Goal: Communication & Community: Answer question/provide support

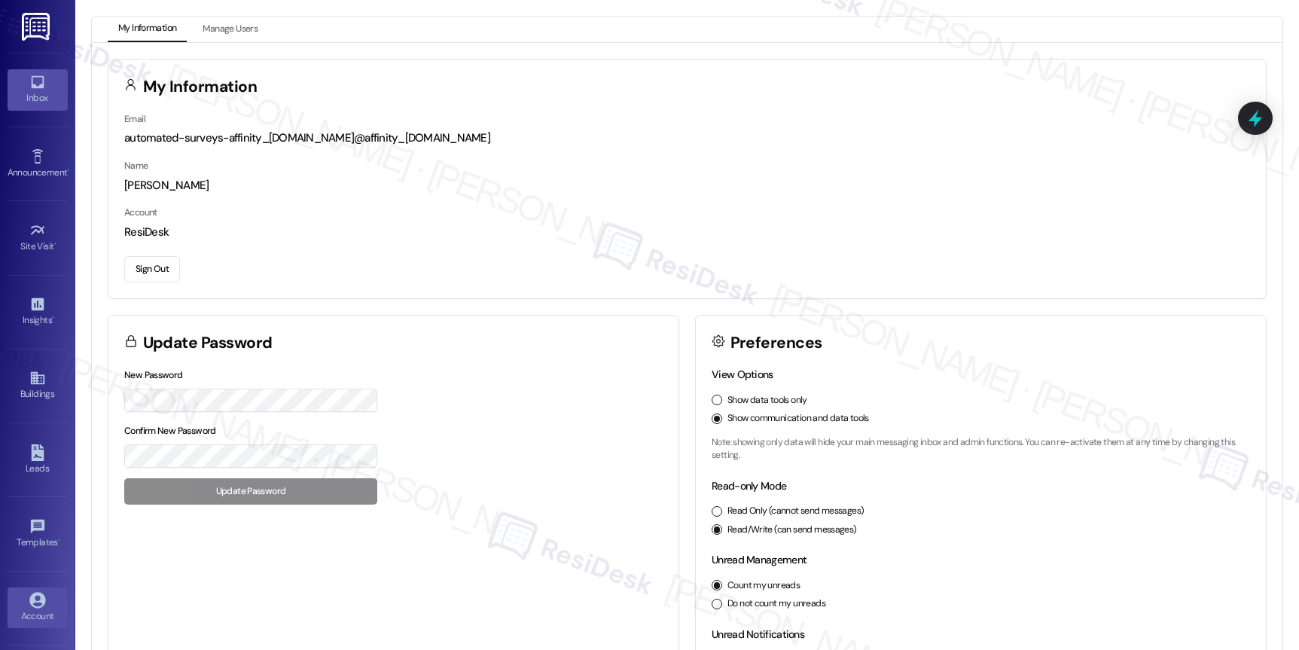
click at [23, 100] on div "Inbox" at bounding box center [37, 97] width 75 height 15
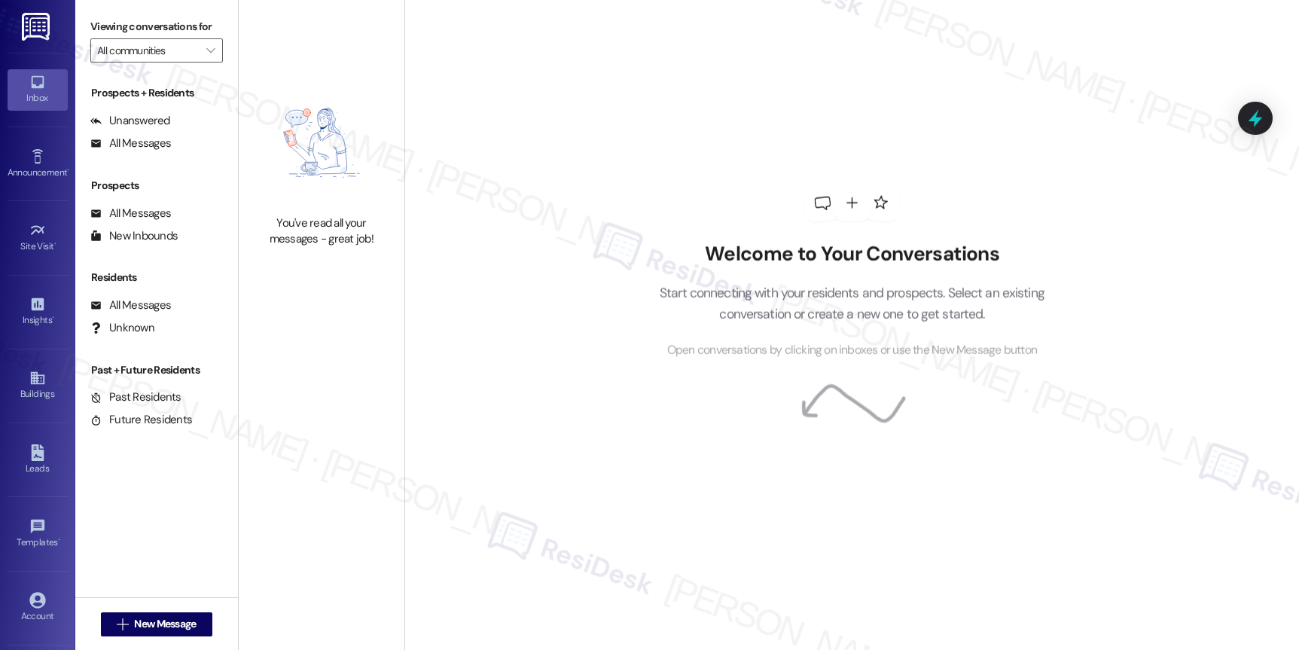
click at [23, 100] on div "Inbox" at bounding box center [37, 97] width 75 height 15
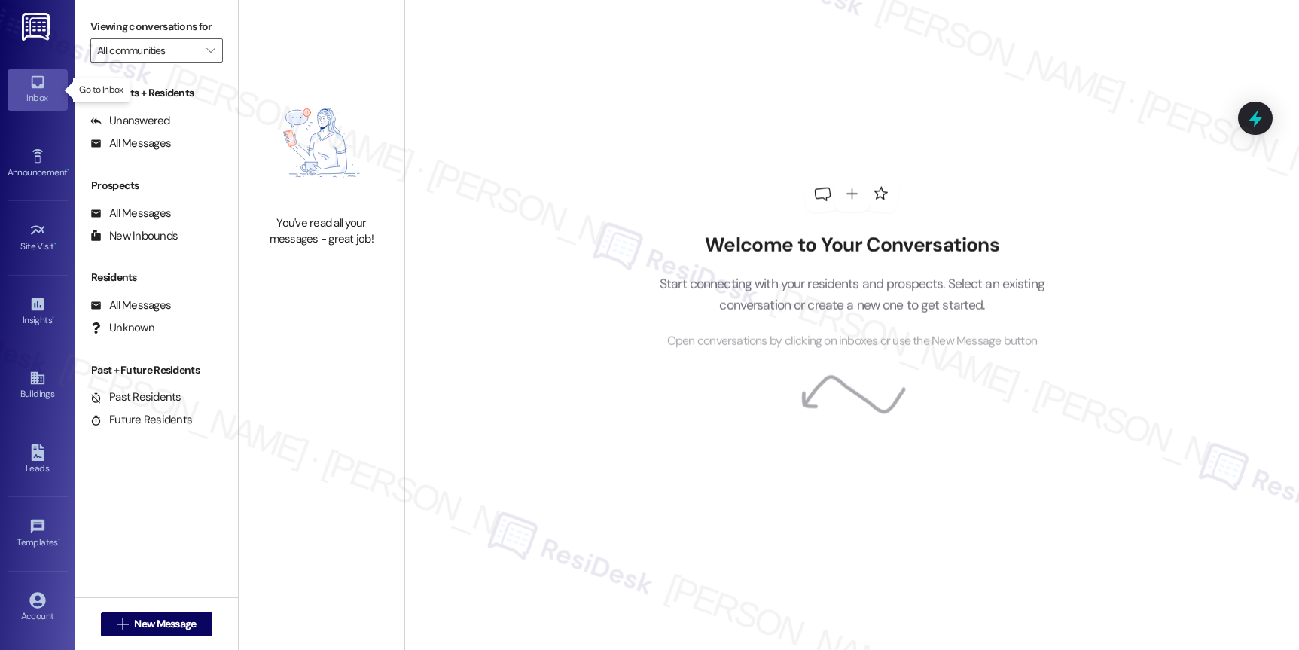
click at [24, 100] on div "Inbox" at bounding box center [37, 97] width 75 height 15
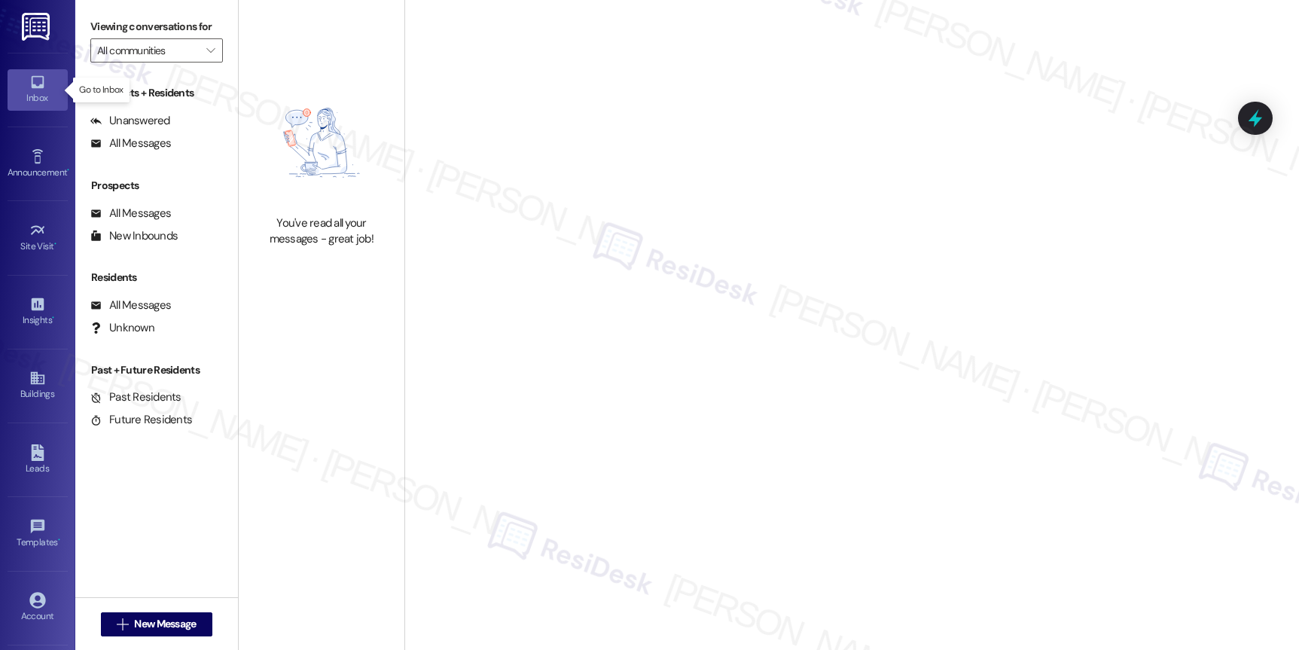
click at [24, 100] on div "Inbox" at bounding box center [37, 97] width 75 height 15
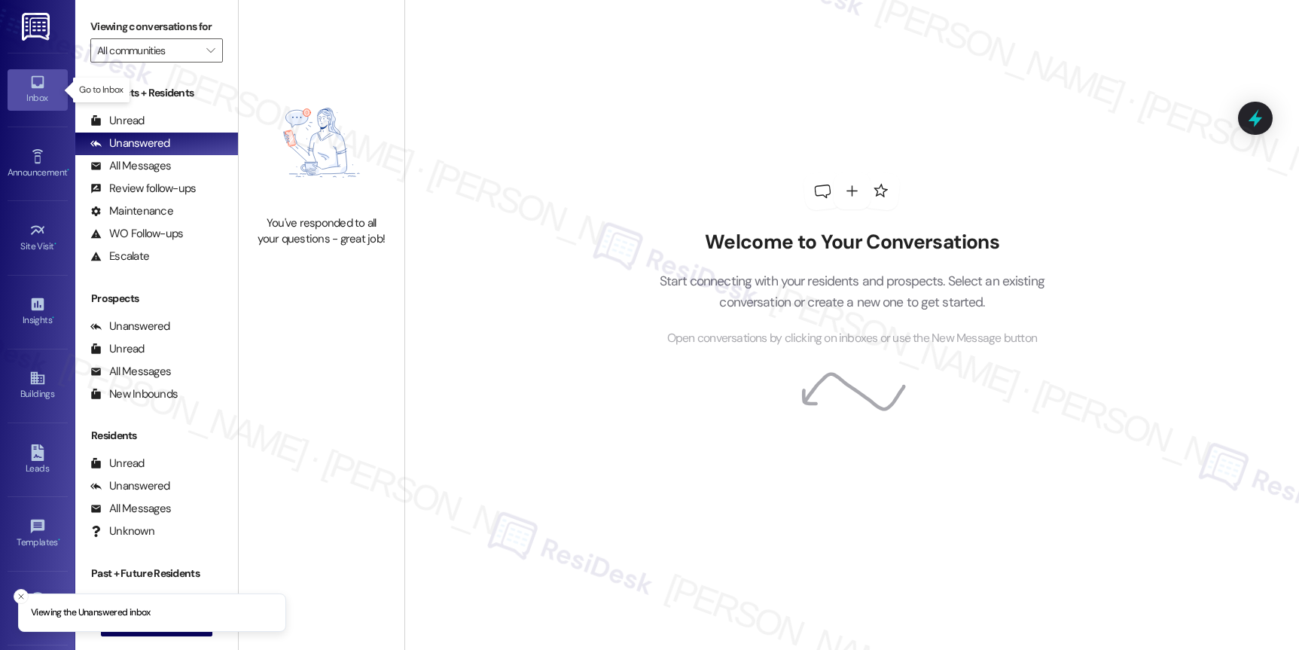
click at [24, 100] on div "Inbox" at bounding box center [37, 97] width 75 height 15
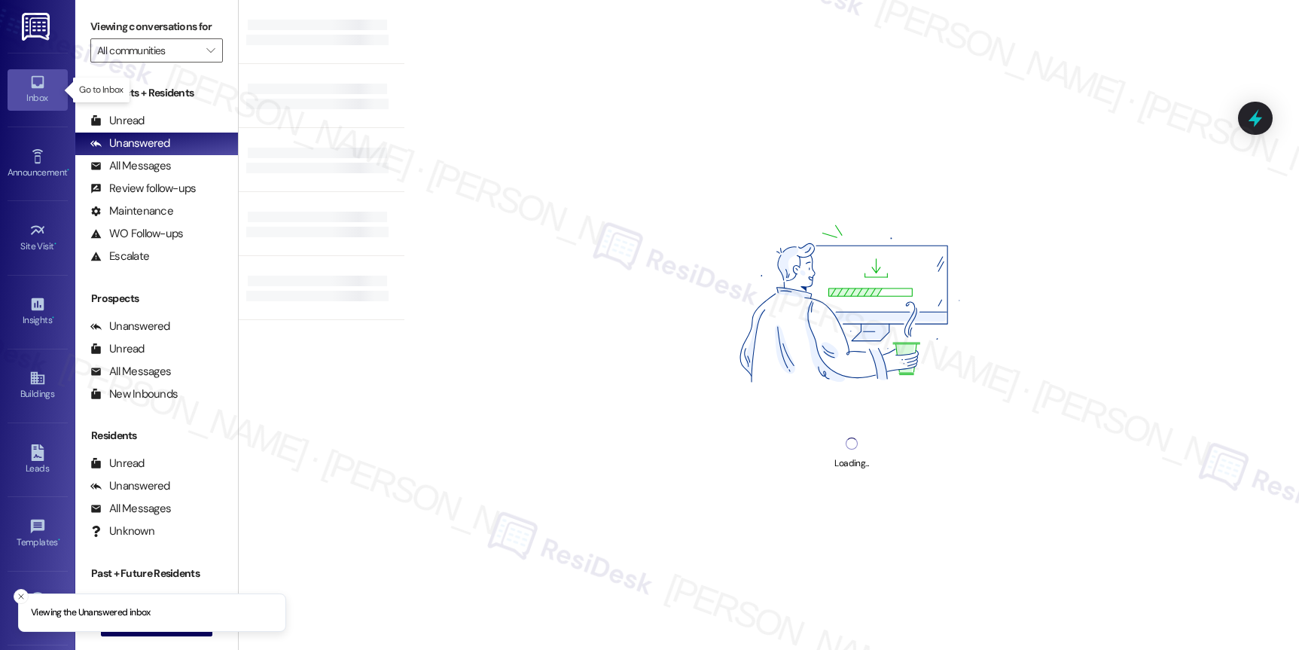
click at [24, 100] on div "Inbox" at bounding box center [37, 97] width 75 height 15
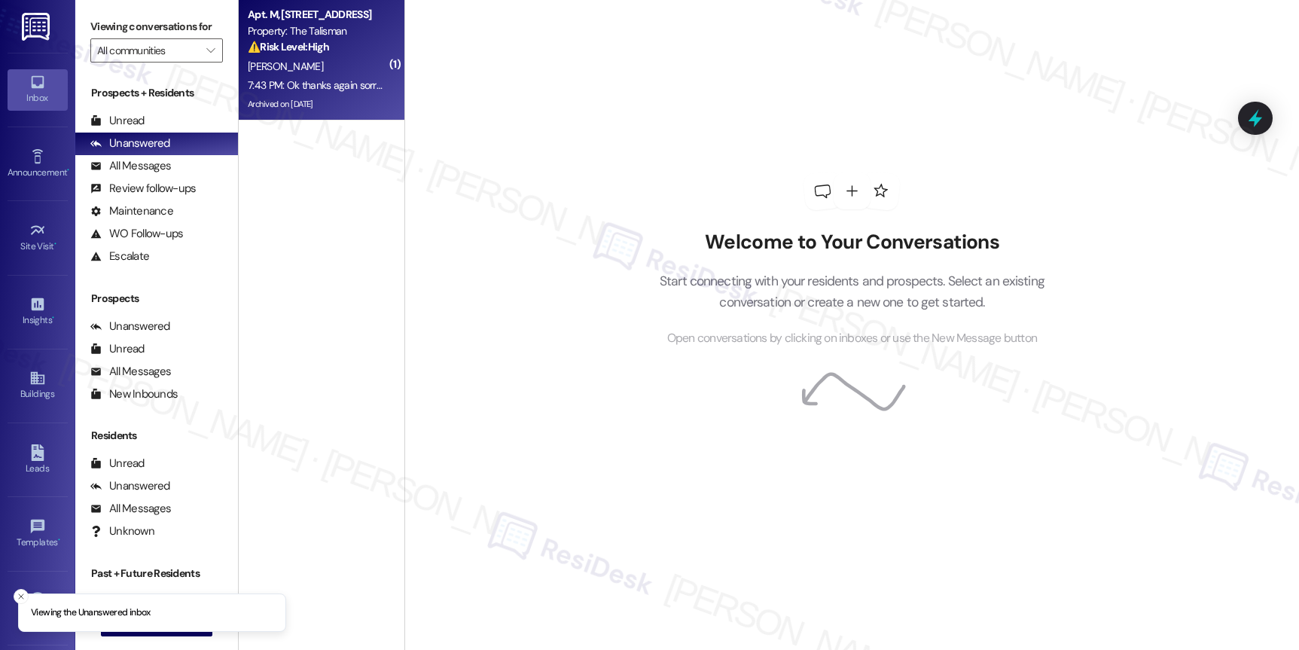
click at [315, 94] on div "7:43 PM: Ok thanks again sorry to bug you 7:43 PM: Ok thanks again sorry to bug…" at bounding box center [317, 85] width 142 height 19
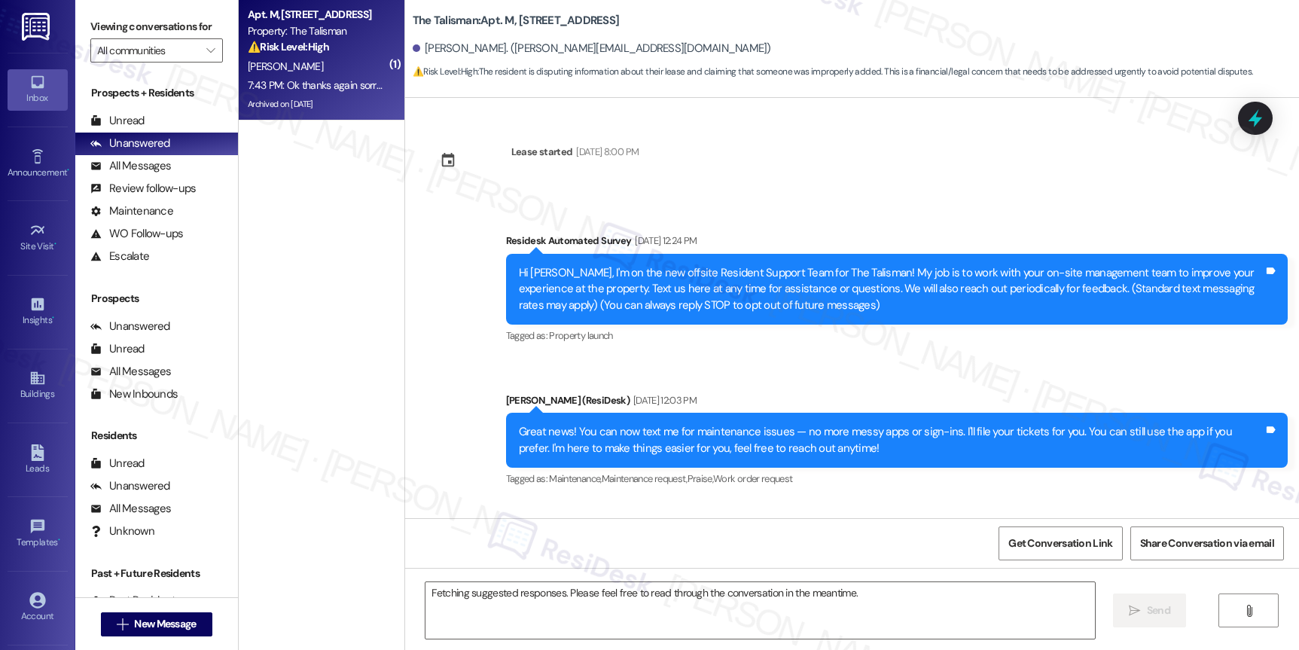
scroll to position [56073, 0]
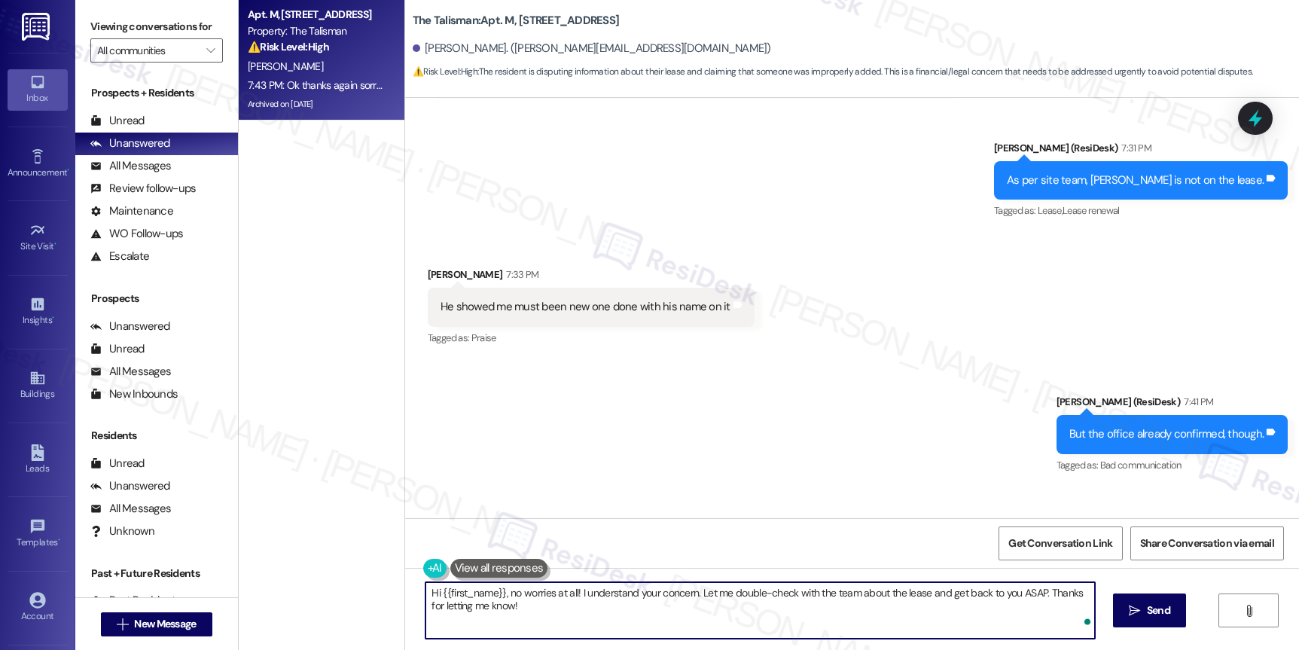
click at [550, 592] on textarea "Hi {{first_name}}, no worries at all! I understand your concern. Let me double-…" at bounding box center [759, 610] width 668 height 56
click at [549, 598] on textarea "Hi {{first_name}}, no worries at all! I understand your concern. Let me double-…" at bounding box center [759, 610] width 668 height 56
drag, startPoint x: 504, startPoint y: 592, endPoint x: 385, endPoint y: 582, distance: 119.4
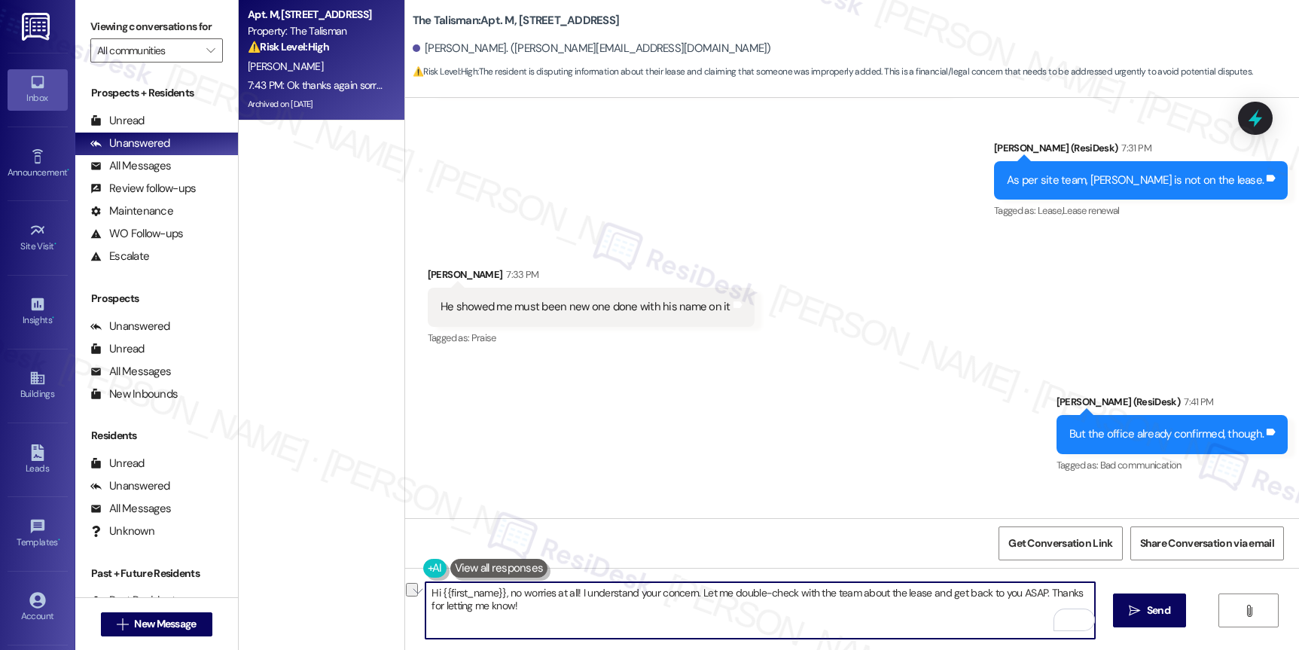
click at [376, 578] on div "Apt. M, [STREET_ADDRESS] Property: The Talisman ⚠️ Risk Level: High The residen…" at bounding box center [769, 325] width 1060 height 650
drag, startPoint x: 492, startPoint y: 592, endPoint x: 522, endPoint y: 623, distance: 43.1
click at [522, 623] on textarea "No worries at all! I understand your concern. Let me double-check with the team…" at bounding box center [759, 610] width 668 height 56
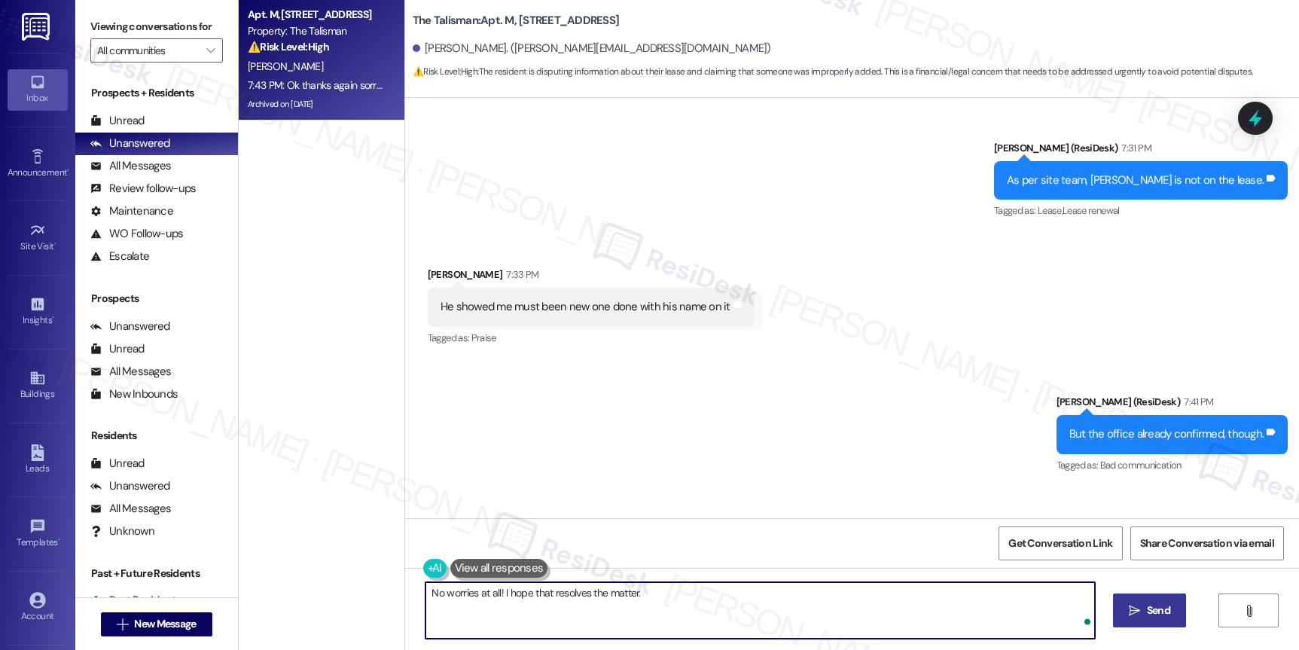
type textarea "No worries at all! I hope that resolves the matter."
click at [1141, 601] on button " Send" at bounding box center [1149, 610] width 73 height 34
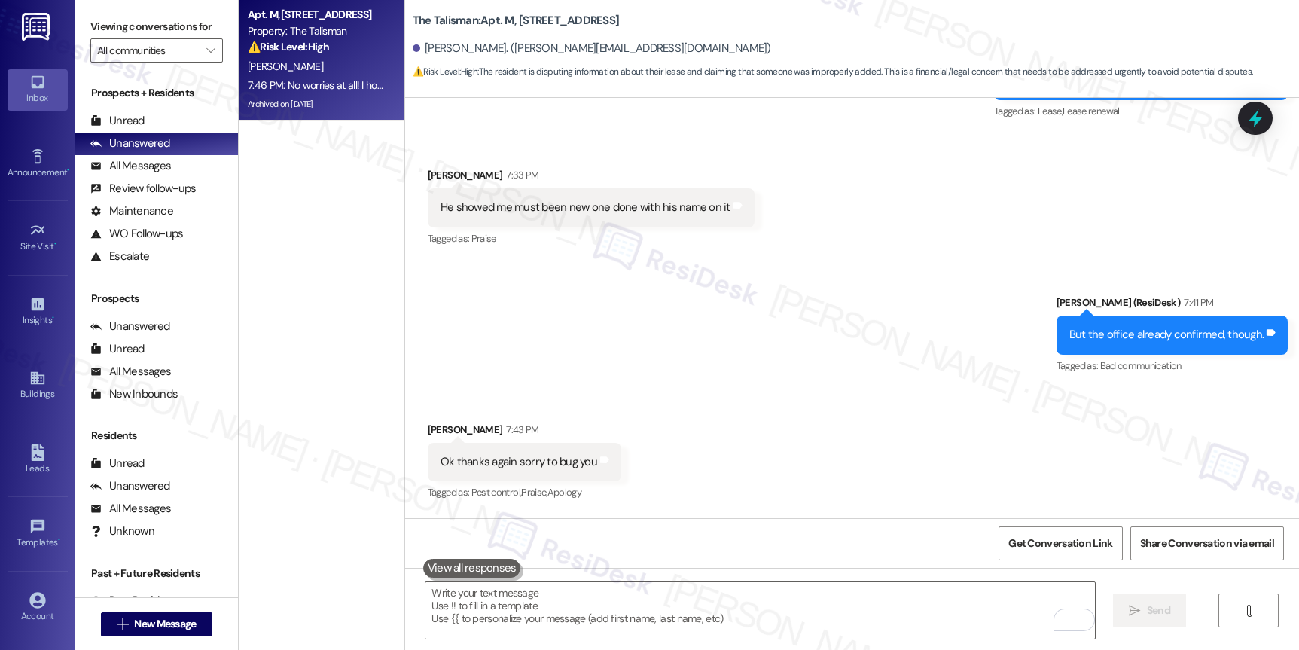
scroll to position [56179, 0]
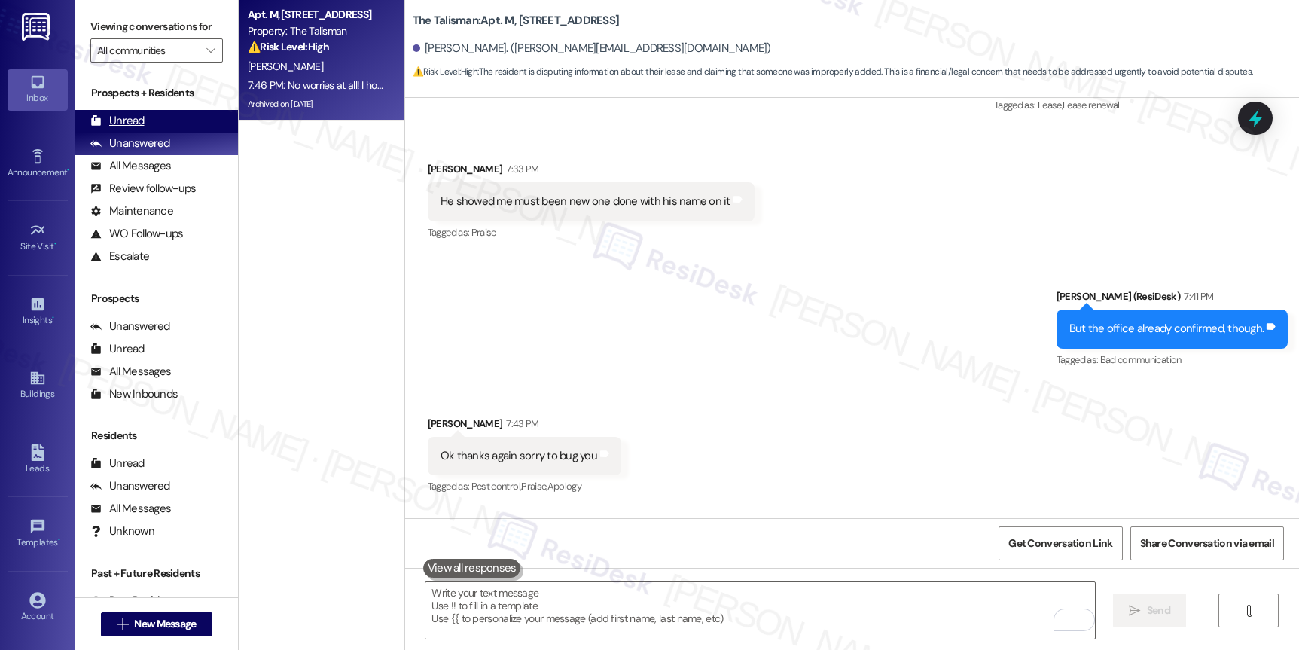
drag, startPoint x: 110, startPoint y: 144, endPoint x: 122, endPoint y: 145, distance: 12.1
click at [111, 129] on div "Unread" at bounding box center [117, 121] width 54 height 16
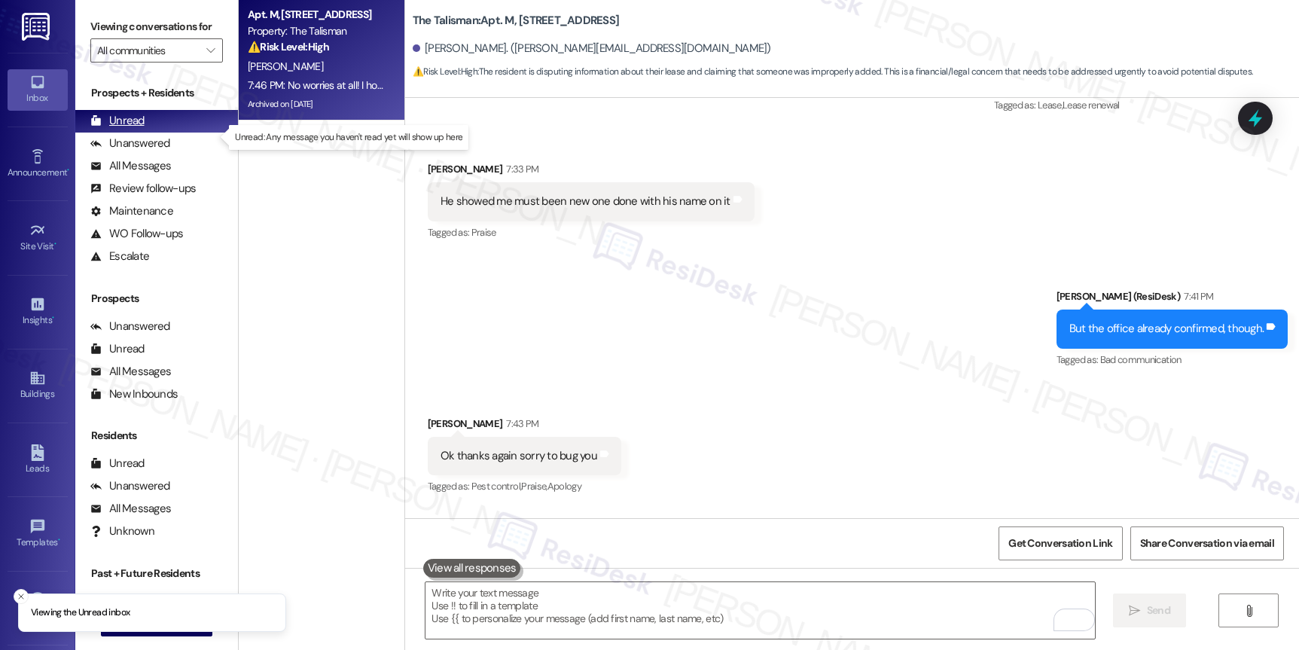
click at [122, 129] on div "Unread" at bounding box center [117, 121] width 54 height 16
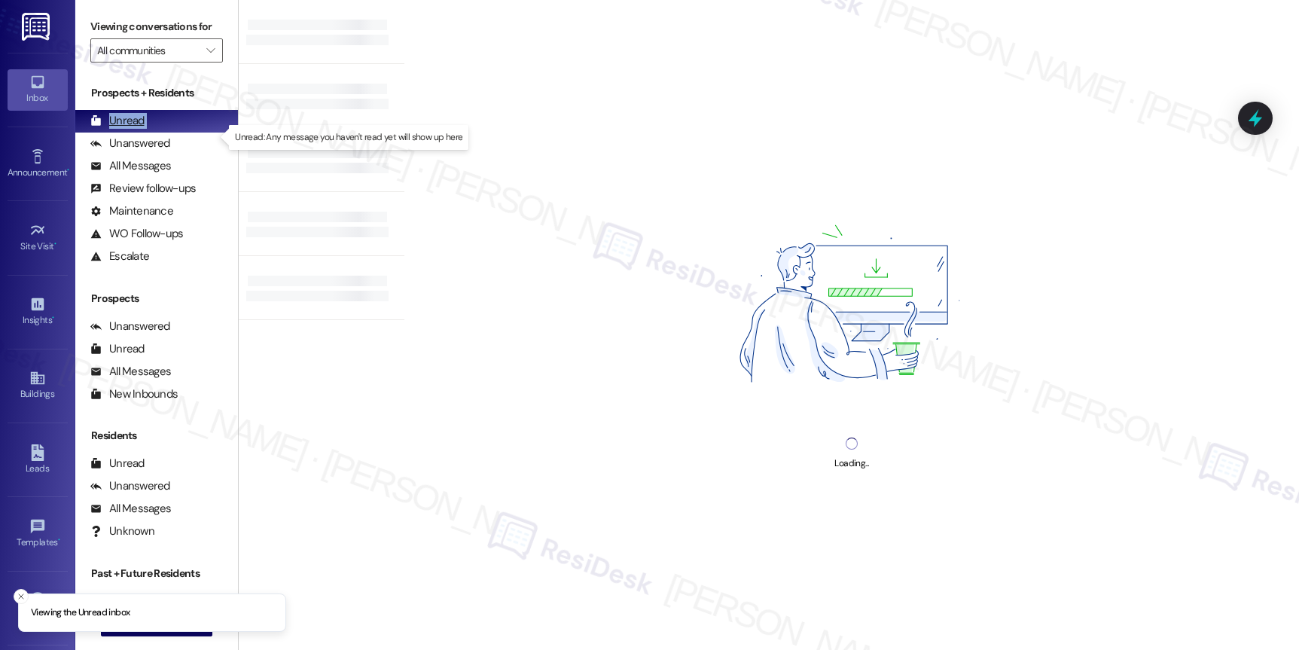
click at [122, 129] on div "Unread" at bounding box center [117, 121] width 54 height 16
click at [203, 62] on span "" at bounding box center [210, 50] width 14 height 24
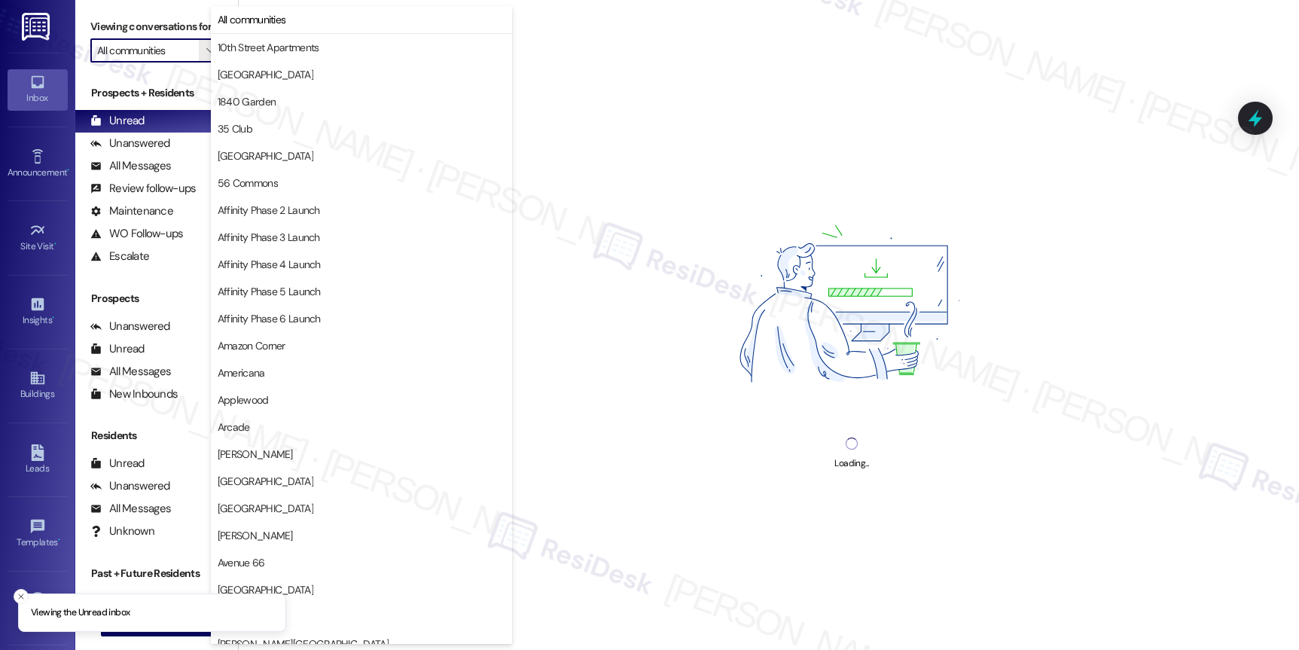
click at [623, 126] on div "Loading..." at bounding box center [851, 325] width 894 height 650
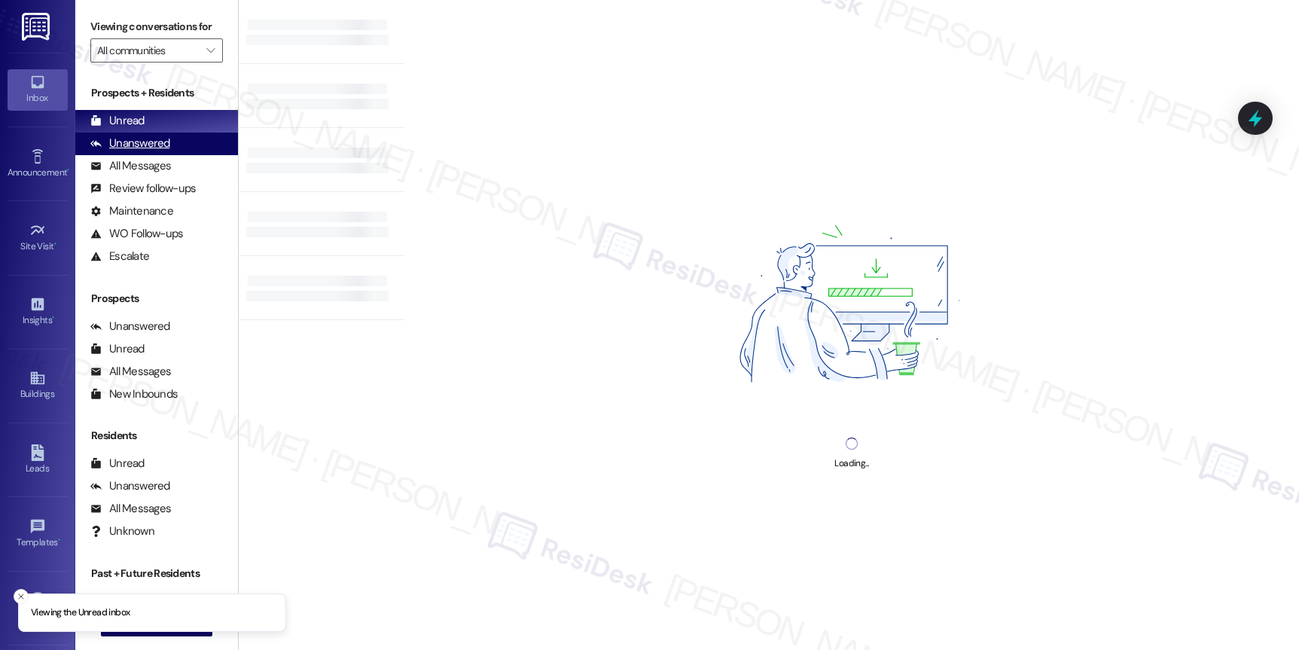
click at [116, 151] on div "Unanswered" at bounding box center [130, 144] width 80 height 16
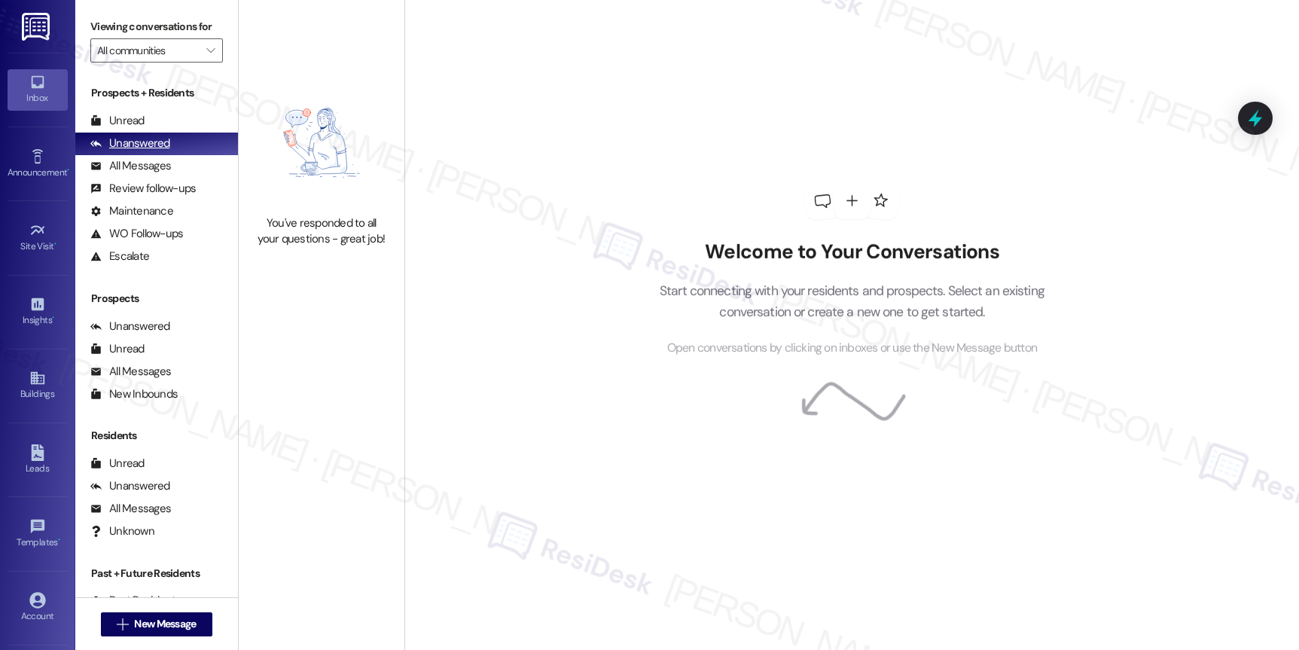
click at [116, 151] on div "Unanswered" at bounding box center [130, 144] width 80 height 16
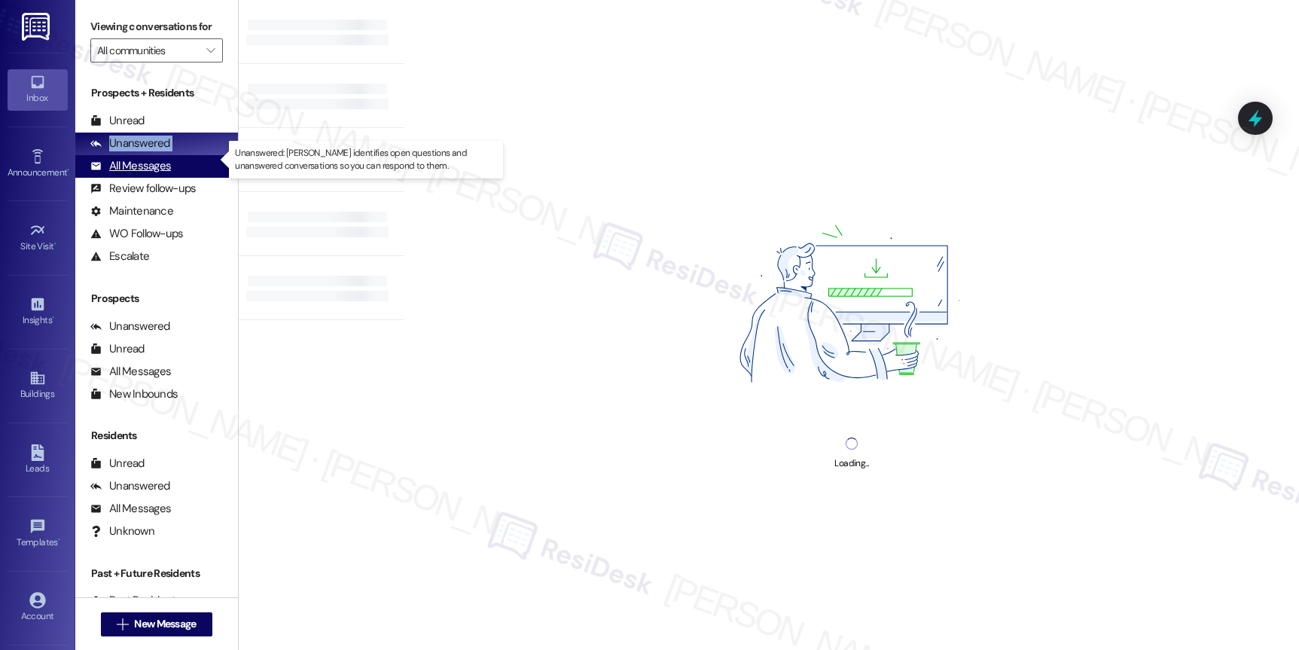
click at [144, 155] on div "Unanswered (0)" at bounding box center [156, 143] width 163 height 23
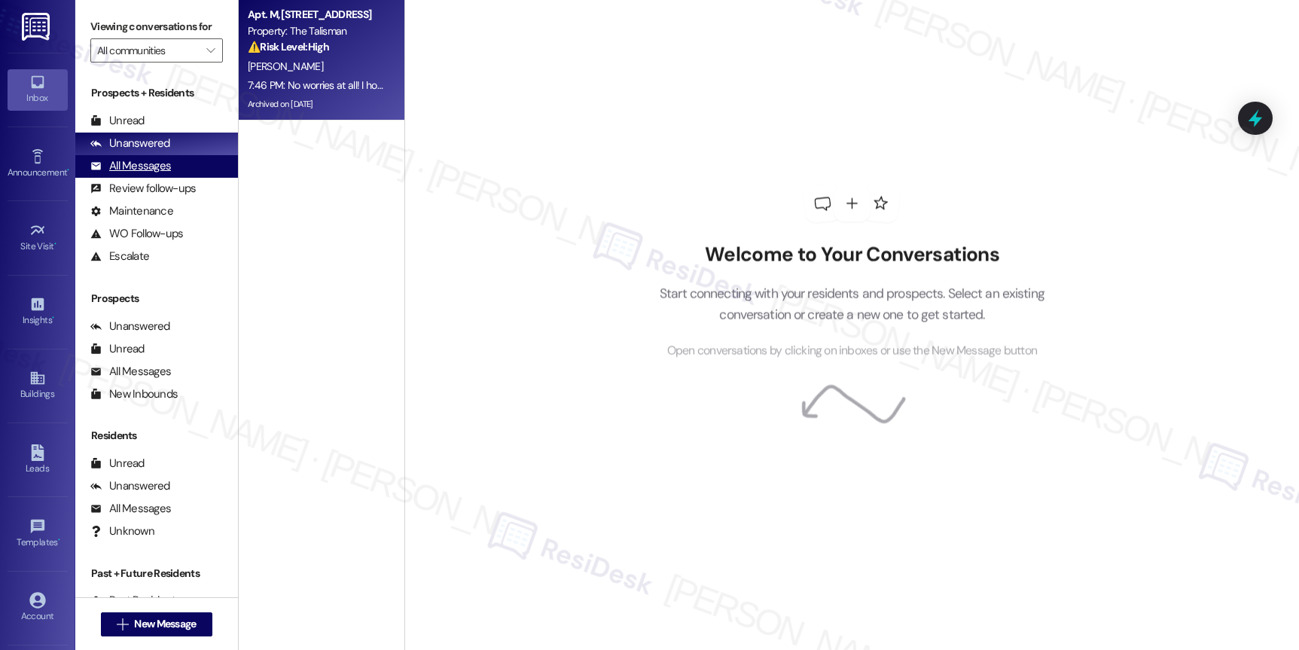
click at [152, 174] on div "All Messages" at bounding box center [130, 166] width 81 height 16
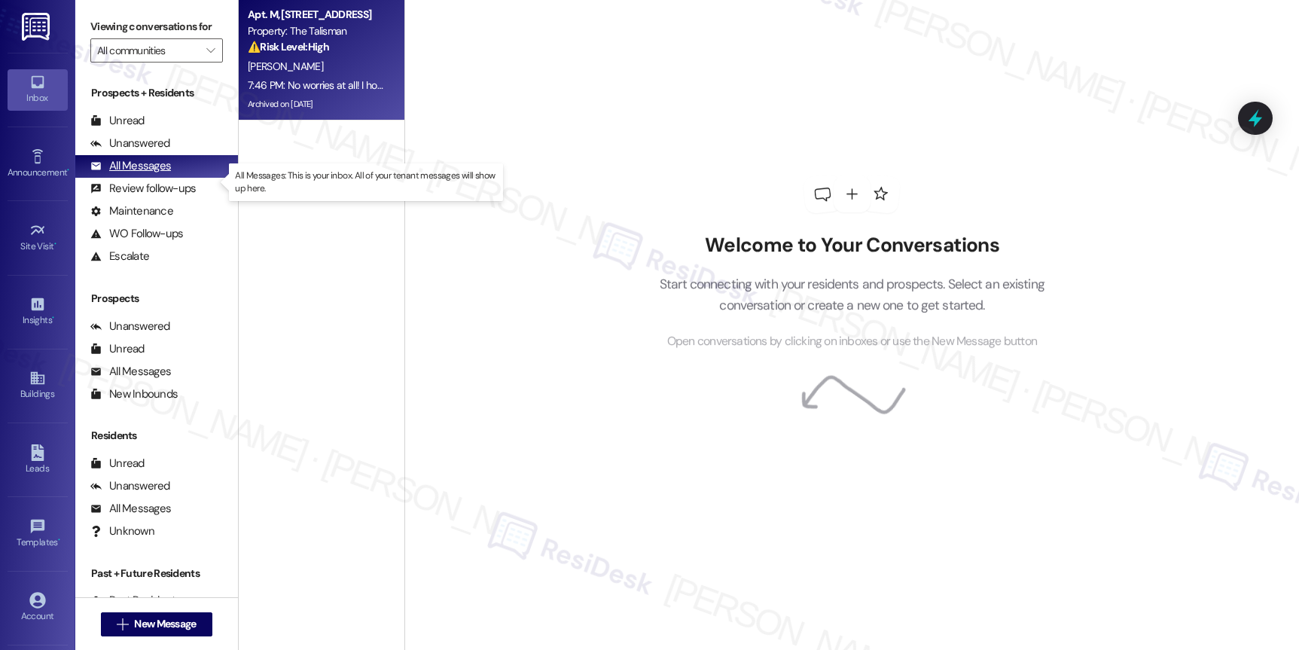
click at [152, 174] on div "All Messages" at bounding box center [130, 166] width 81 height 16
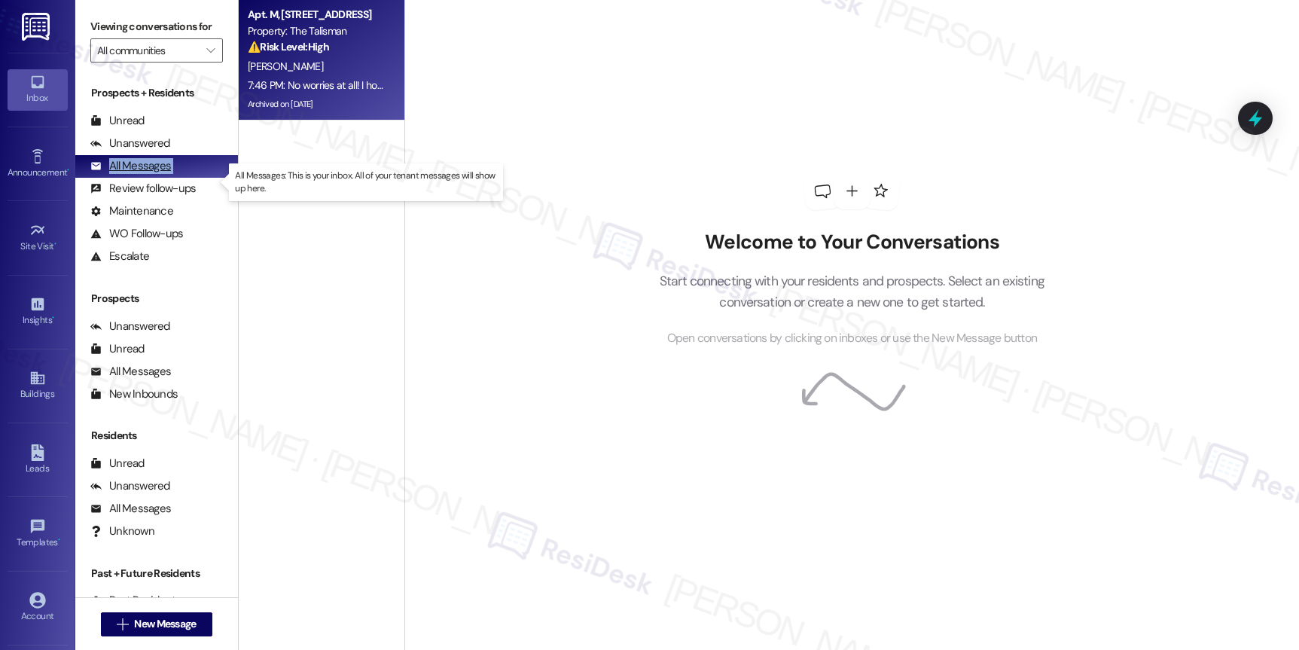
click at [152, 174] on div "All Messages" at bounding box center [130, 166] width 81 height 16
click at [153, 174] on div "All Messages" at bounding box center [130, 166] width 81 height 16
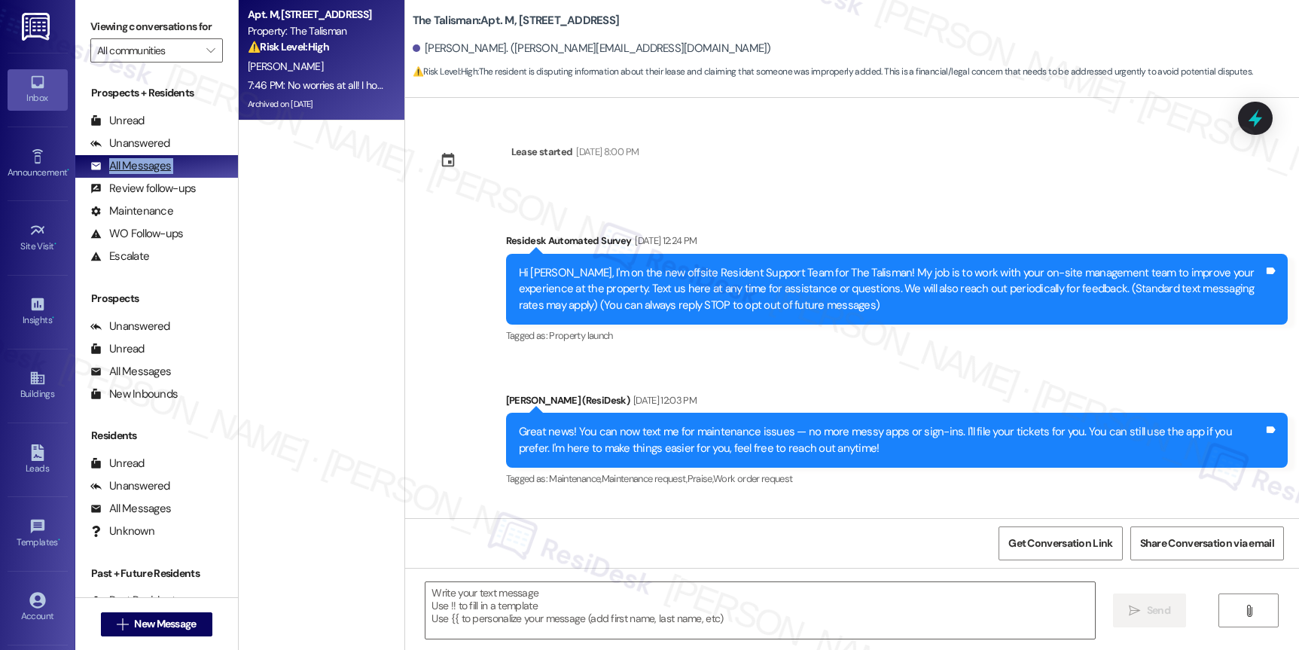
click at [153, 174] on div "All Messages" at bounding box center [130, 166] width 81 height 16
click at [154, 174] on div "All Messages" at bounding box center [130, 166] width 81 height 16
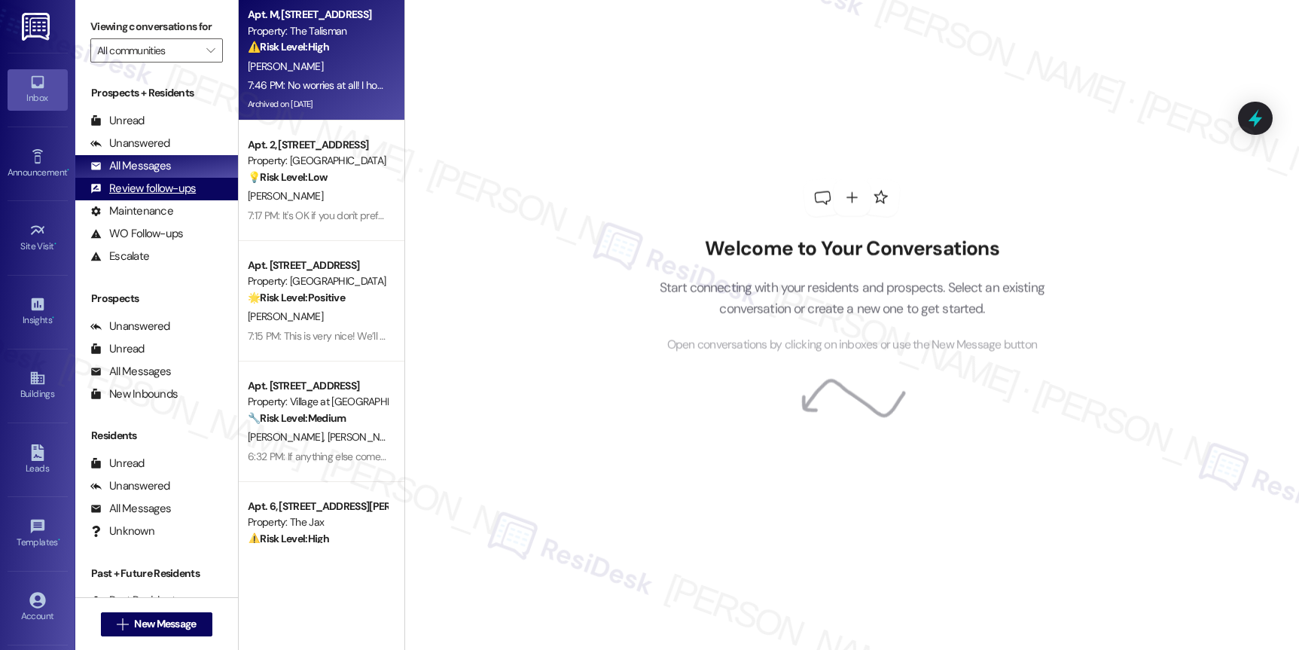
click at [145, 196] on div "Review follow-ups" at bounding box center [142, 189] width 105 height 16
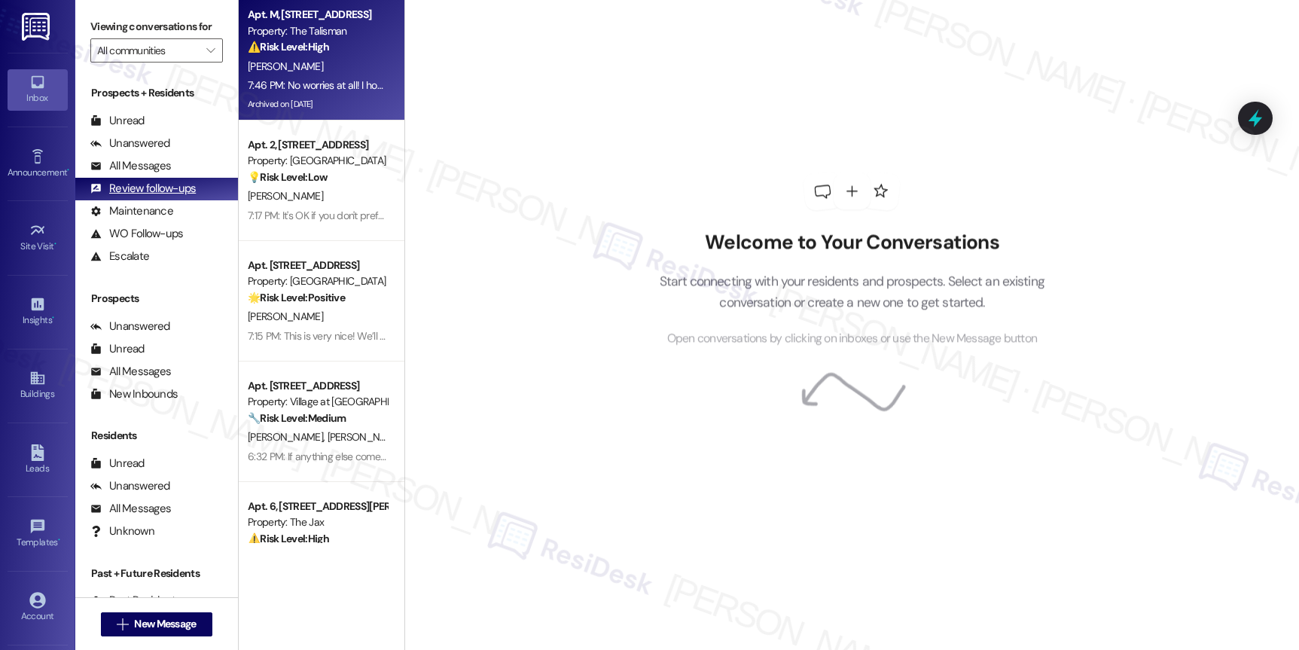
click at [145, 196] on div "Review follow-ups" at bounding box center [142, 189] width 105 height 16
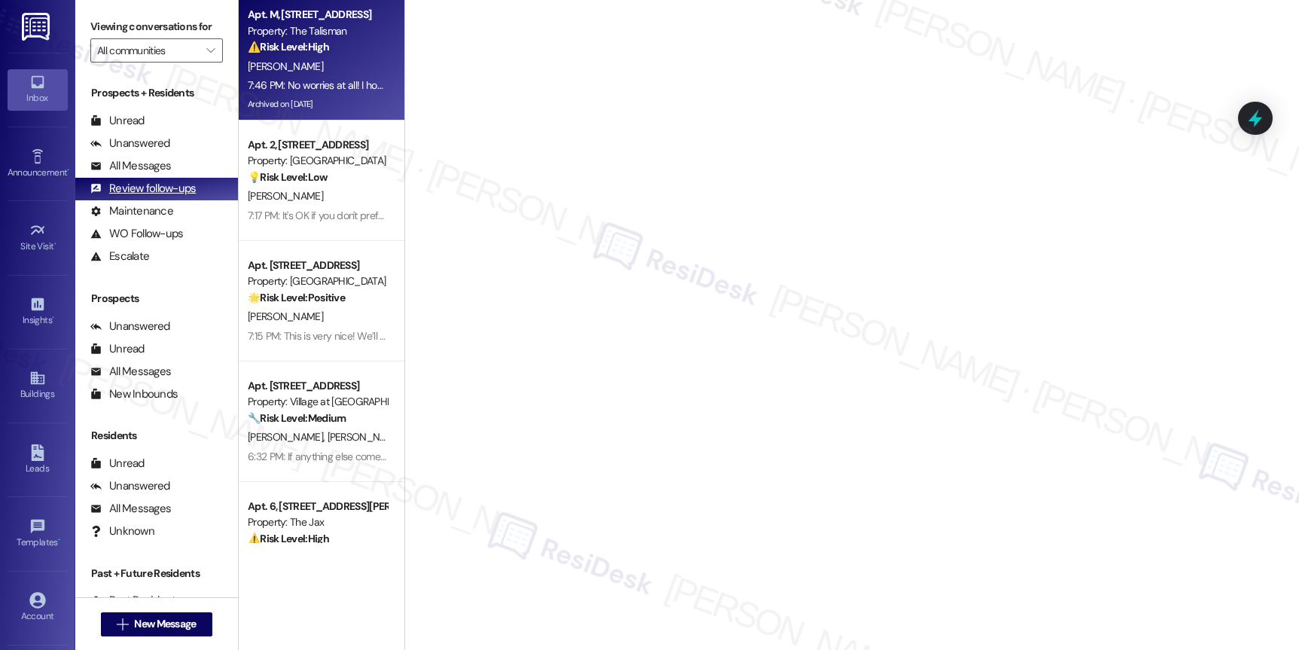
click at [145, 196] on div "Review follow-ups" at bounding box center [142, 189] width 105 height 16
drag, startPoint x: 145, startPoint y: 200, endPoint x: 149, endPoint y: 187, distance: 14.3
click at [145, 196] on div "Review follow-ups" at bounding box center [142, 189] width 105 height 16
click at [149, 174] on div "All Messages" at bounding box center [130, 166] width 81 height 16
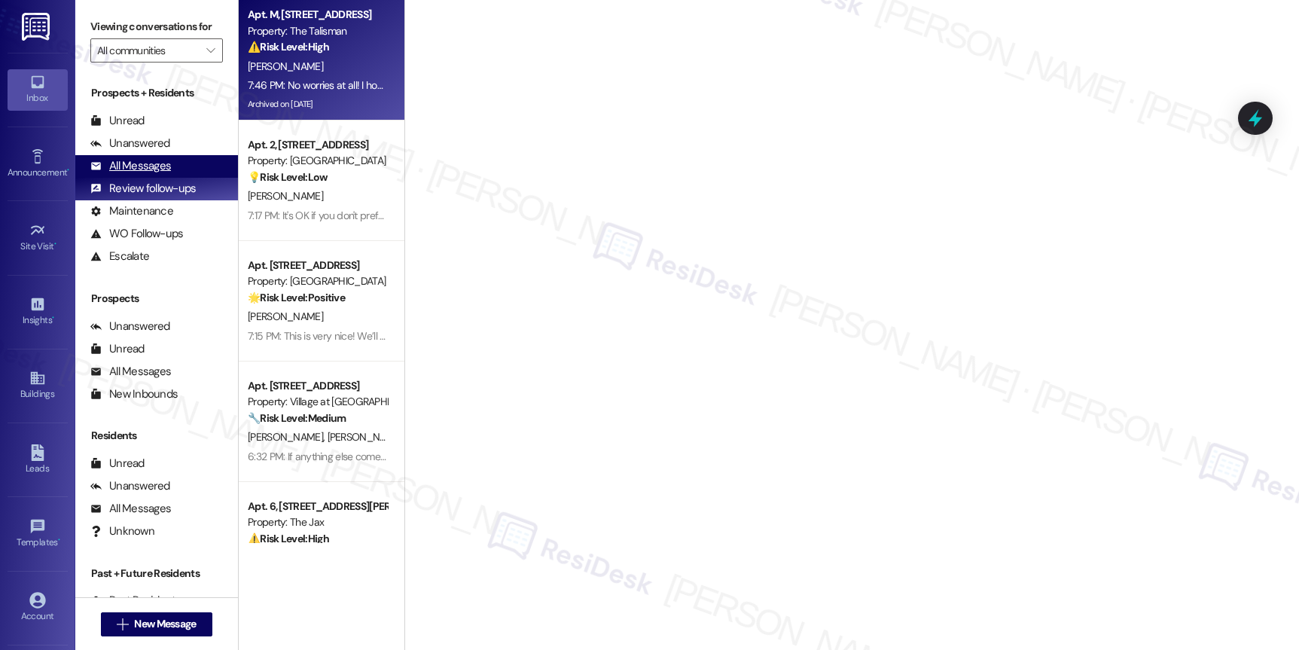
click at [149, 174] on div "All Messages" at bounding box center [130, 166] width 81 height 16
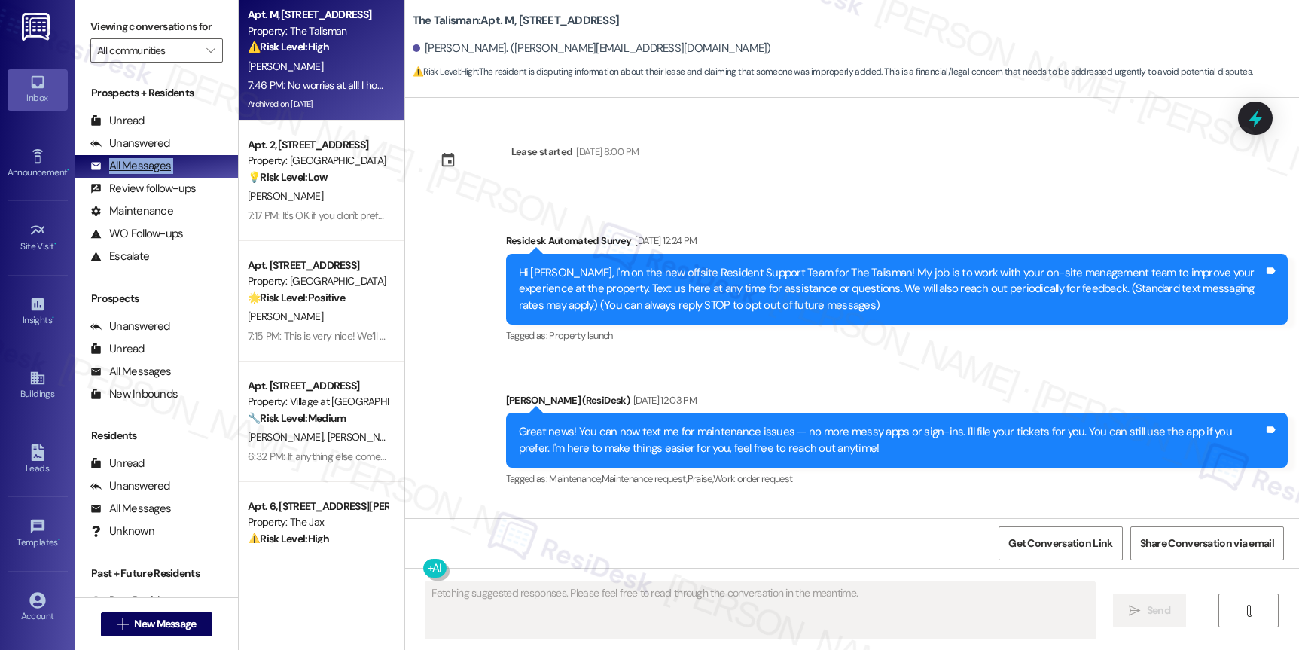
click at [149, 174] on div "All Messages" at bounding box center [130, 166] width 81 height 16
type textarea "Fetching suggested responses. Please feel free to read through the conversation…"
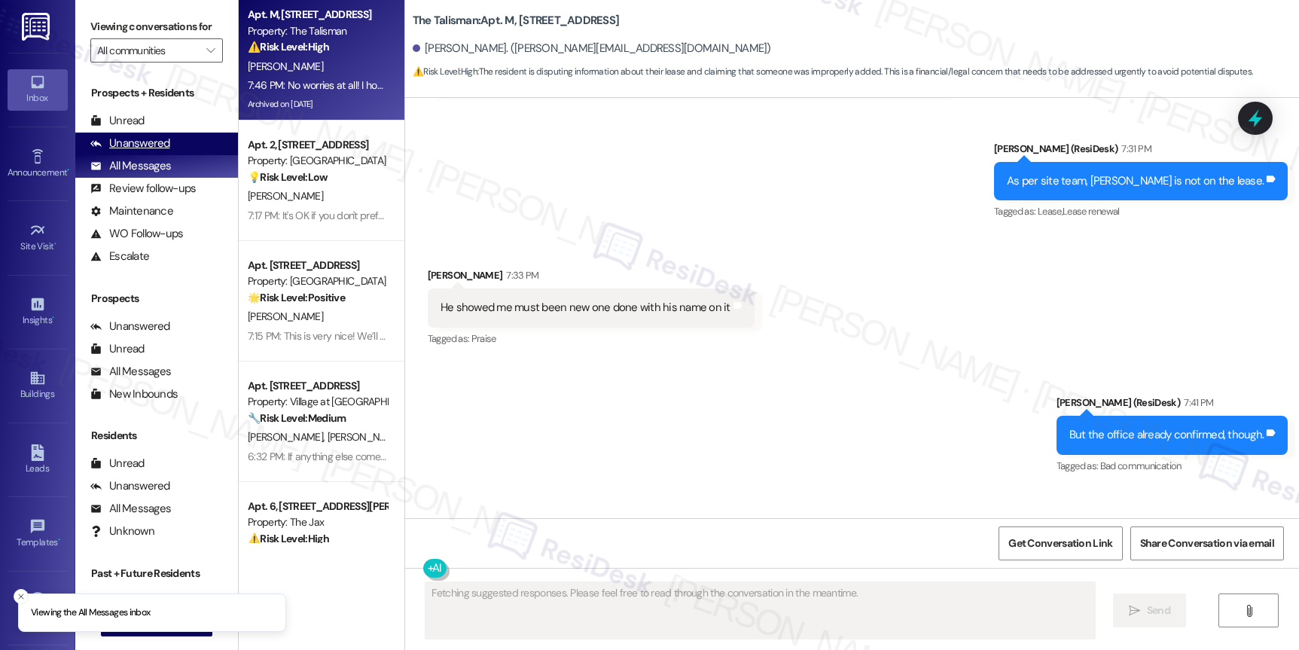
click at [157, 151] on div "Unanswered" at bounding box center [130, 144] width 80 height 16
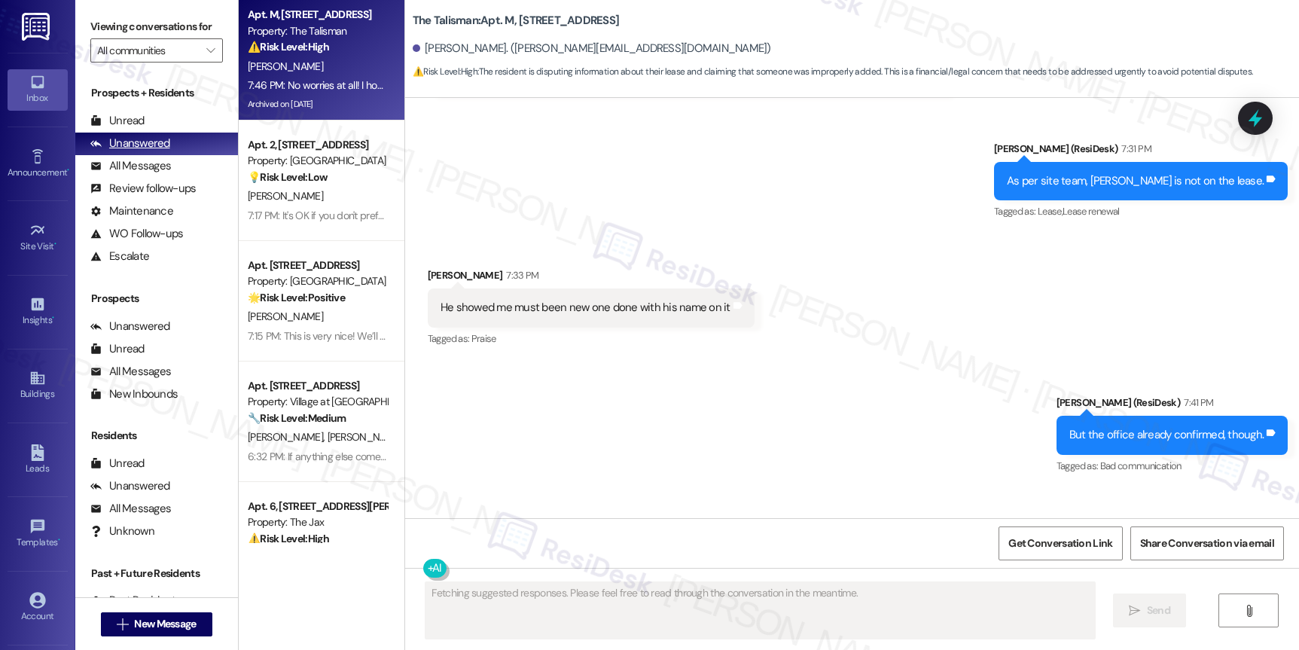
click at [157, 151] on div "Unanswered" at bounding box center [130, 144] width 80 height 16
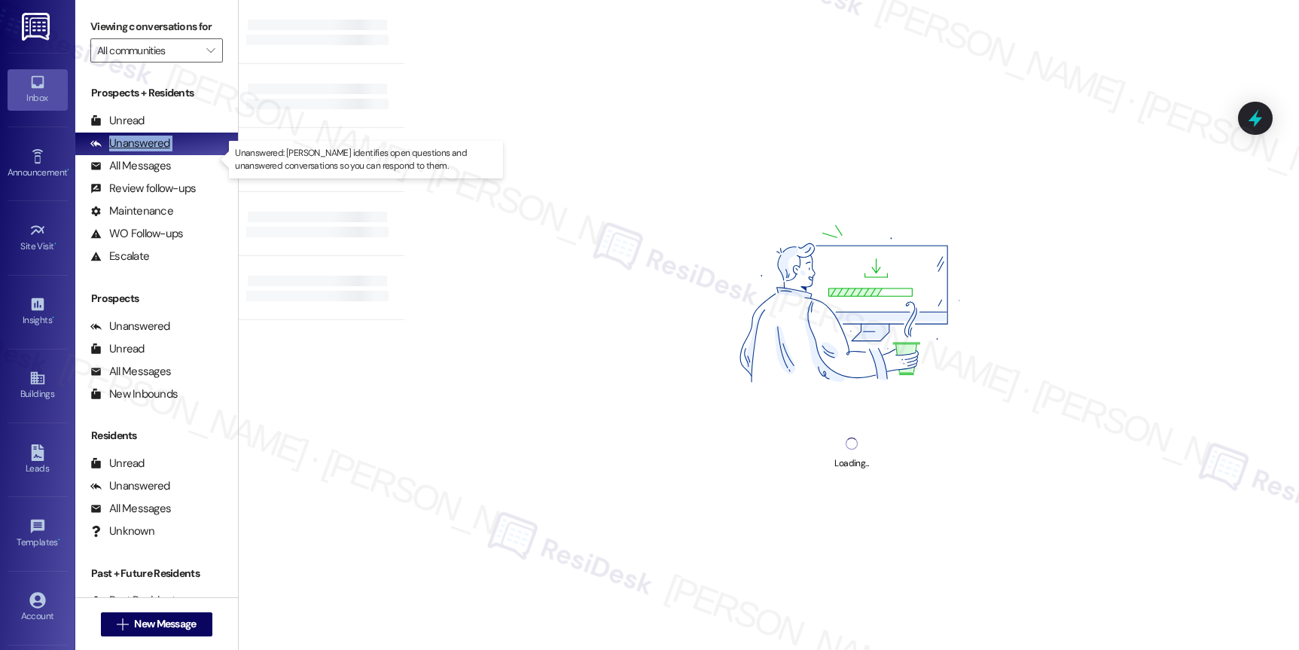
click at [157, 151] on div "Unanswered" at bounding box center [130, 144] width 80 height 16
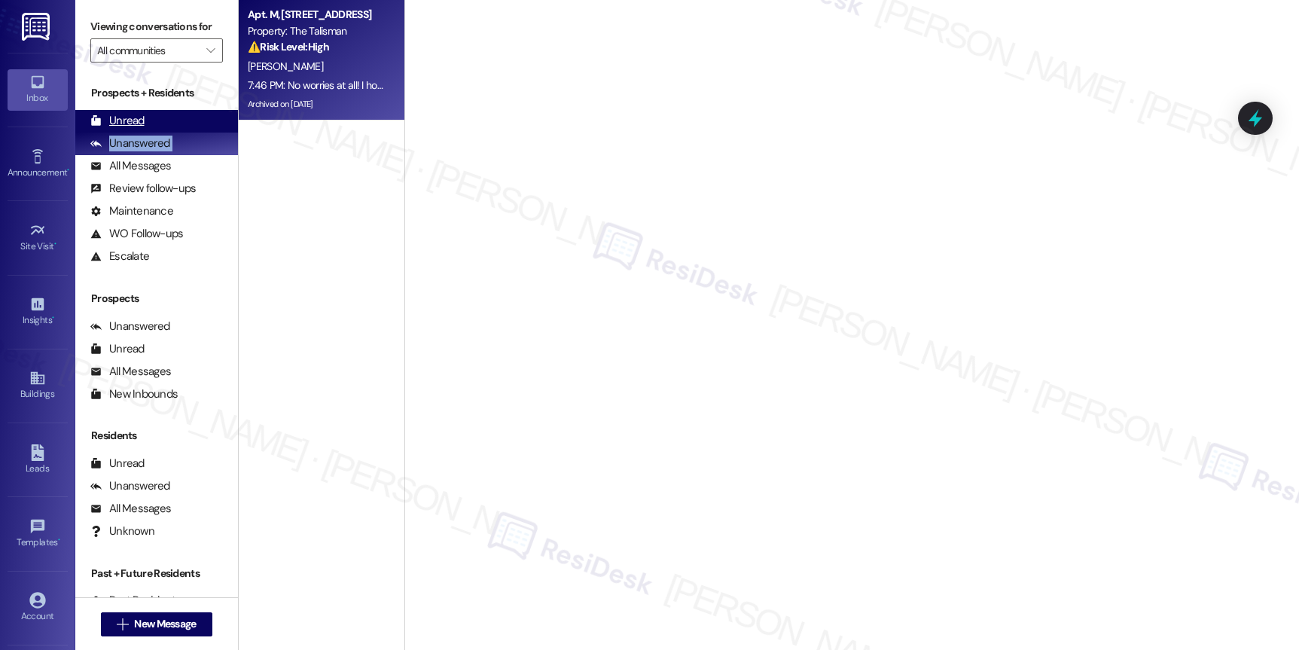
click at [150, 132] on div "Unread (0)" at bounding box center [156, 121] width 163 height 23
click at [126, 129] on div "Unread" at bounding box center [117, 121] width 54 height 16
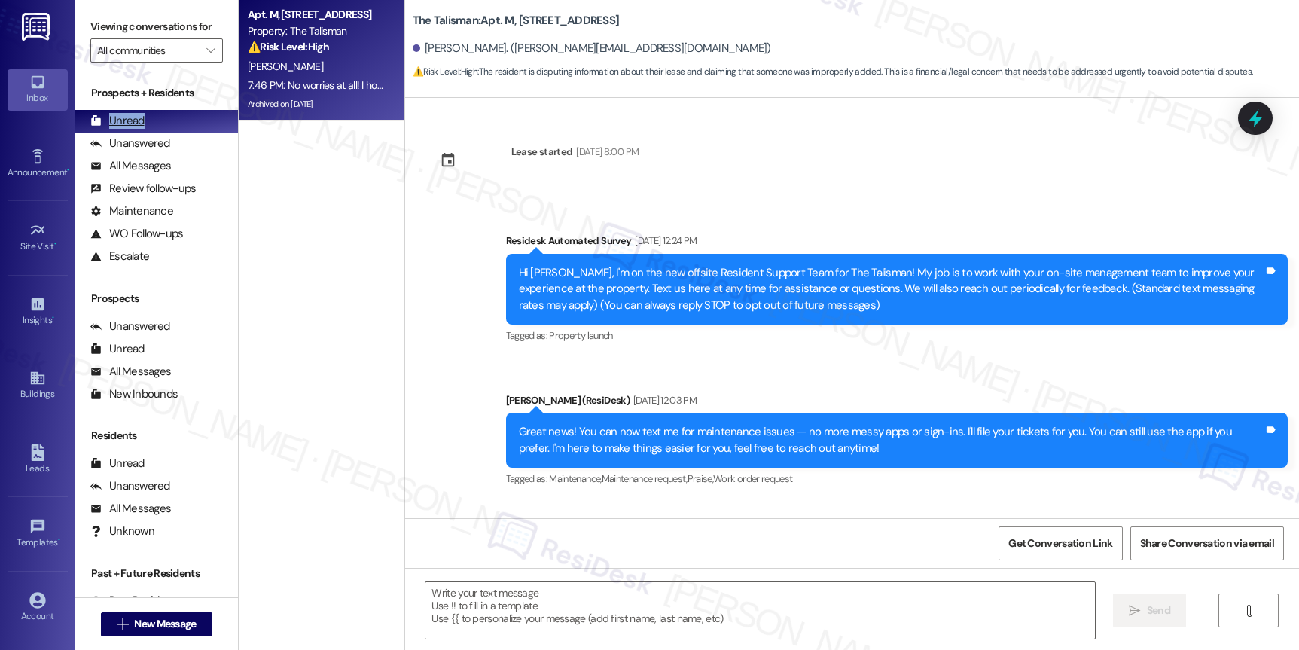
click at [126, 129] on div "Unread" at bounding box center [117, 121] width 54 height 16
type textarea "Fetching suggested responses. Please feel free to read through the conversation…"
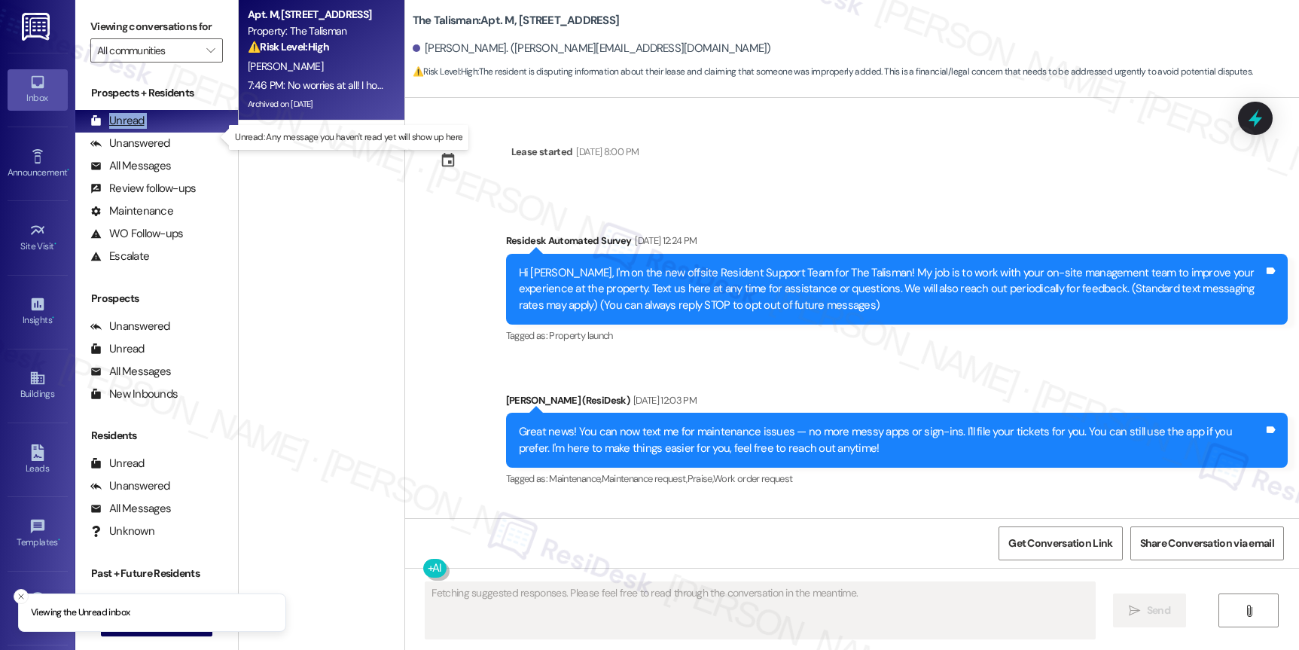
click at [126, 129] on div "Unread" at bounding box center [117, 121] width 54 height 16
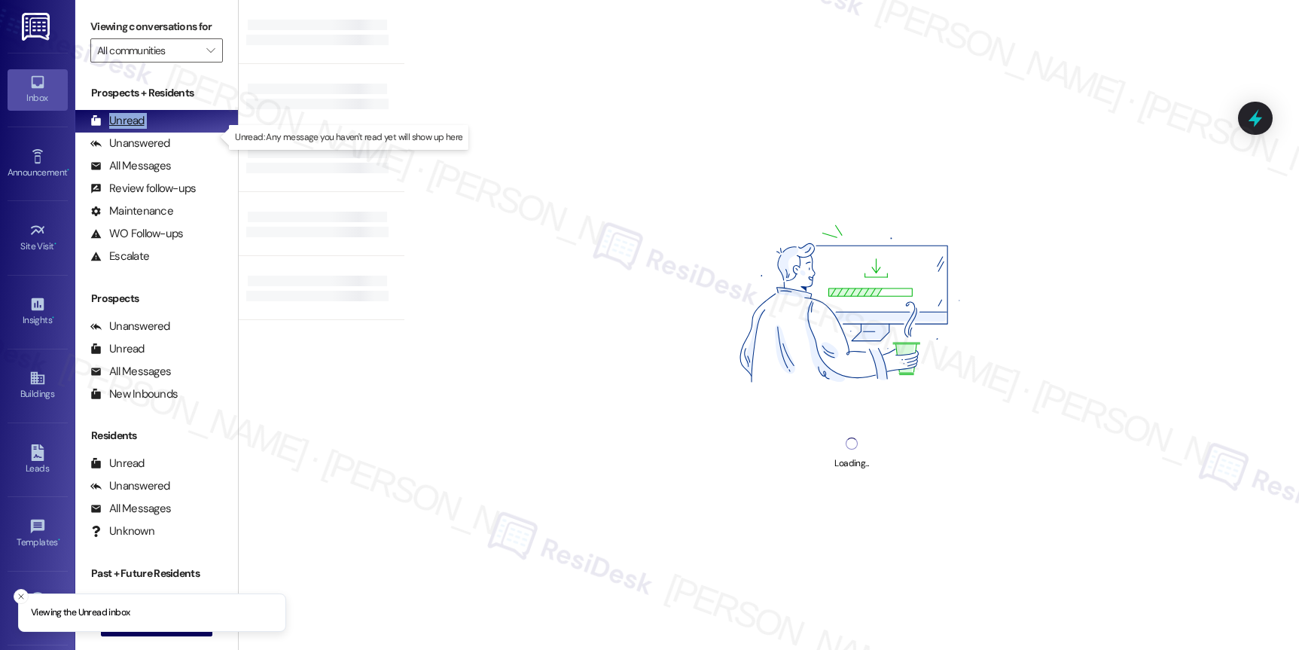
click at [126, 129] on div "Unread" at bounding box center [117, 121] width 54 height 16
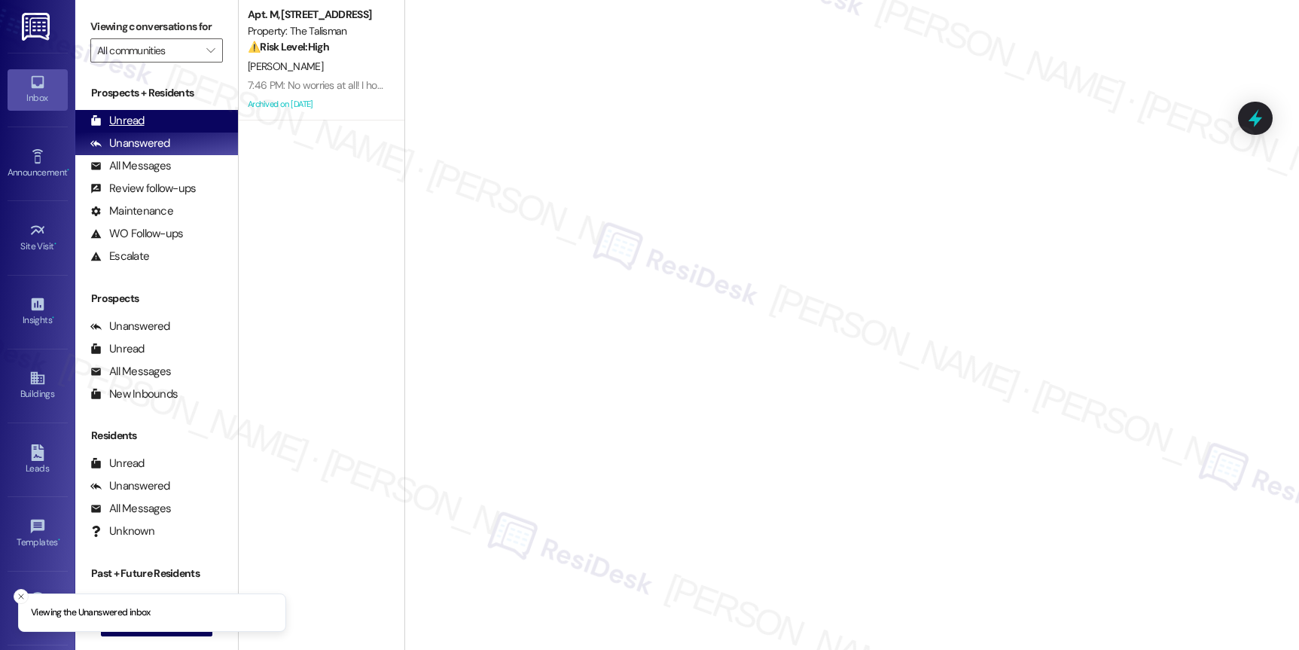
click at [120, 129] on div "Unread" at bounding box center [117, 121] width 54 height 16
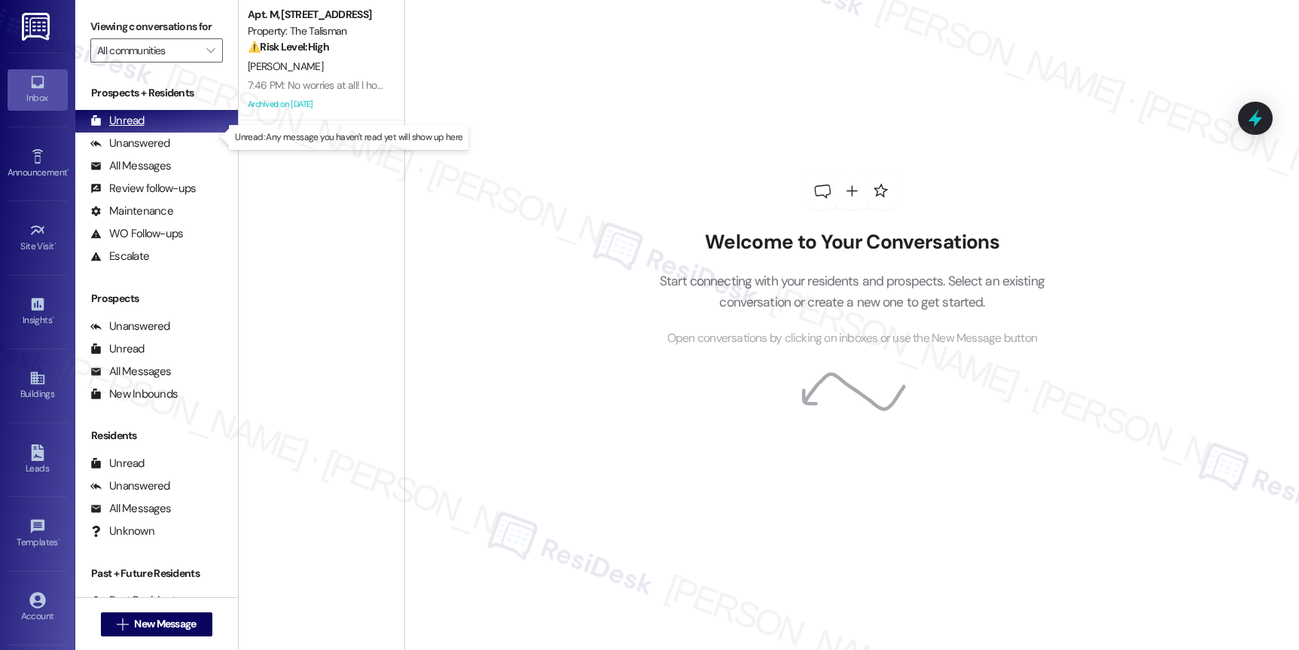
click at [121, 129] on div "Unread" at bounding box center [117, 121] width 54 height 16
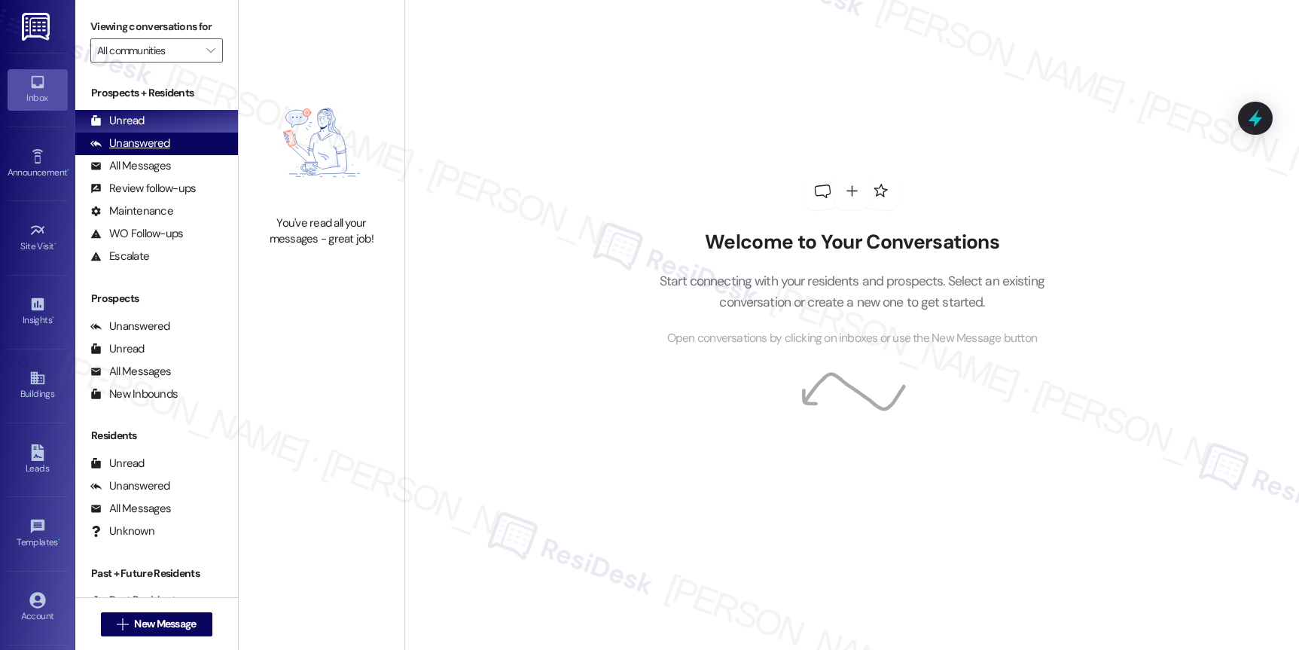
click at [134, 151] on div "Unanswered" at bounding box center [130, 144] width 80 height 16
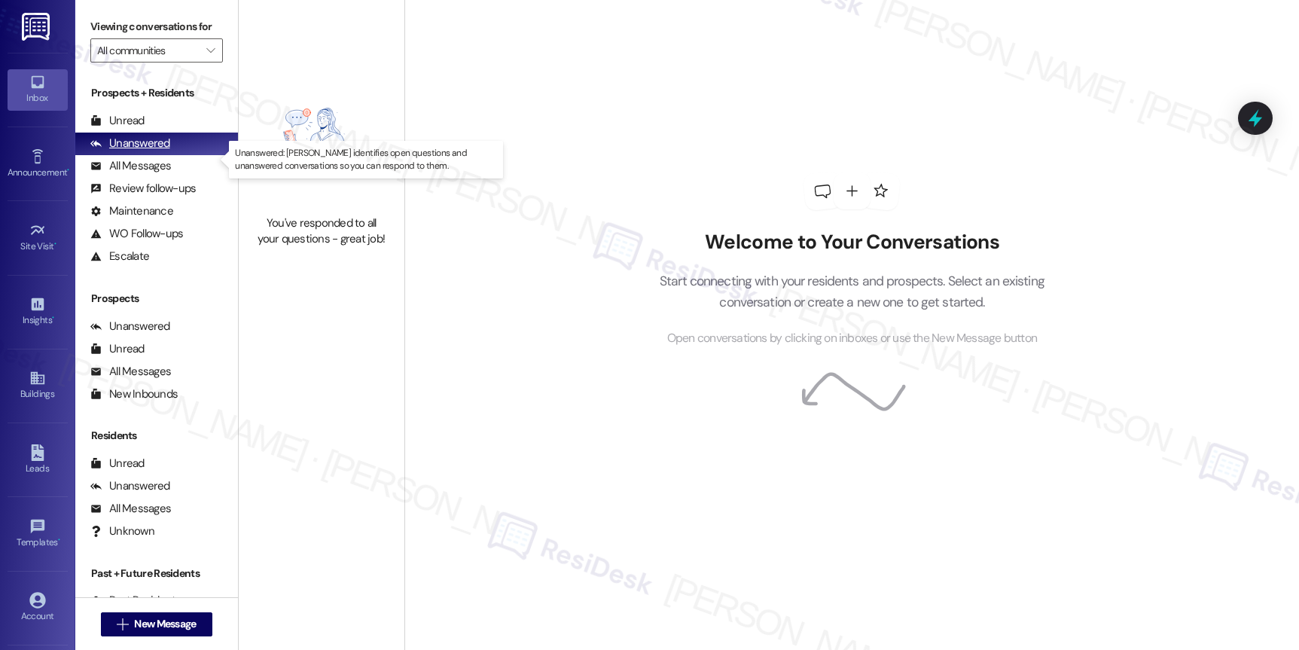
click at [134, 151] on div "Unanswered" at bounding box center [130, 144] width 80 height 16
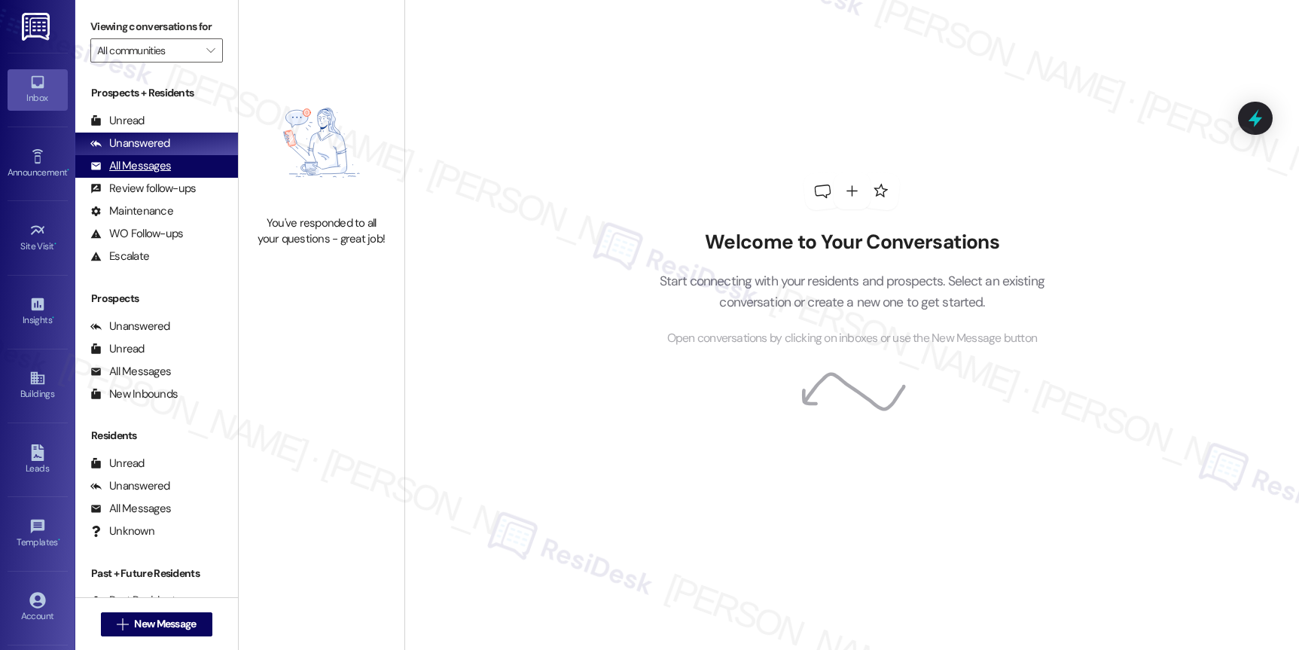
click at [126, 173] on div "All Messages (undefined)" at bounding box center [156, 166] width 163 height 23
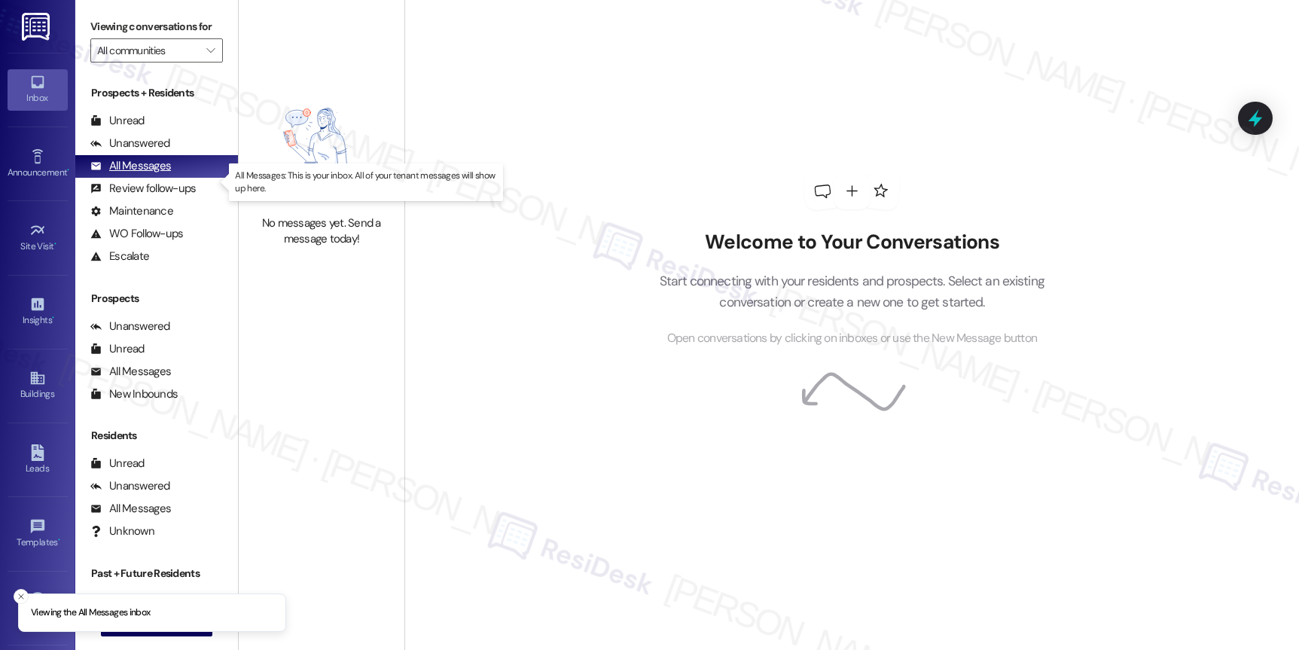
click at [126, 174] on div "All Messages (undefined)" at bounding box center [156, 166] width 163 height 23
click at [126, 174] on div "All Messages" at bounding box center [130, 166] width 81 height 16
click at [128, 174] on div "All Messages" at bounding box center [130, 166] width 81 height 16
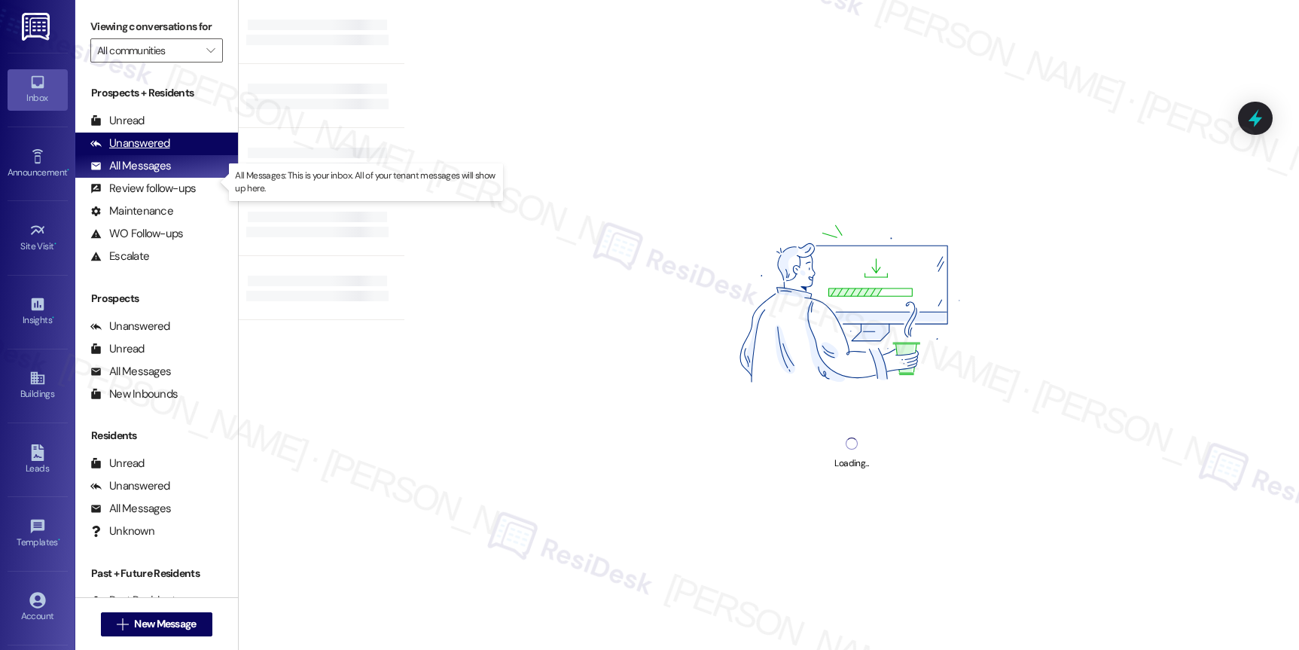
click at [138, 151] on div "Unanswered" at bounding box center [130, 144] width 80 height 16
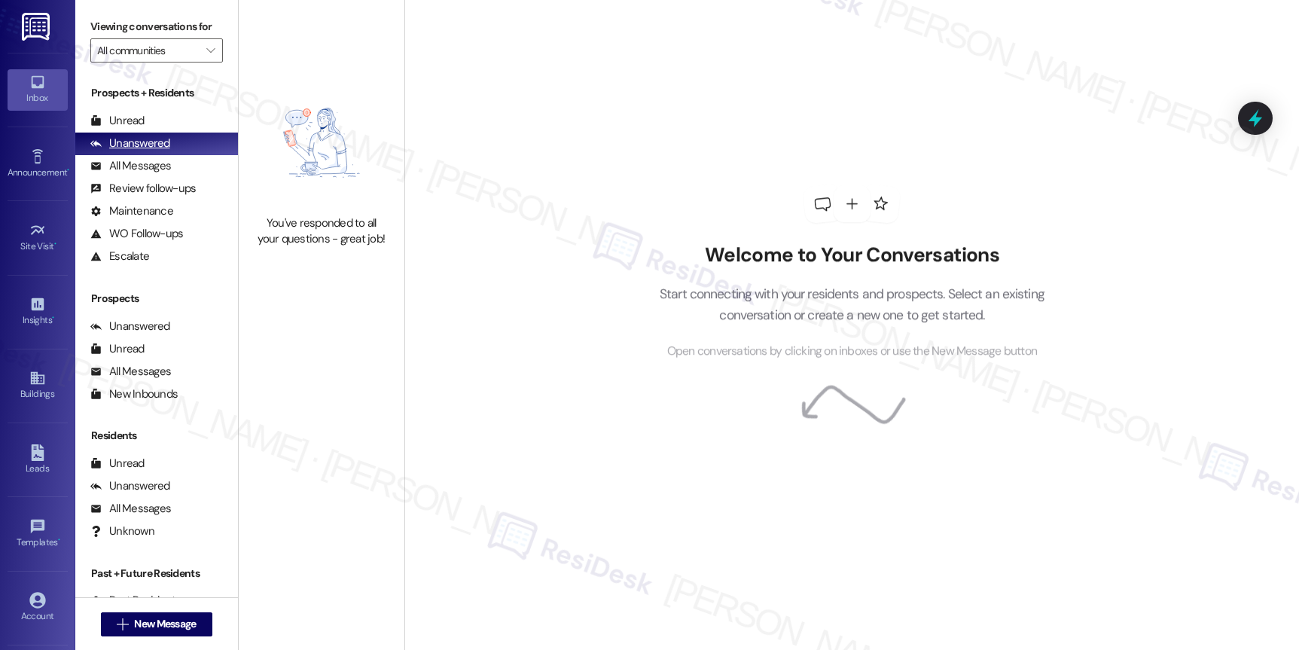
click at [138, 151] on div "Unanswered" at bounding box center [130, 144] width 80 height 16
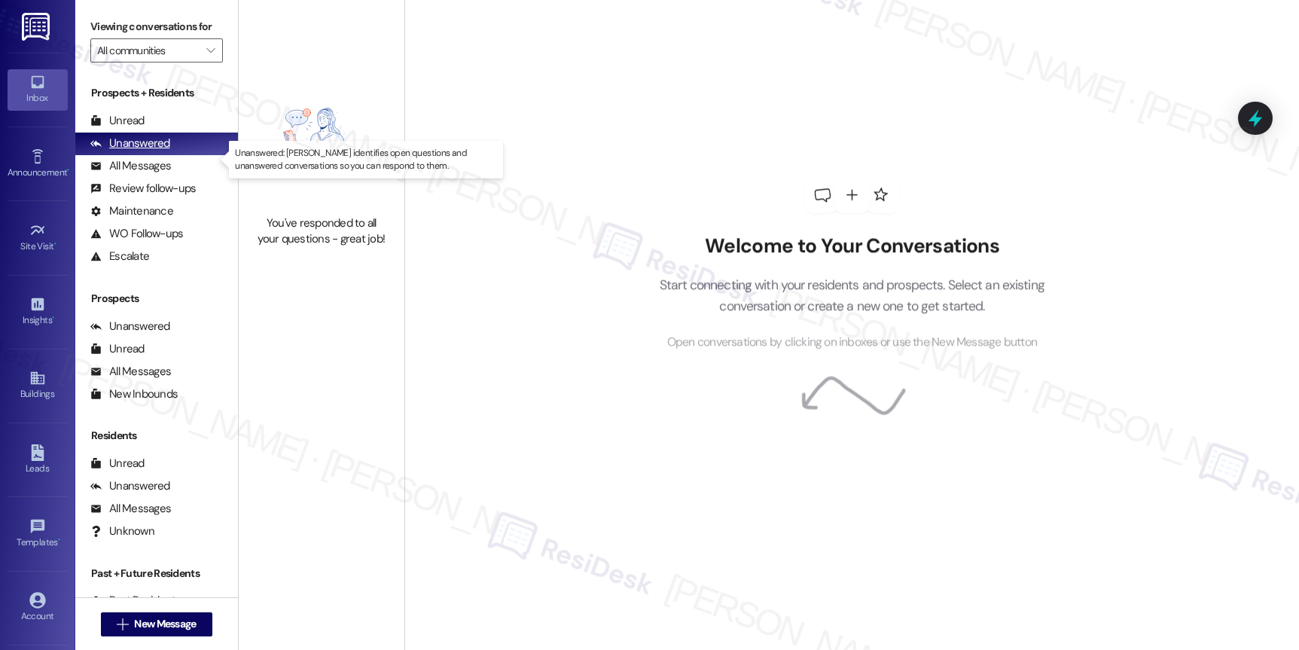
click at [138, 151] on div "Unanswered" at bounding box center [130, 144] width 80 height 16
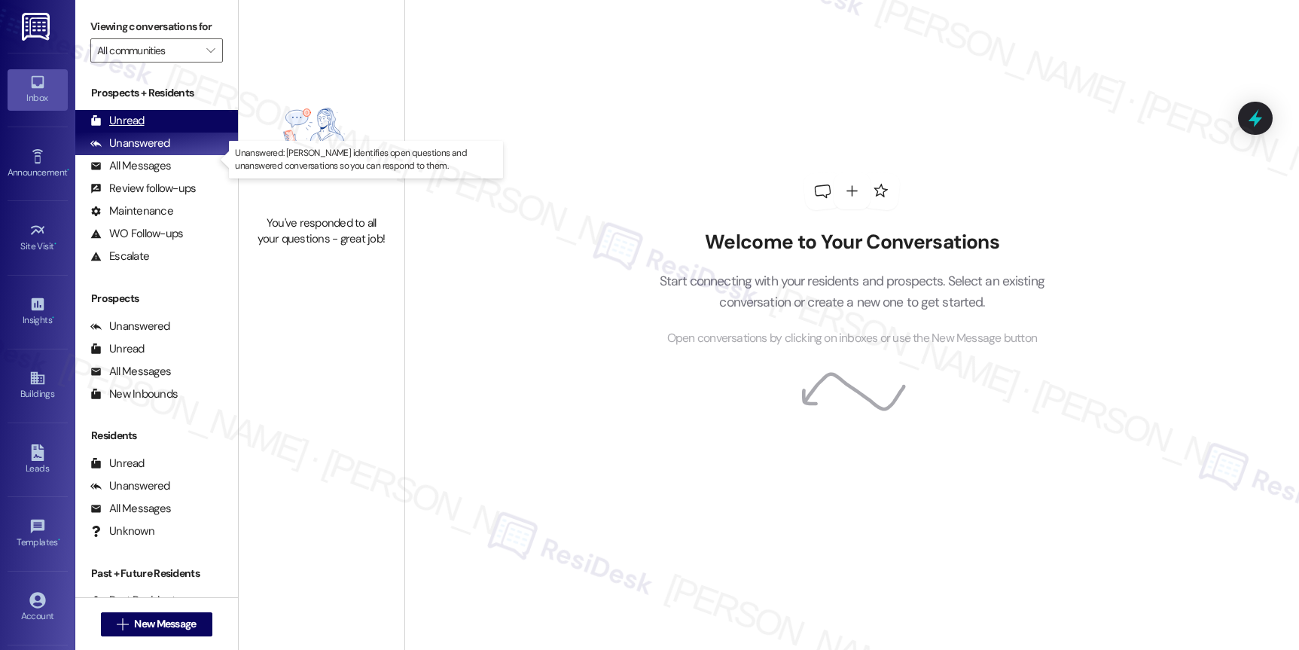
click at [129, 129] on div "Unread" at bounding box center [117, 121] width 54 height 16
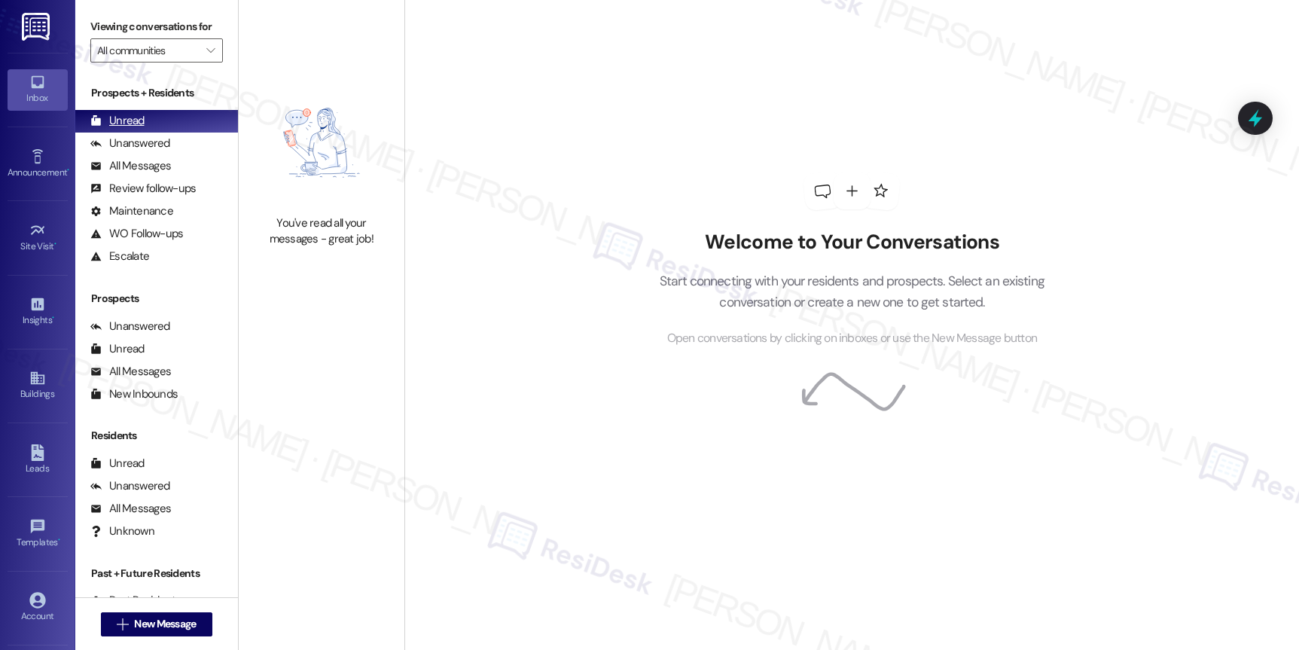
click at [126, 129] on div "Unread" at bounding box center [117, 121] width 54 height 16
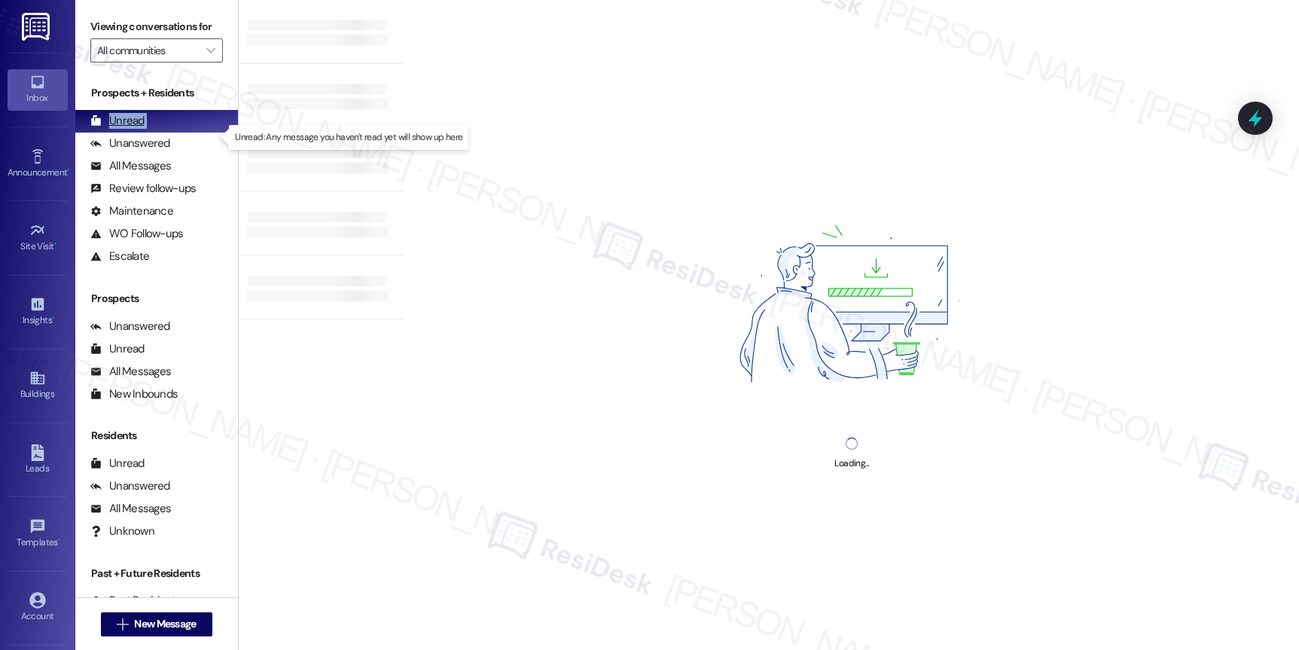
click at [126, 129] on div "Unread" at bounding box center [117, 121] width 54 height 16
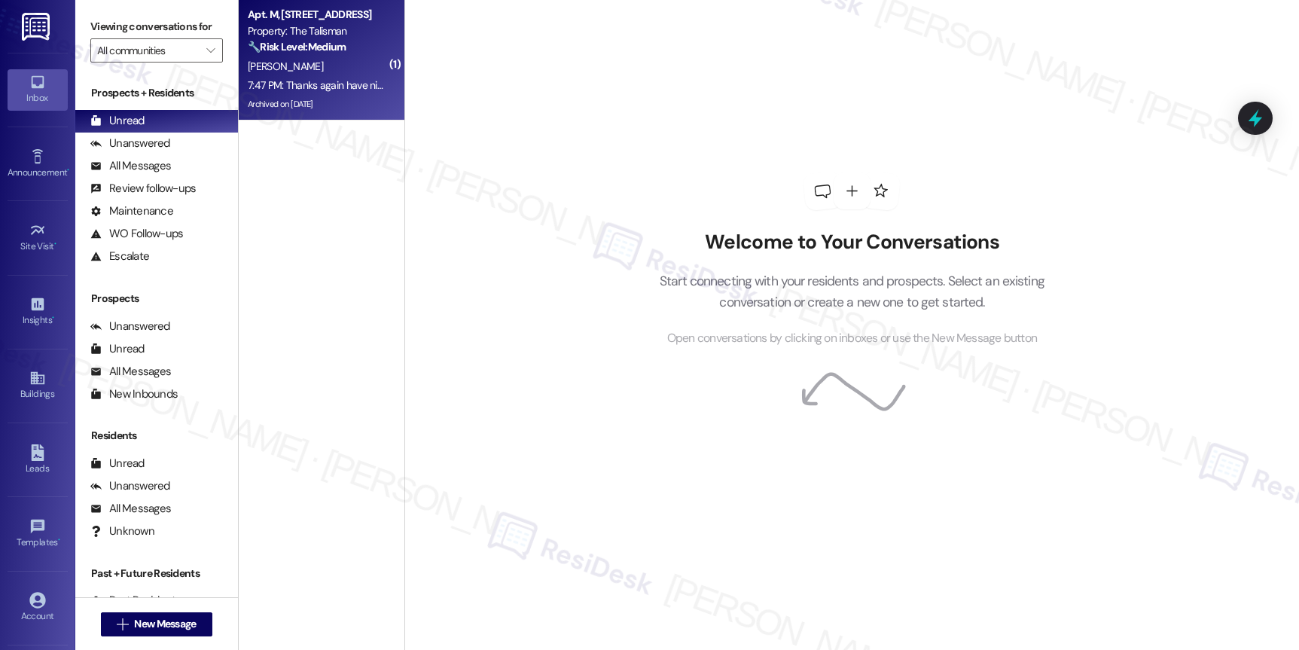
click at [358, 19] on div "Apt. M, [STREET_ADDRESS]" at bounding box center [317, 15] width 139 height 16
click at [355, 24] on div "Property: The Talisman" at bounding box center [317, 31] width 139 height 16
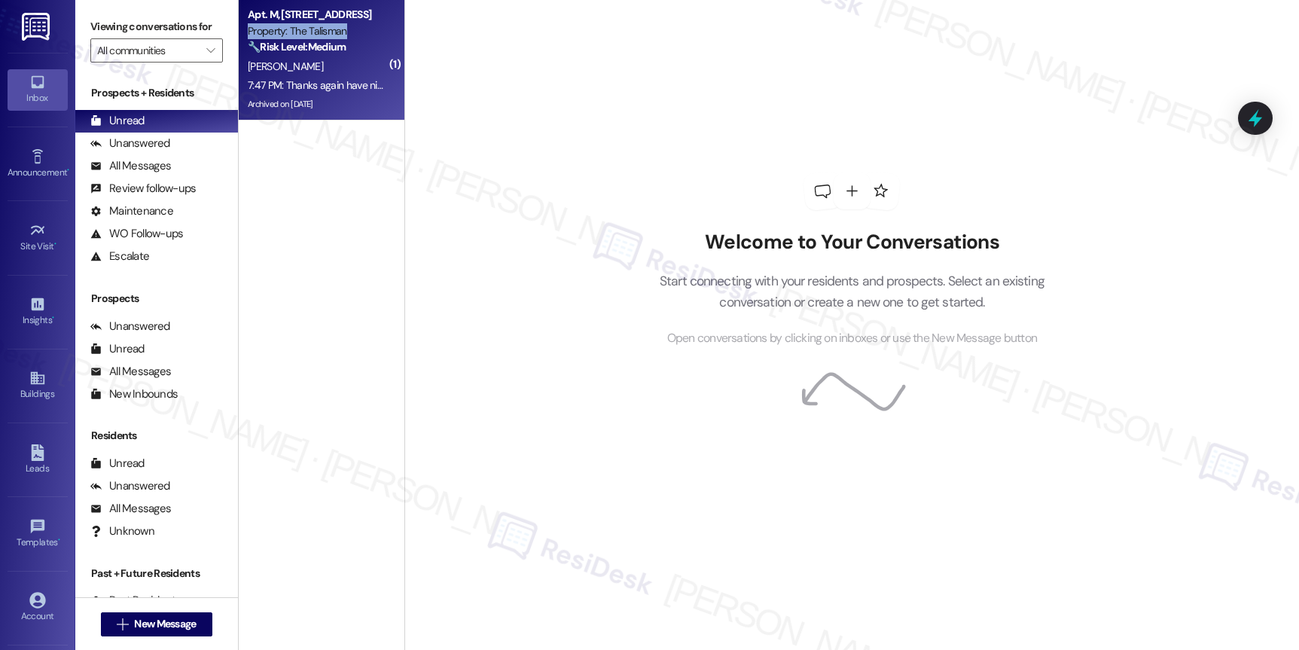
click at [355, 24] on div "Property: The Talisman" at bounding box center [317, 31] width 139 height 16
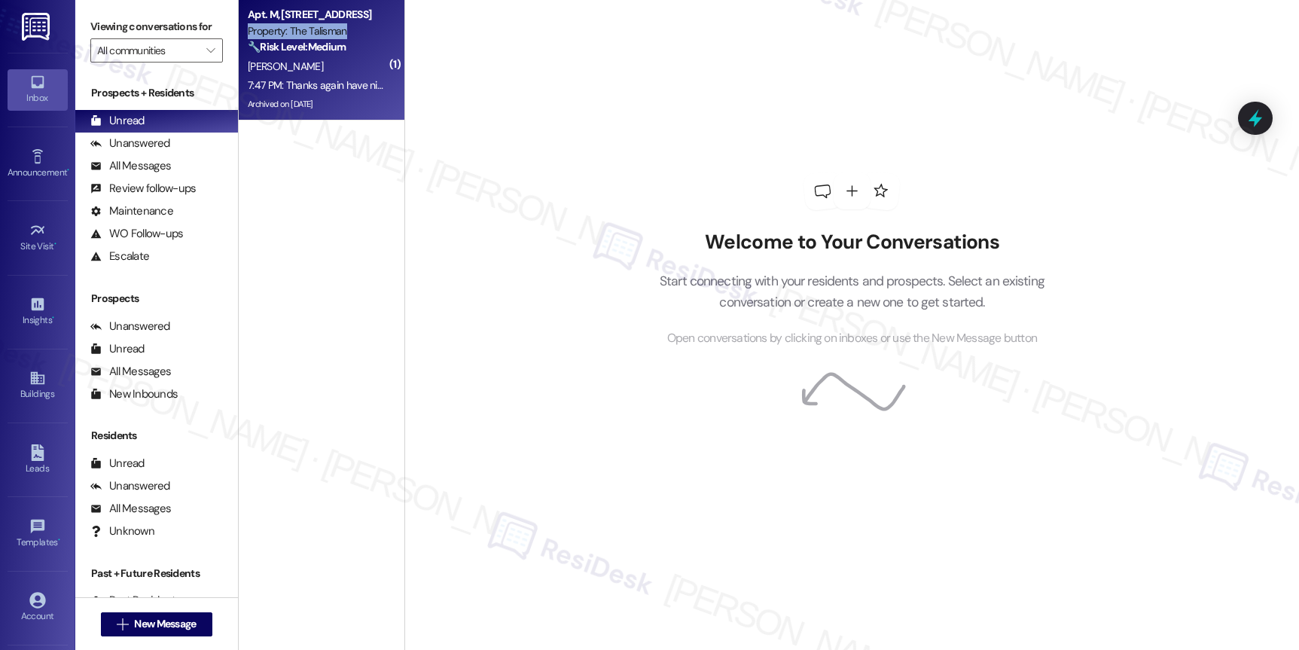
click at [355, 24] on div "Property: The Talisman" at bounding box center [317, 31] width 139 height 16
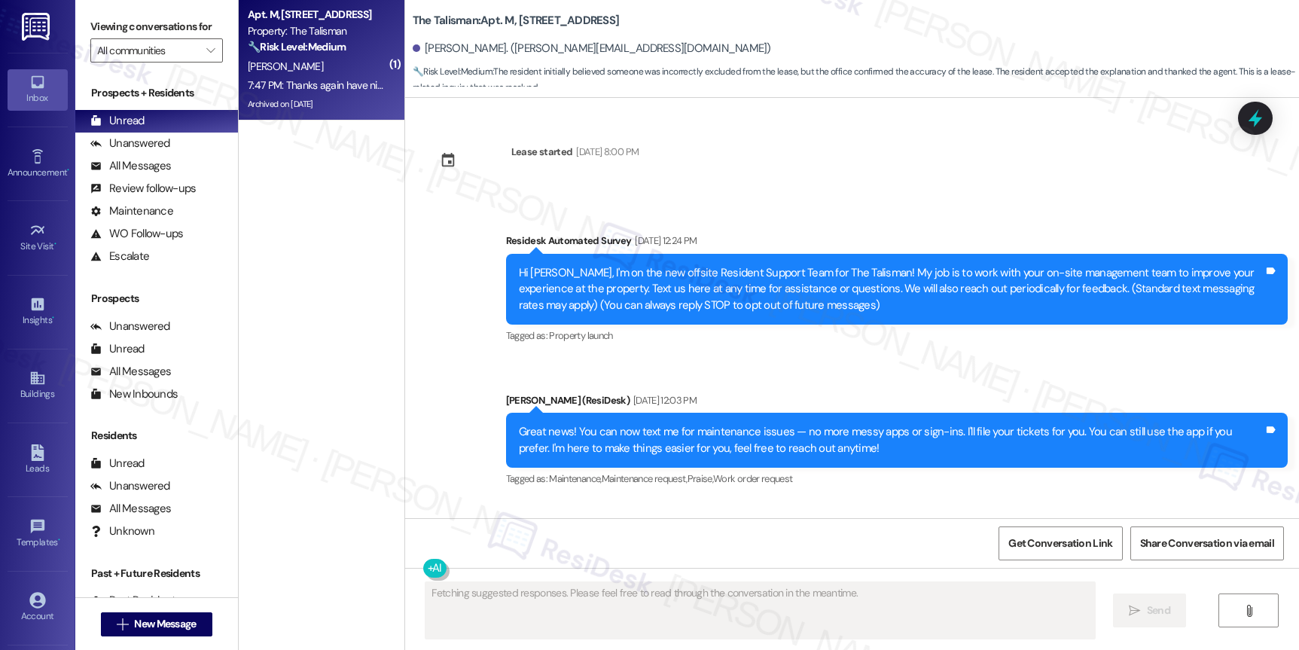
scroll to position [56328, 0]
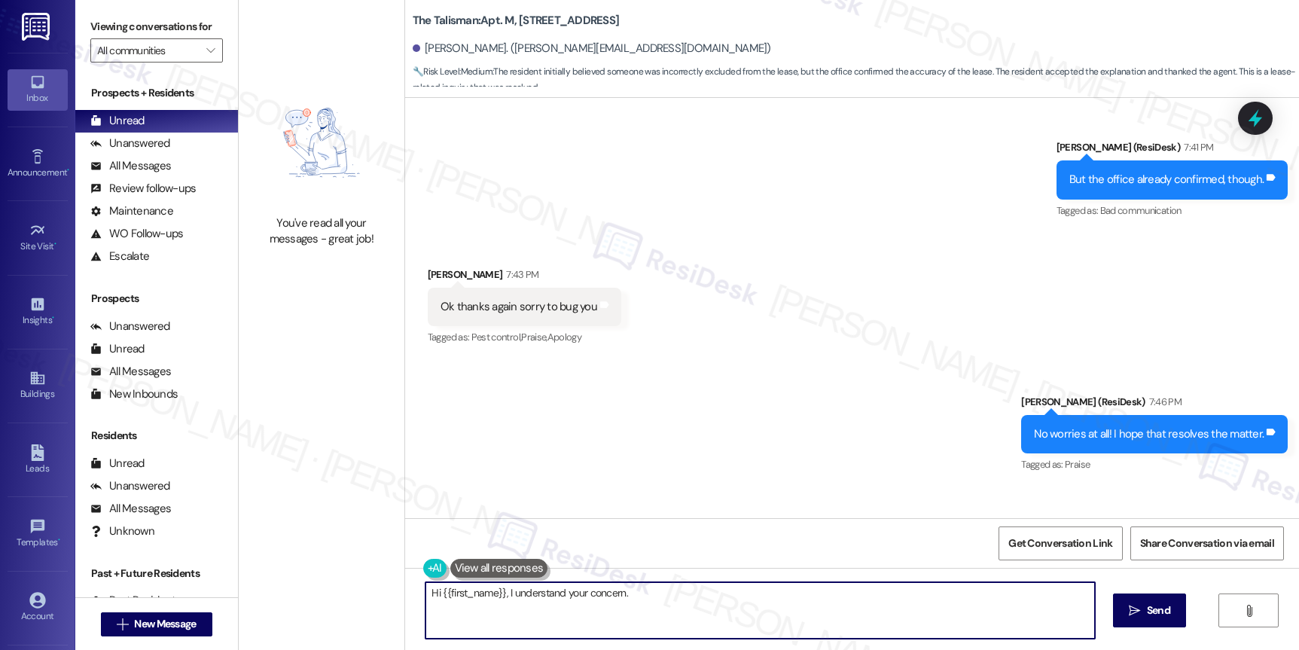
click at [529, 595] on textarea "Hi {{first_name}}, I understand your concern." at bounding box center [759, 610] width 668 height 56
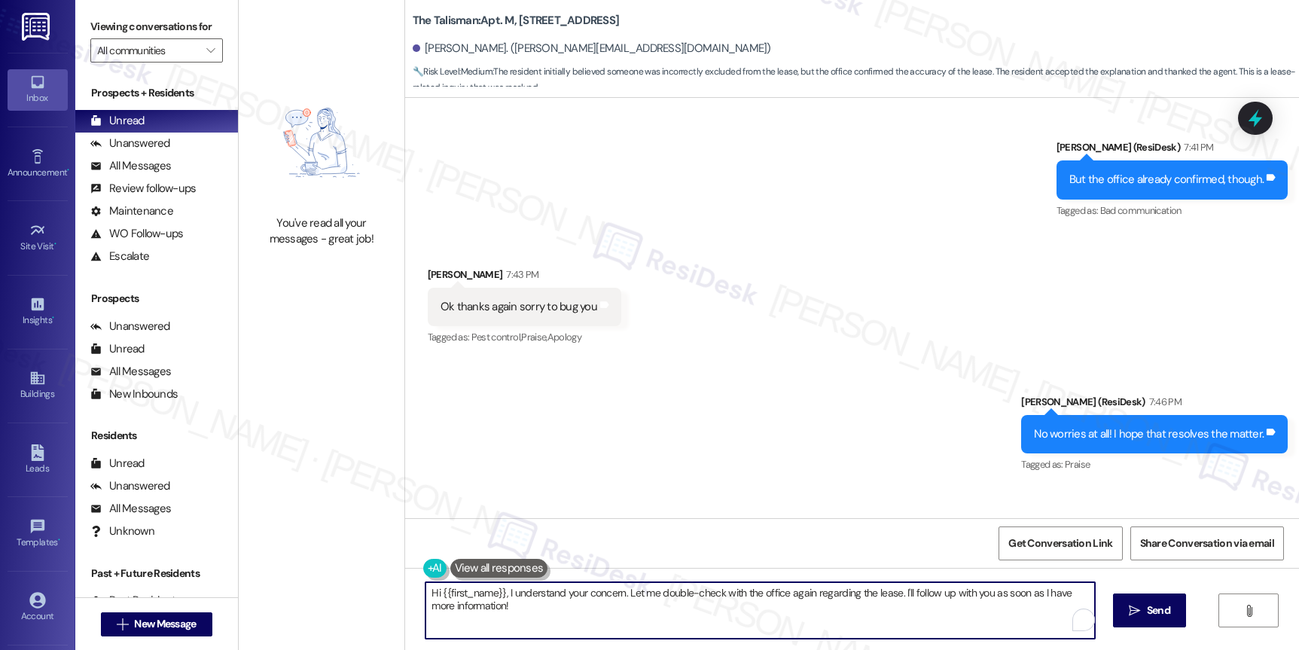
click at [535, 592] on textarea "Hi {{first_name}}, I understand your concern. Let me double-check with the offi…" at bounding box center [759, 610] width 668 height 56
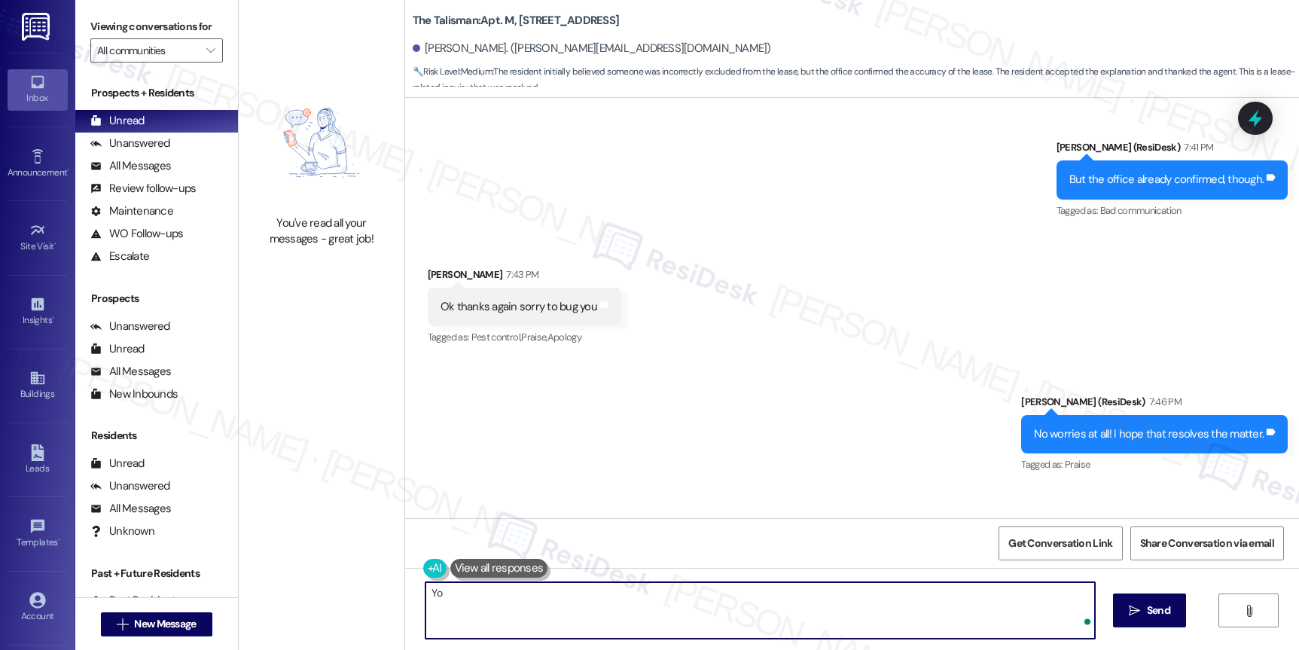
type textarea "You"
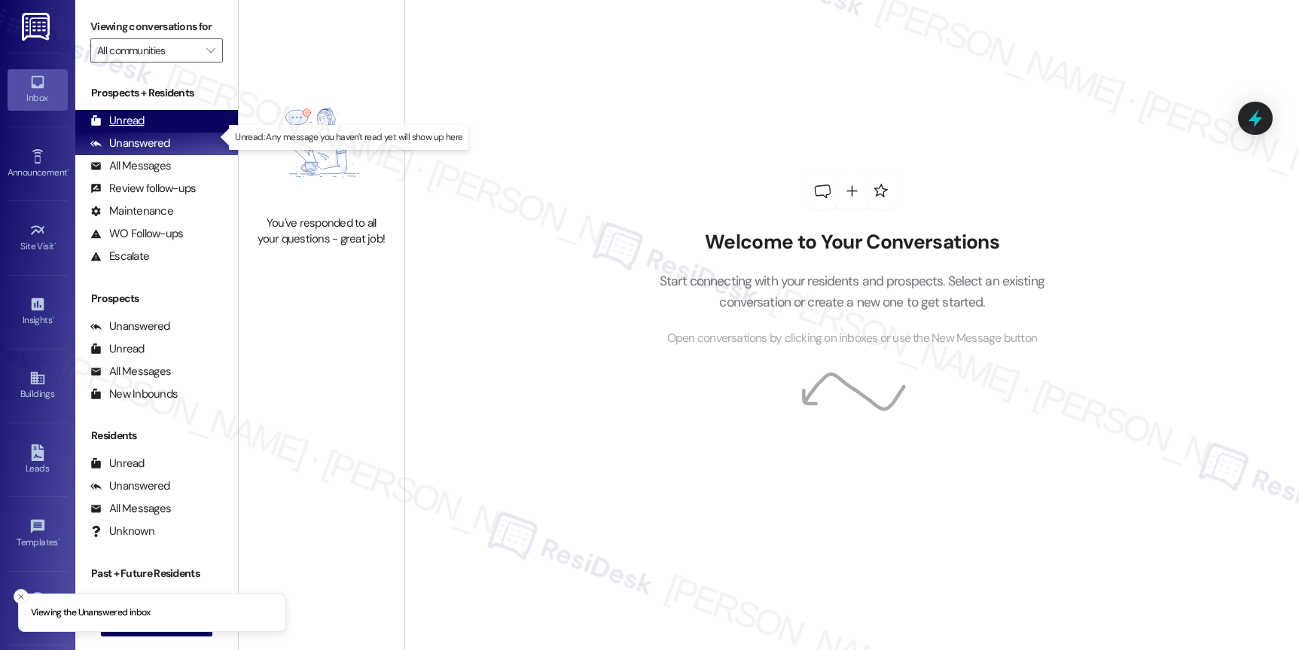
click at [129, 129] on div "Unread" at bounding box center [117, 121] width 54 height 16
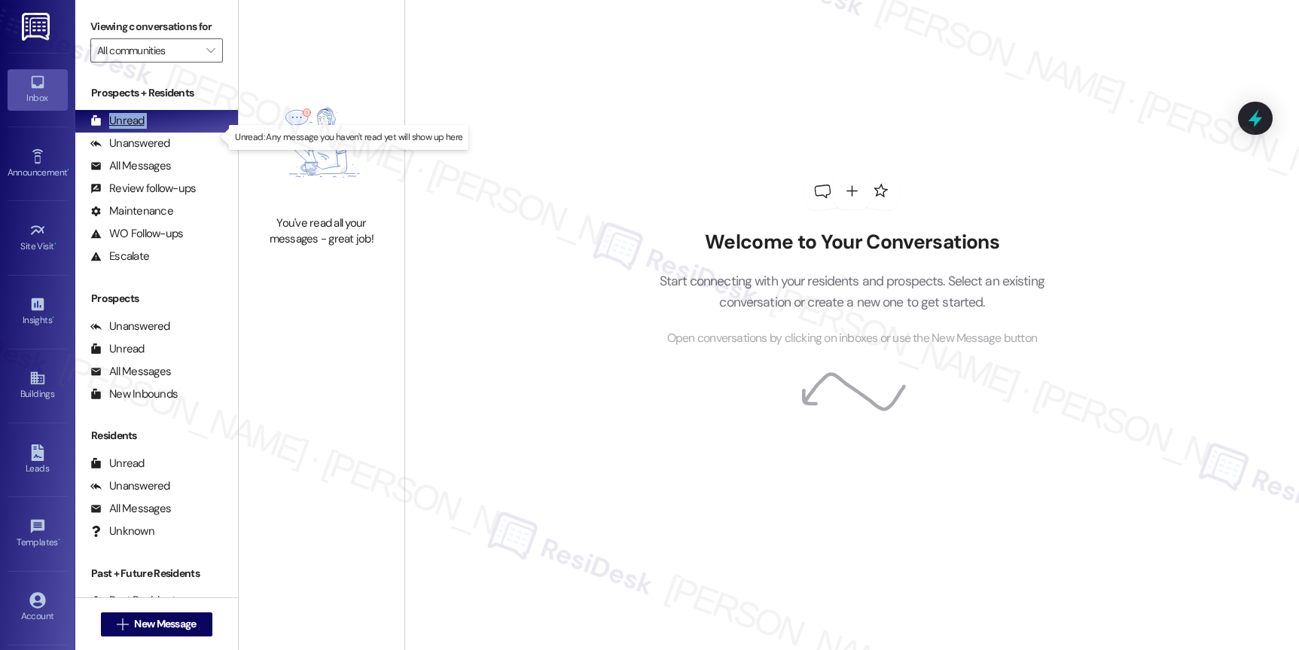
click at [129, 129] on div "Unread" at bounding box center [117, 121] width 54 height 16
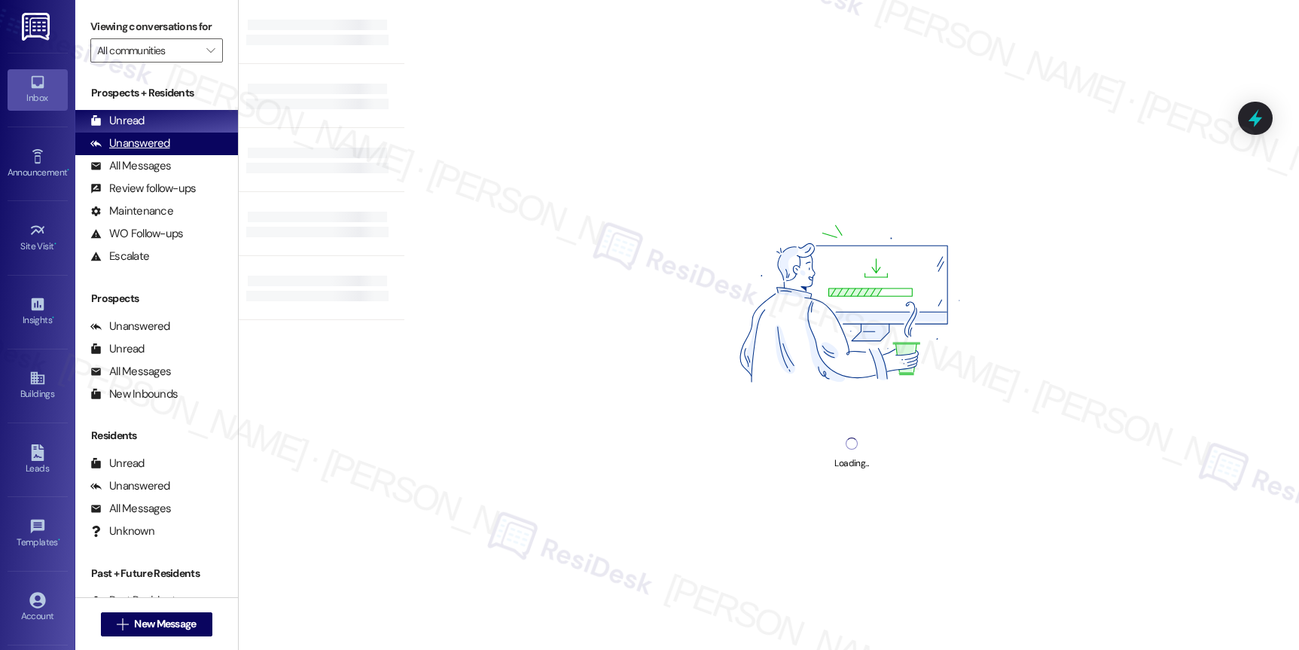
click at [142, 151] on div "Unanswered" at bounding box center [130, 144] width 80 height 16
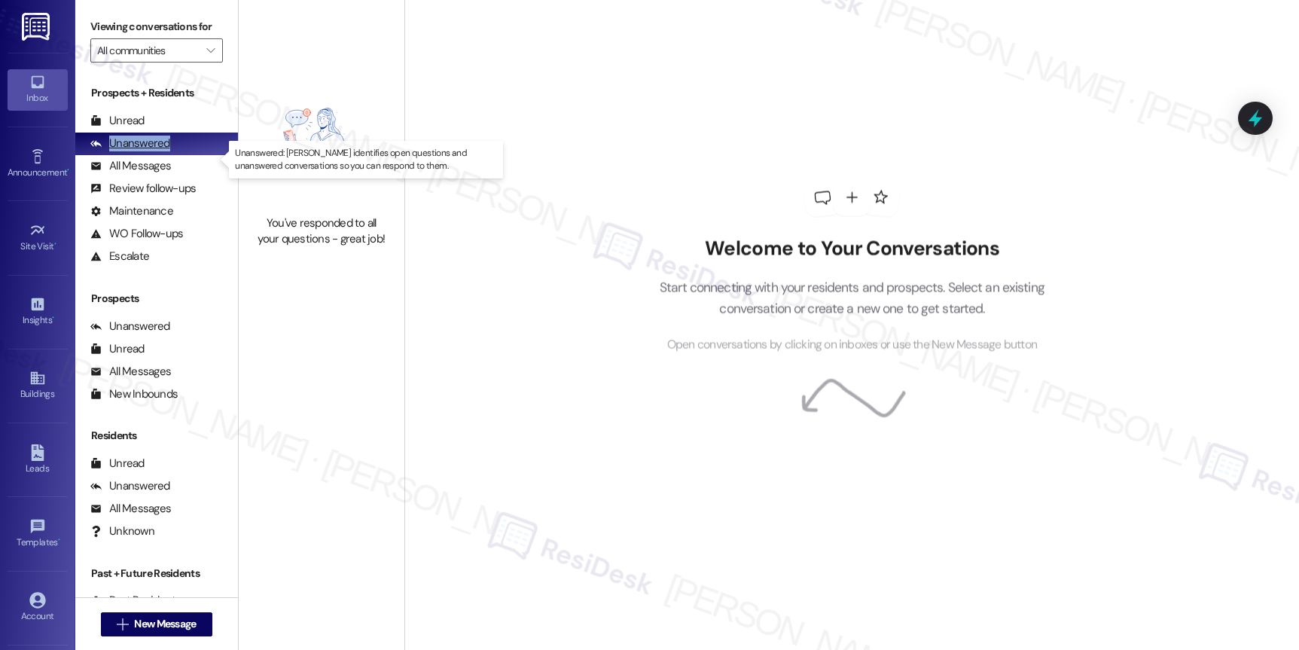
click at [142, 151] on div "Unanswered" at bounding box center [130, 144] width 80 height 16
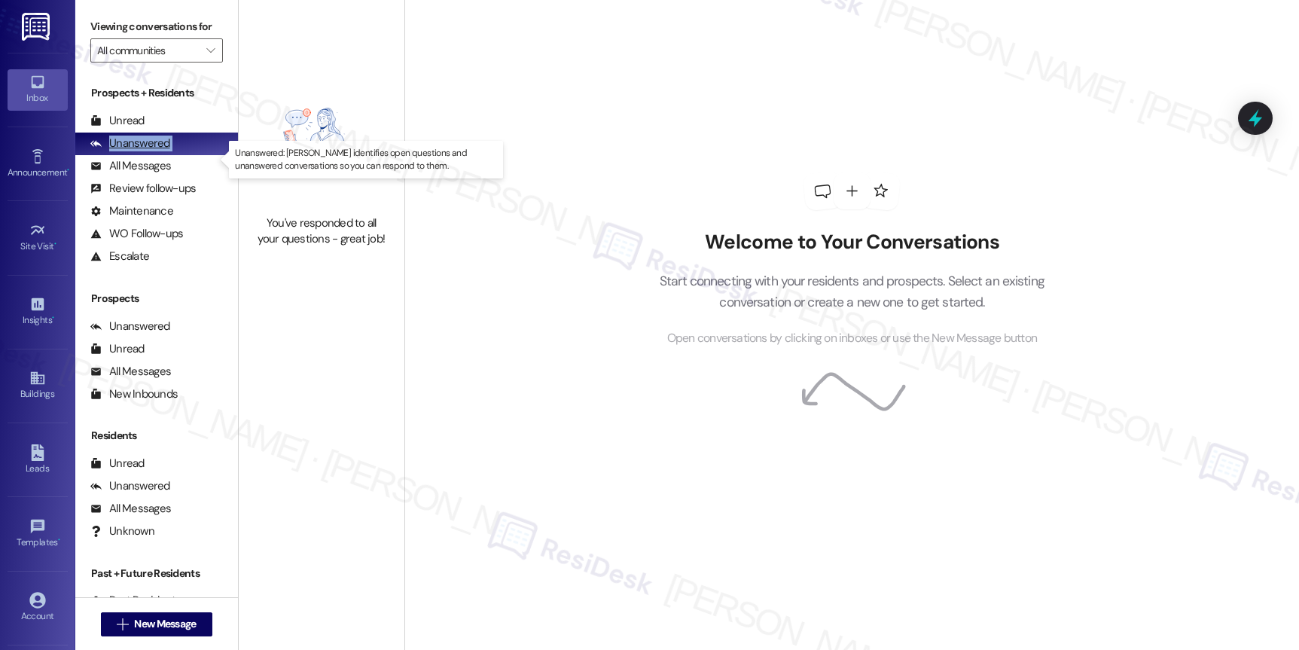
click at [139, 151] on div "Unanswered" at bounding box center [130, 144] width 80 height 16
drag, startPoint x: 139, startPoint y: 157, endPoint x: 140, endPoint y: 169, distance: 11.3
click at [139, 151] on div "Unanswered" at bounding box center [130, 144] width 80 height 16
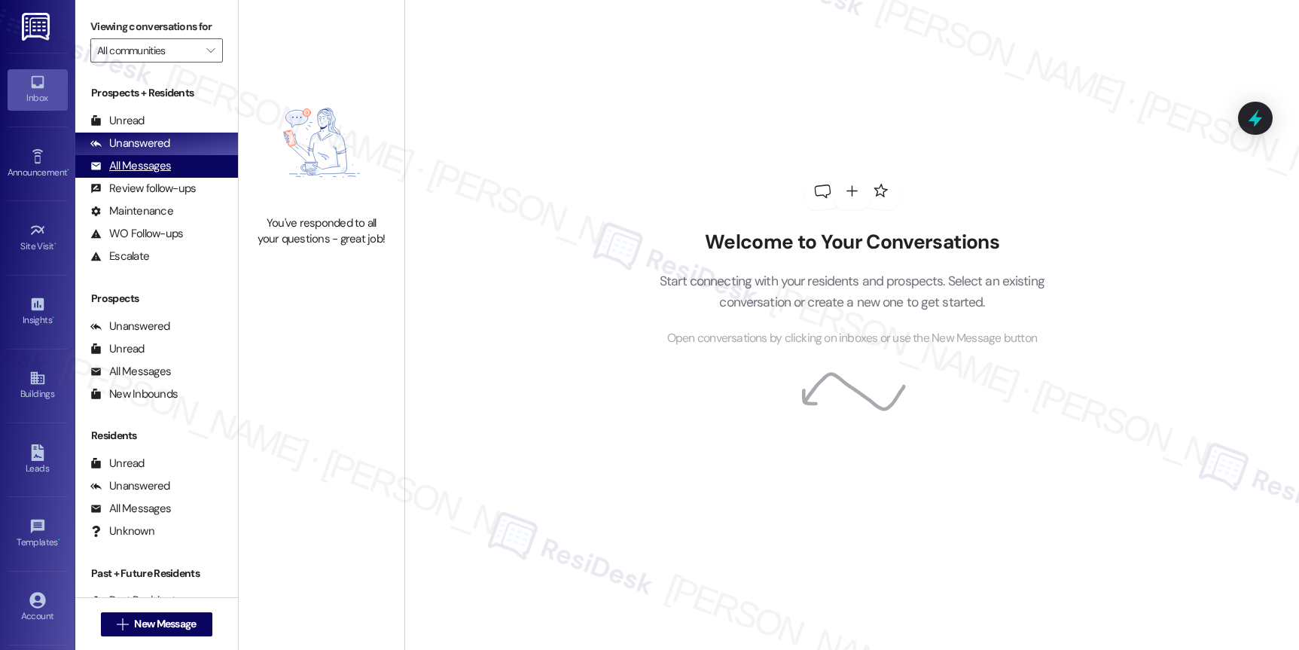
click at [142, 174] on div "All Messages" at bounding box center [130, 166] width 81 height 16
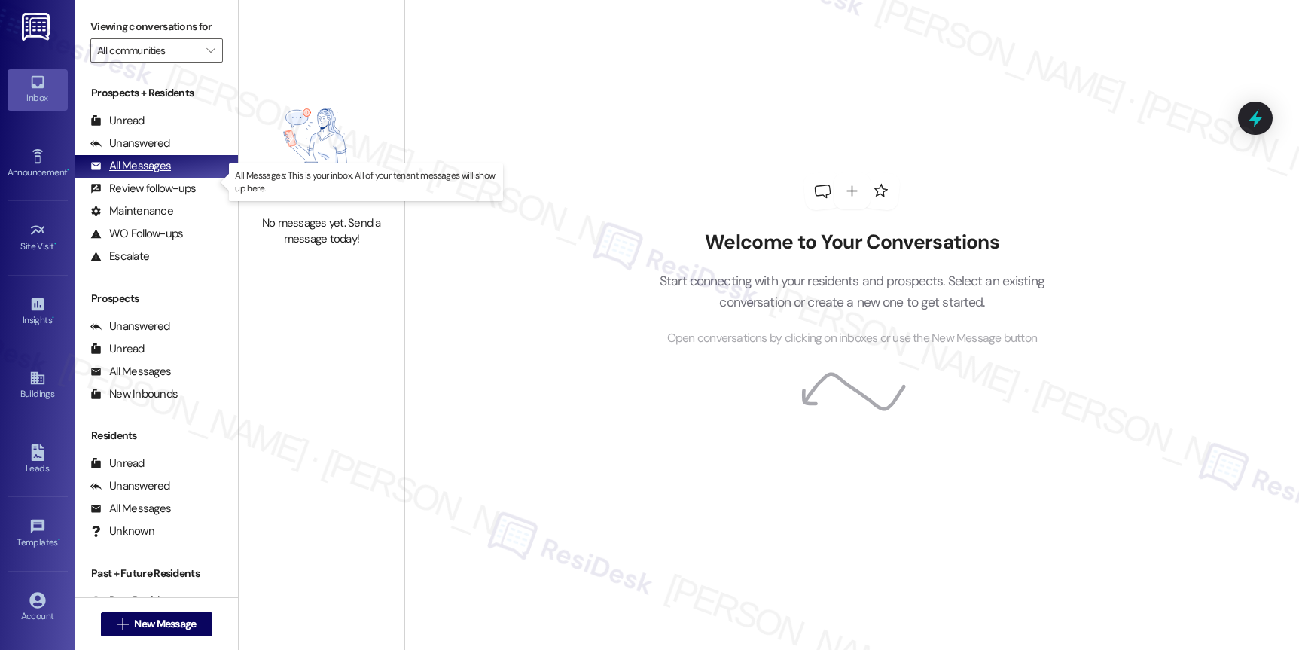
click at [142, 174] on div "All Messages" at bounding box center [130, 166] width 81 height 16
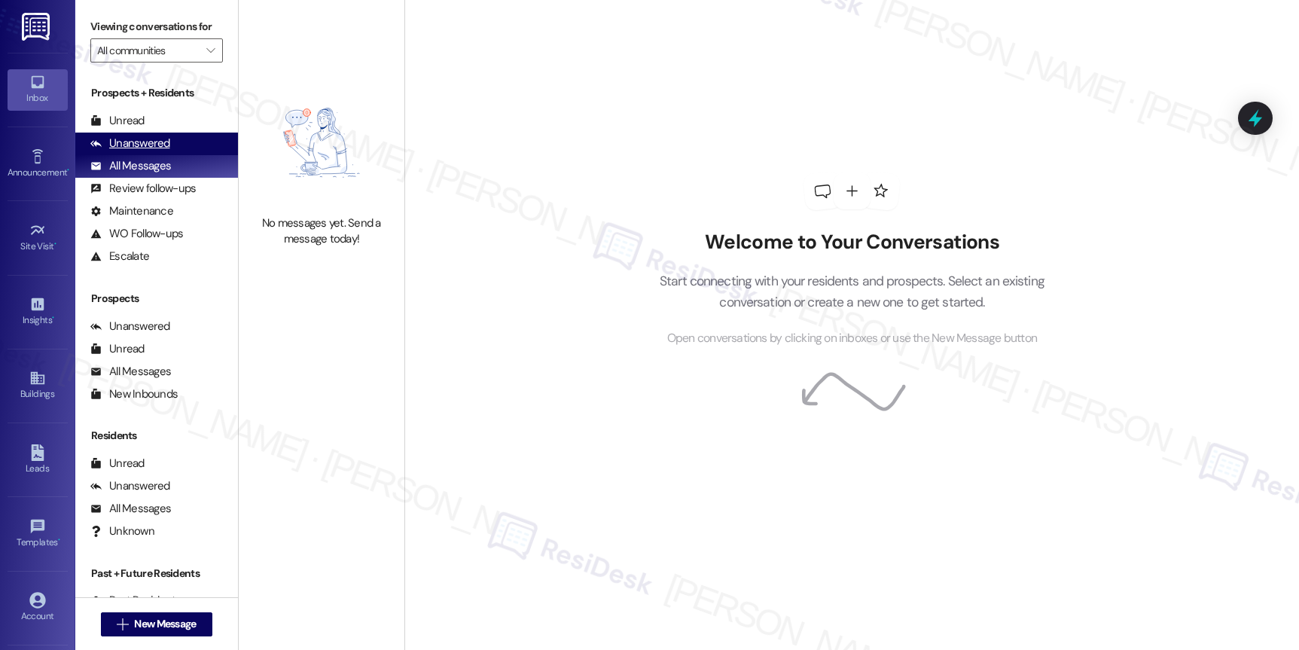
click at [132, 151] on div "Unanswered" at bounding box center [130, 144] width 80 height 16
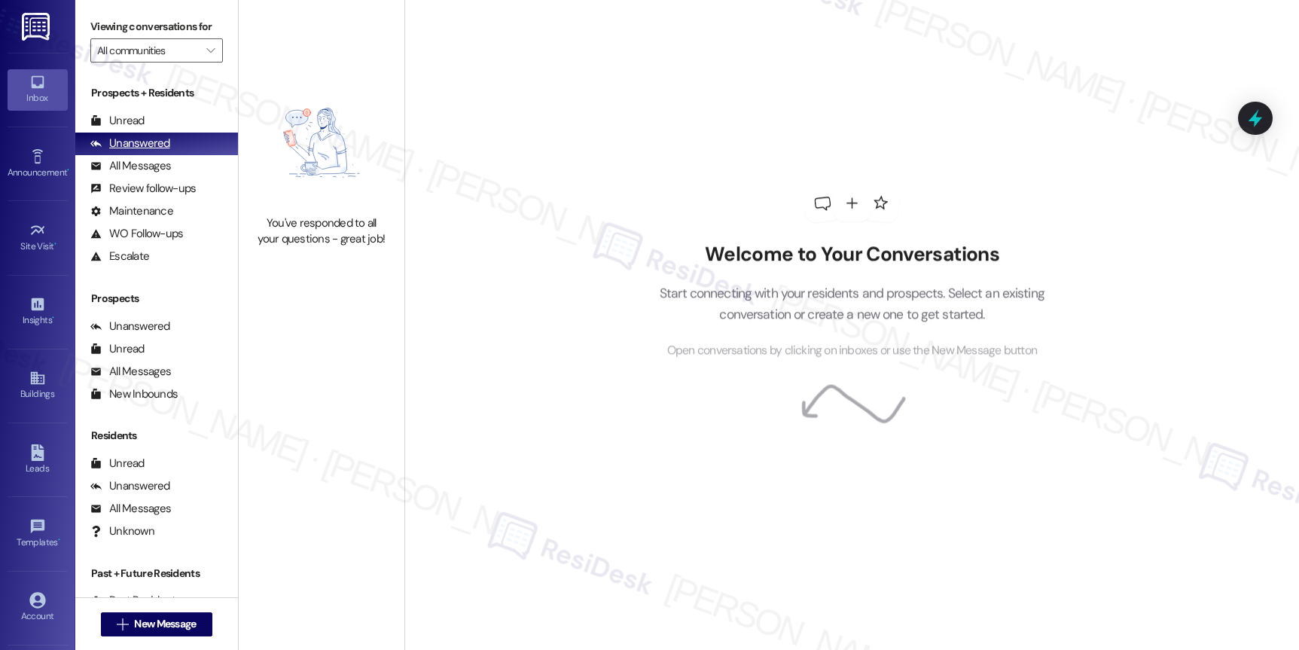
click at [132, 151] on div "Unanswered" at bounding box center [130, 144] width 80 height 16
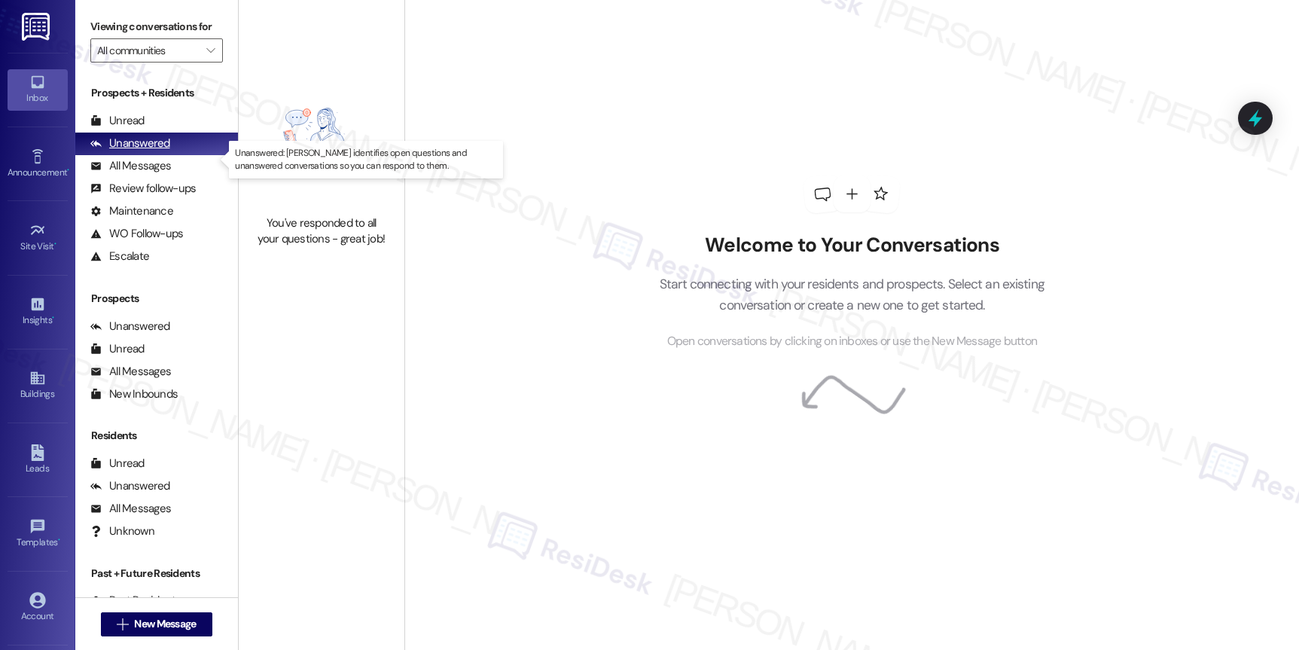
click at [132, 151] on div "Unanswered" at bounding box center [130, 144] width 80 height 16
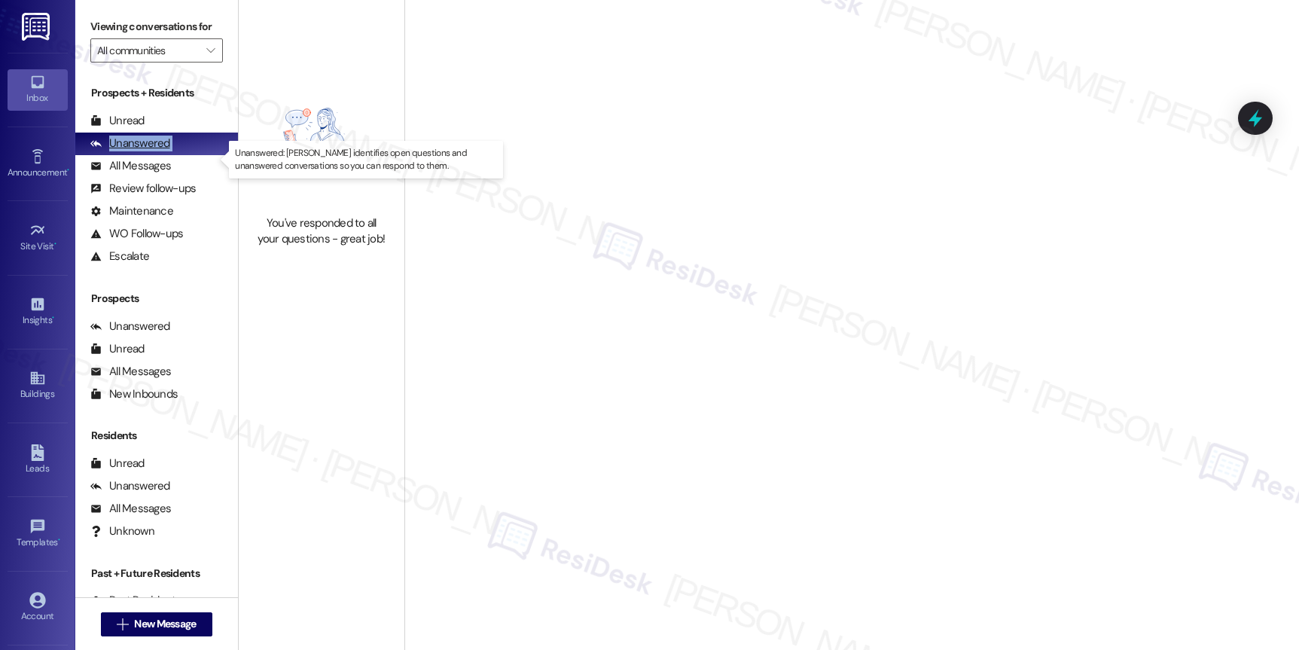
click at [132, 151] on div "Unanswered" at bounding box center [130, 144] width 80 height 16
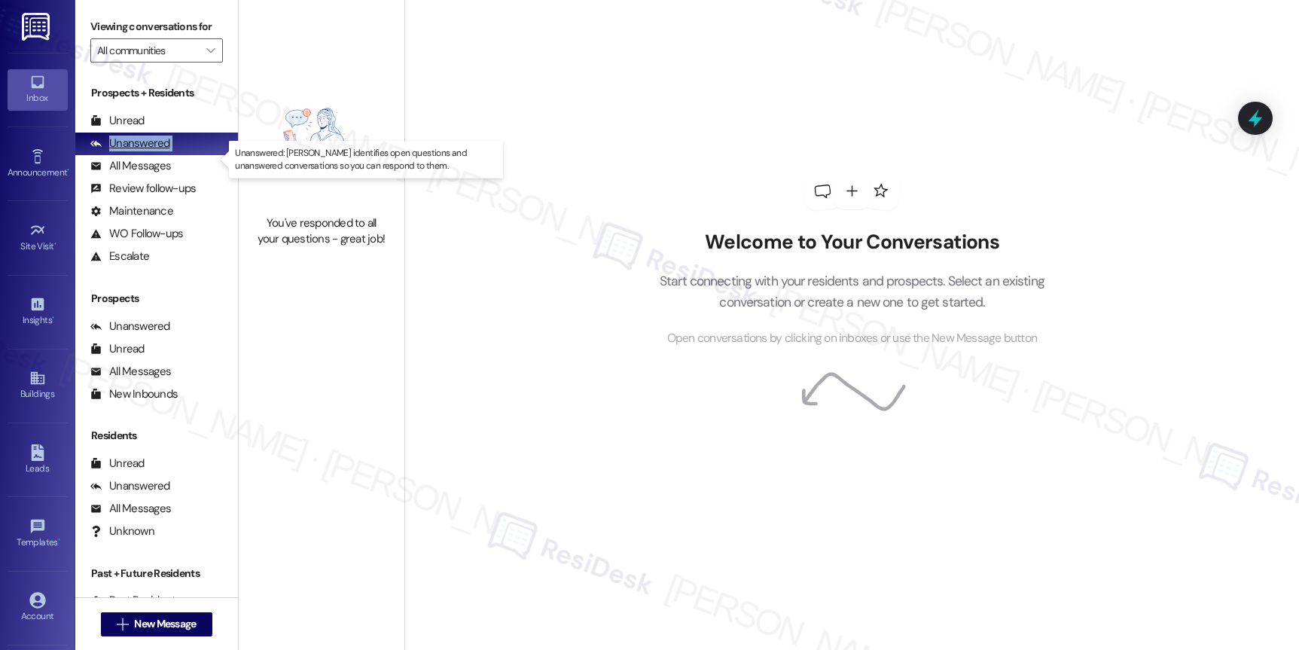
click at [132, 151] on div "Unanswered" at bounding box center [130, 144] width 80 height 16
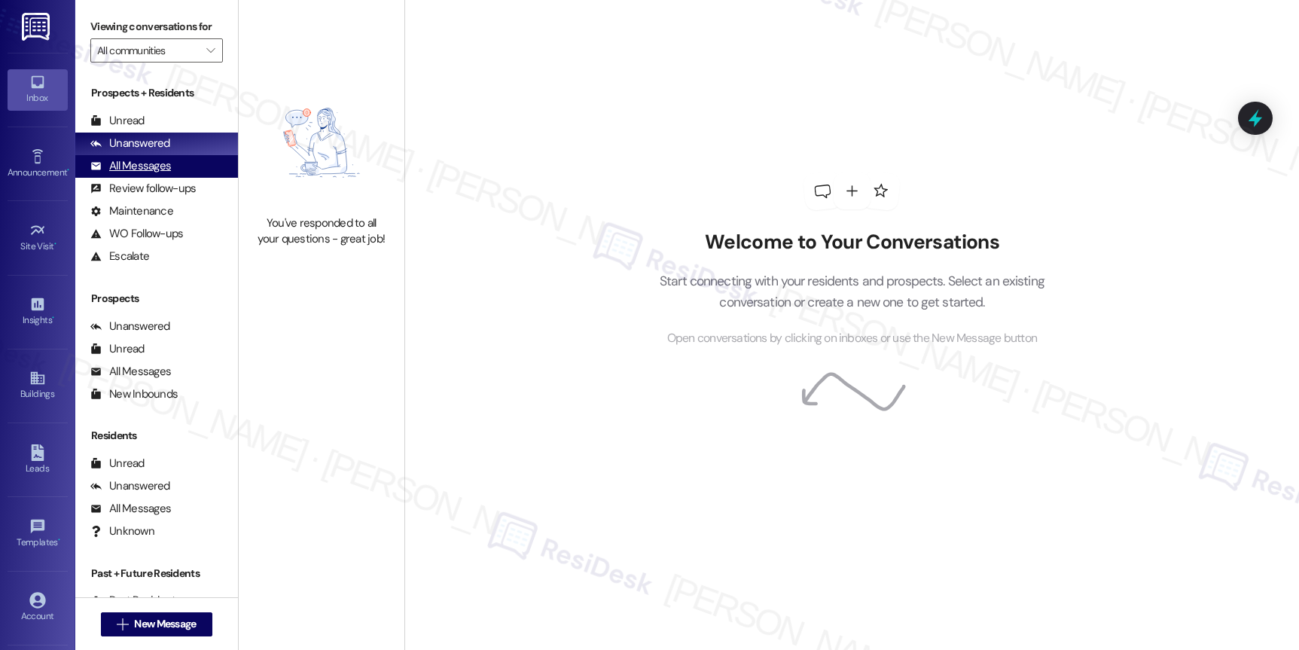
click at [136, 174] on div "All Messages" at bounding box center [130, 166] width 81 height 16
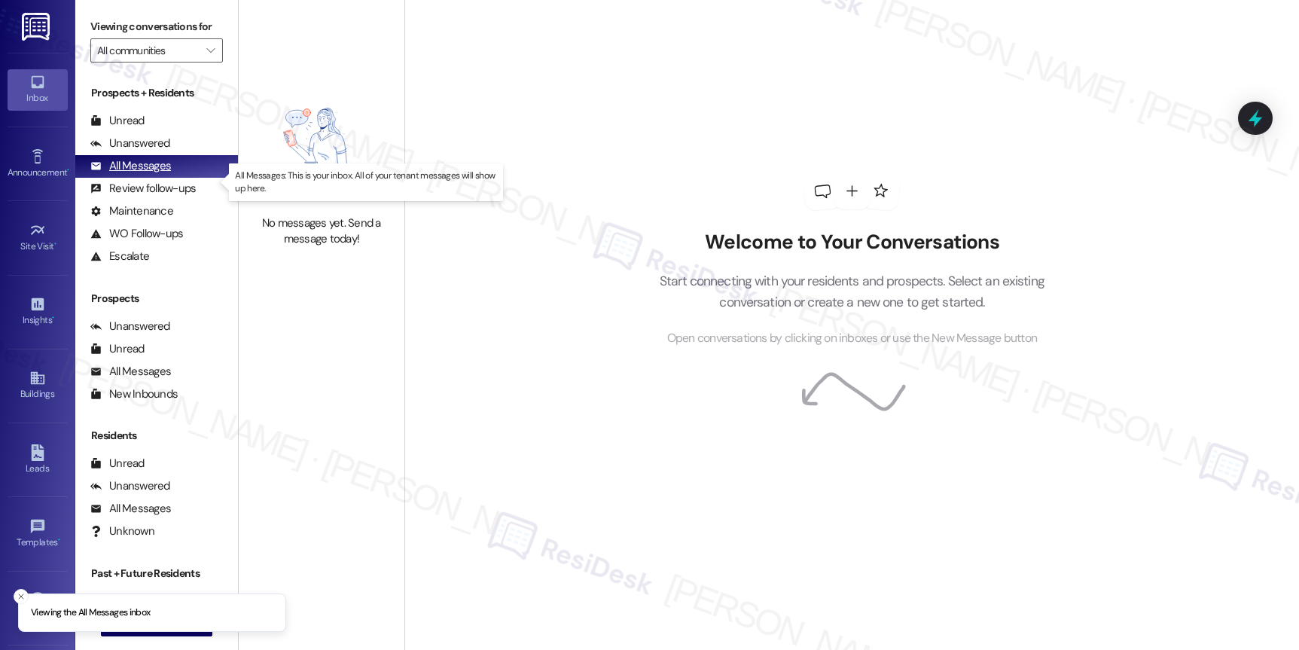
click at [136, 174] on div "All Messages" at bounding box center [130, 166] width 81 height 16
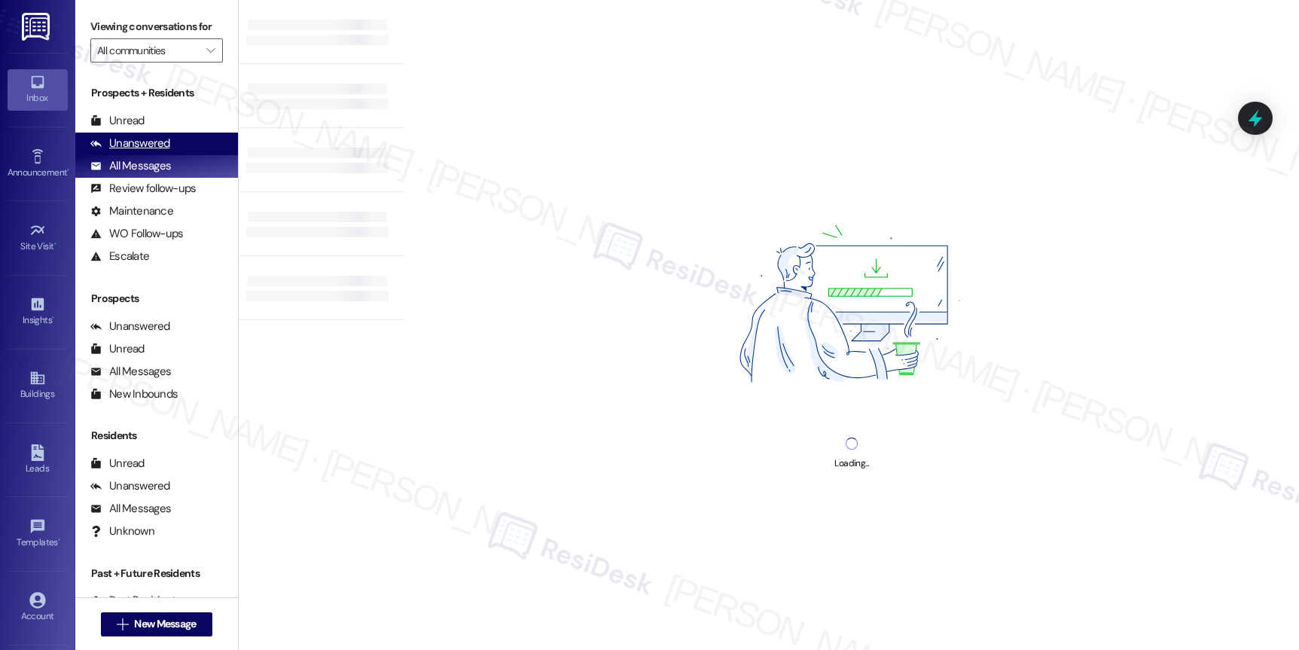
click at [133, 151] on div "Unanswered" at bounding box center [130, 144] width 80 height 16
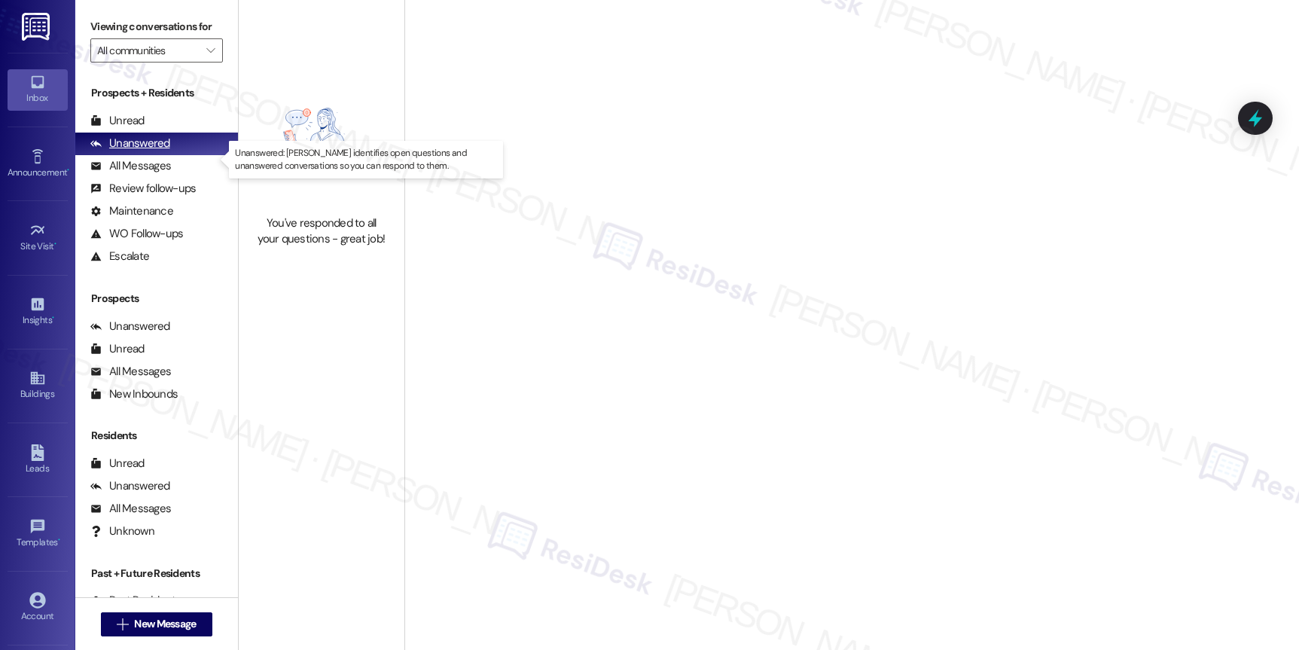
click at [133, 151] on div "Unanswered" at bounding box center [130, 144] width 80 height 16
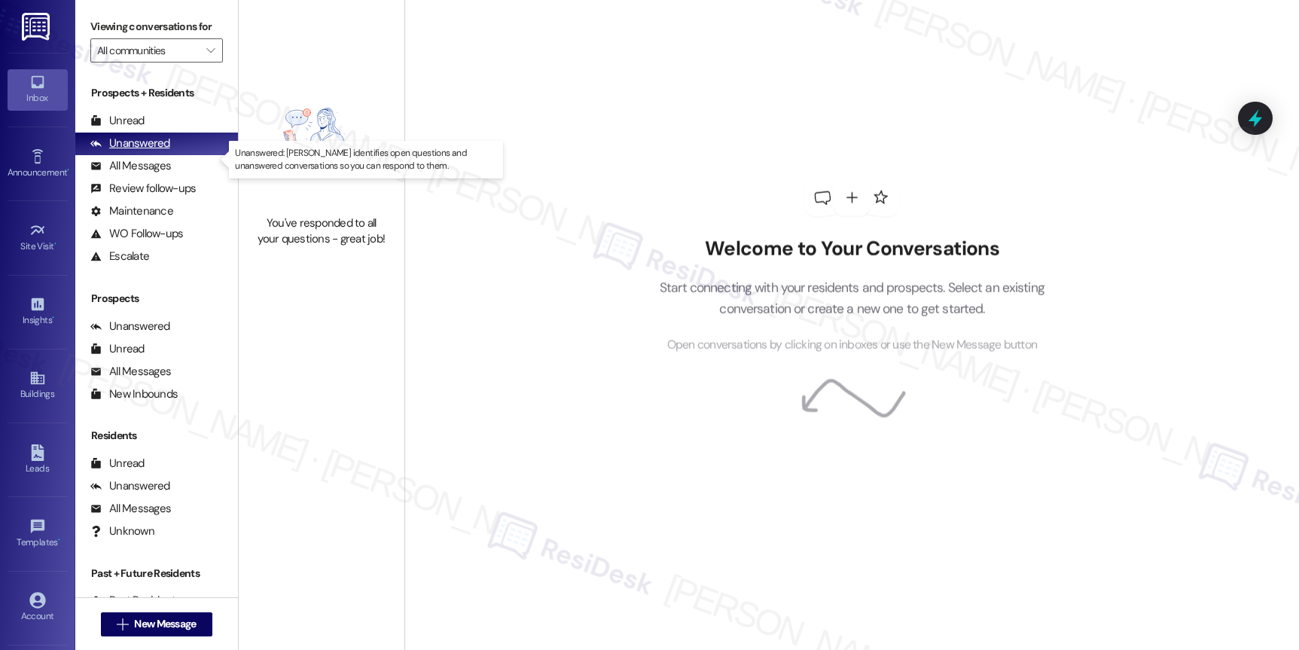
click at [133, 151] on div "Unanswered" at bounding box center [130, 144] width 80 height 16
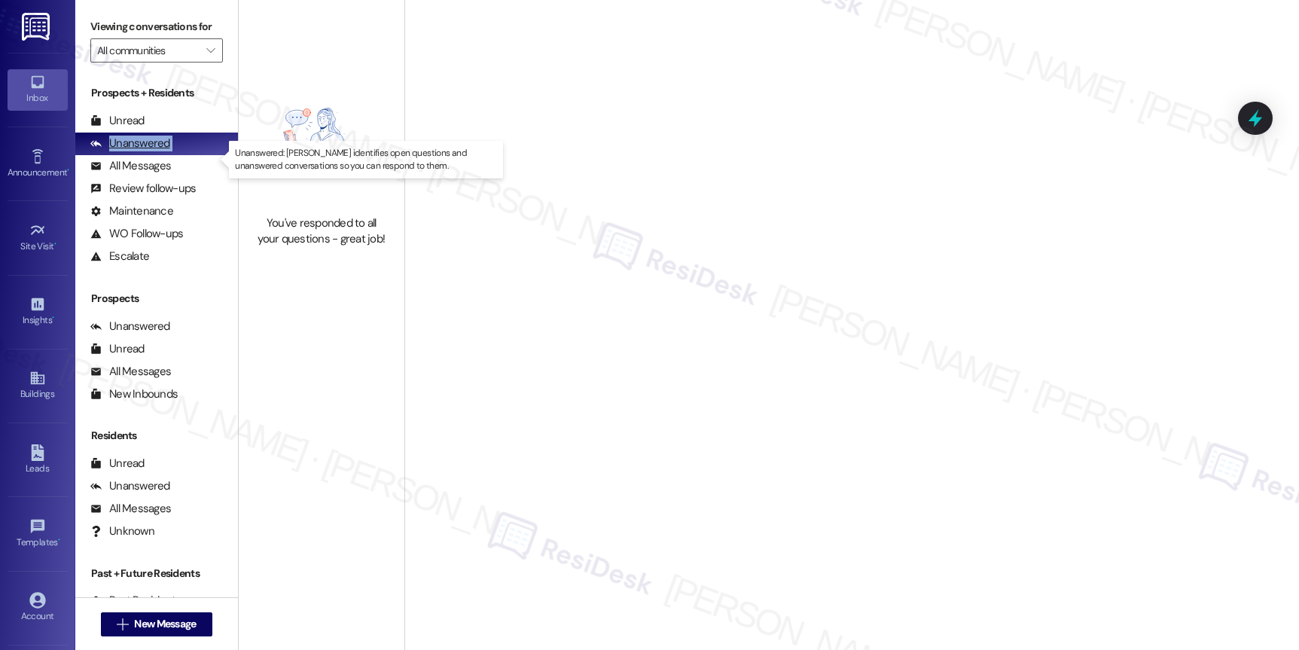
click at [133, 151] on div "Unanswered" at bounding box center [130, 144] width 80 height 16
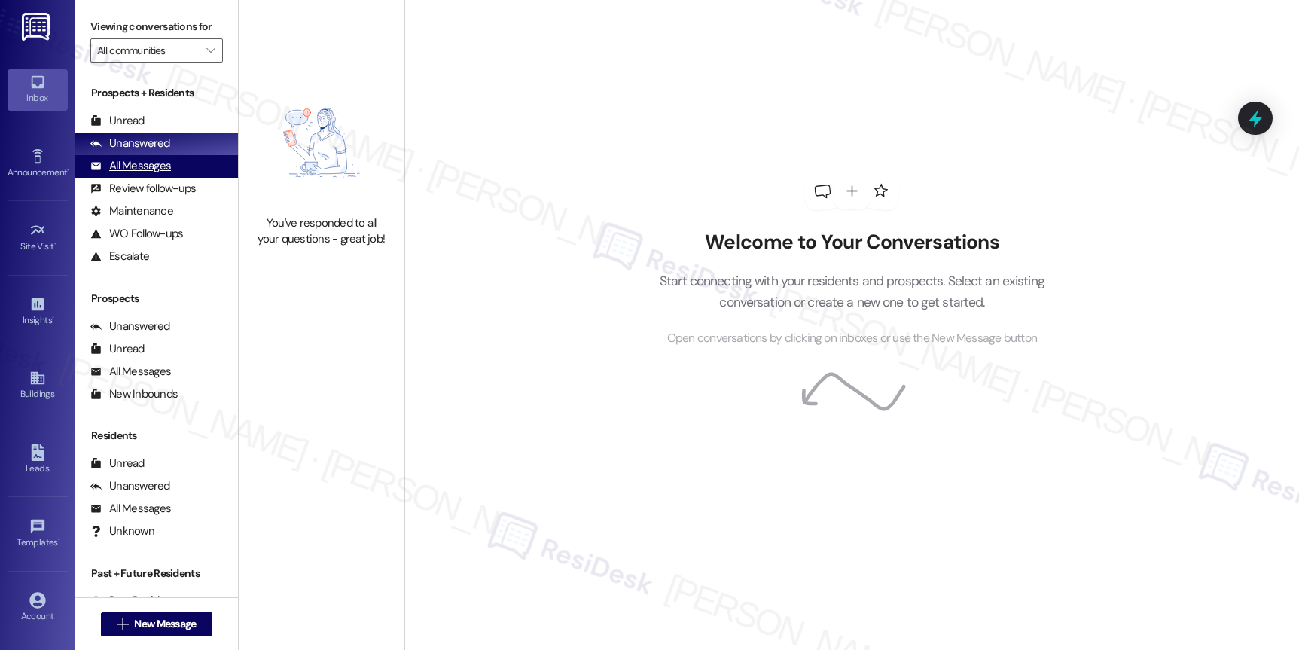
click at [133, 174] on div "All Messages" at bounding box center [130, 166] width 81 height 16
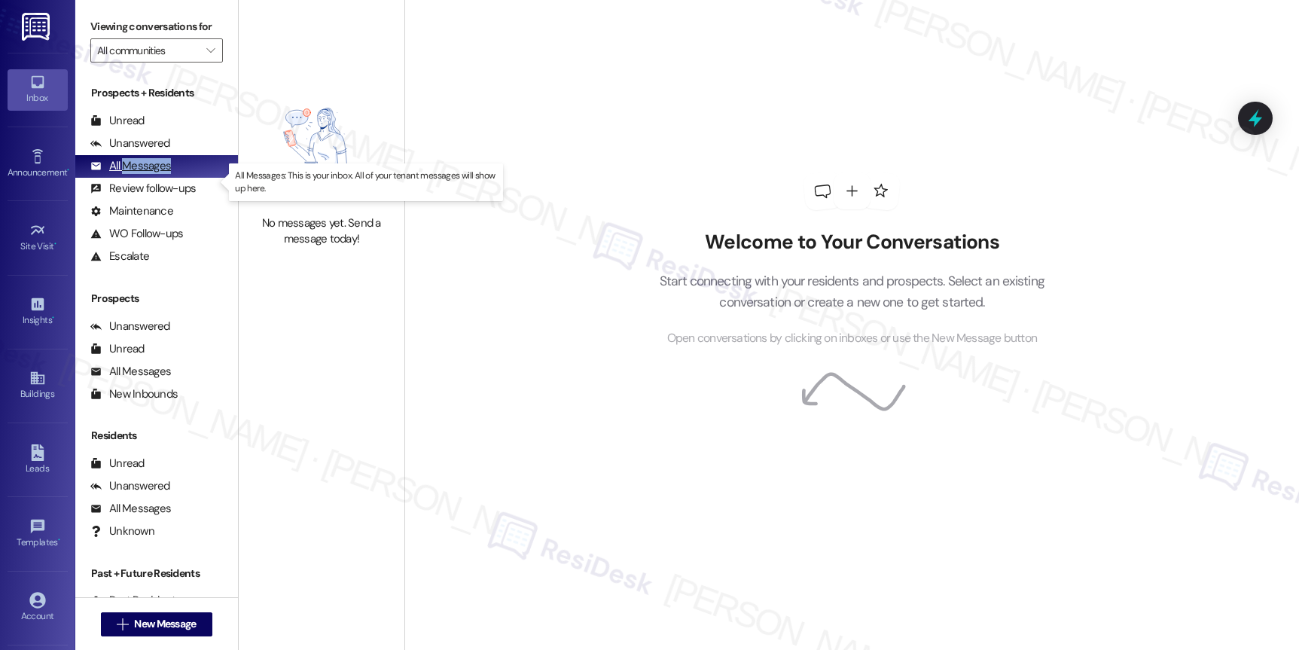
click at [133, 174] on div "All Messages" at bounding box center [130, 166] width 81 height 16
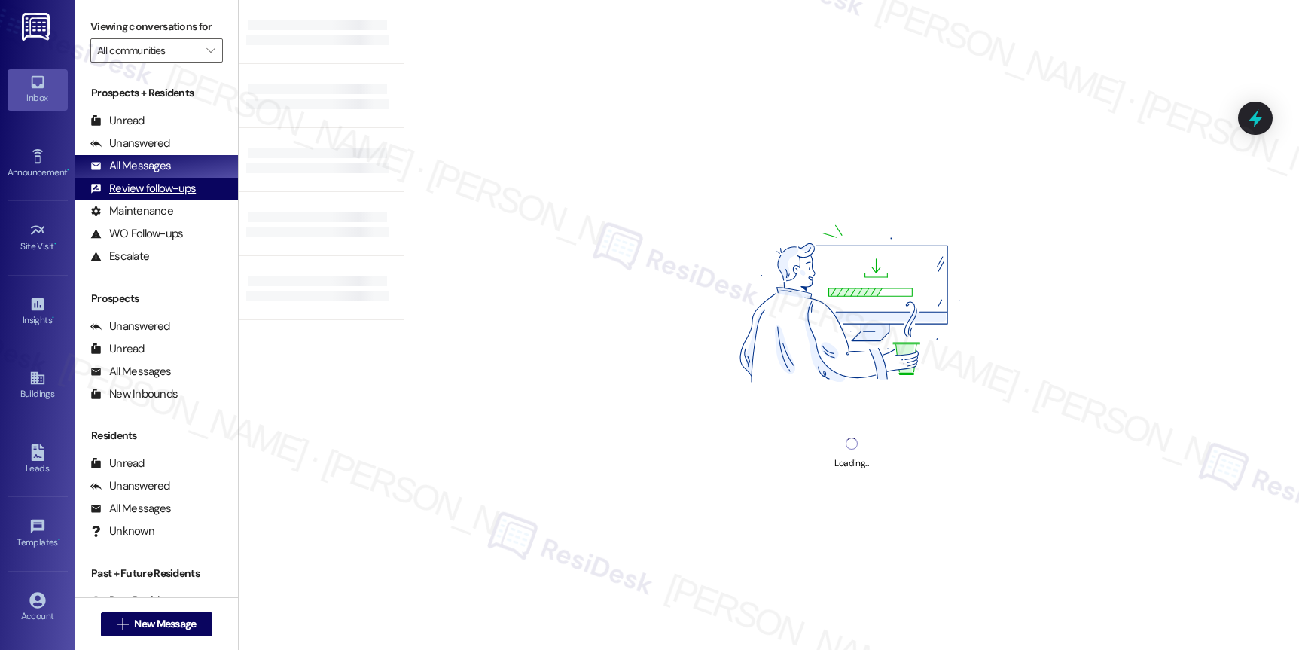
click at [159, 196] on div "Review follow-ups" at bounding box center [142, 189] width 105 height 16
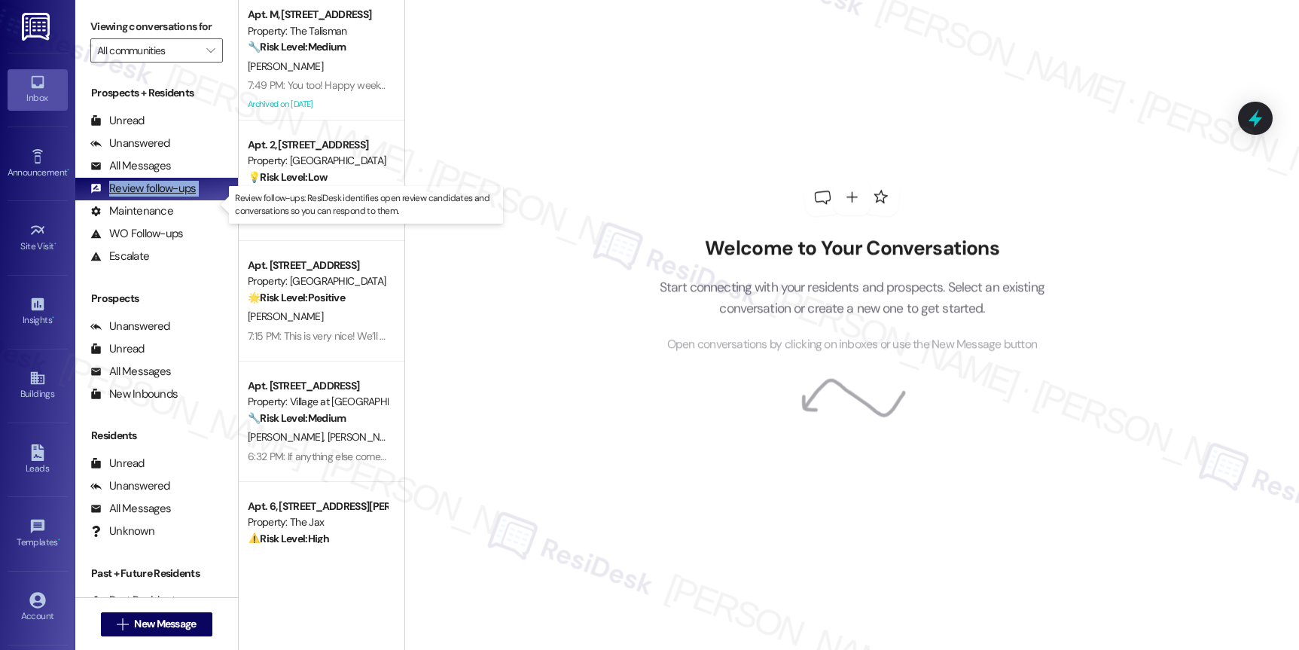
click at [159, 196] on div "Review follow-ups" at bounding box center [142, 189] width 105 height 16
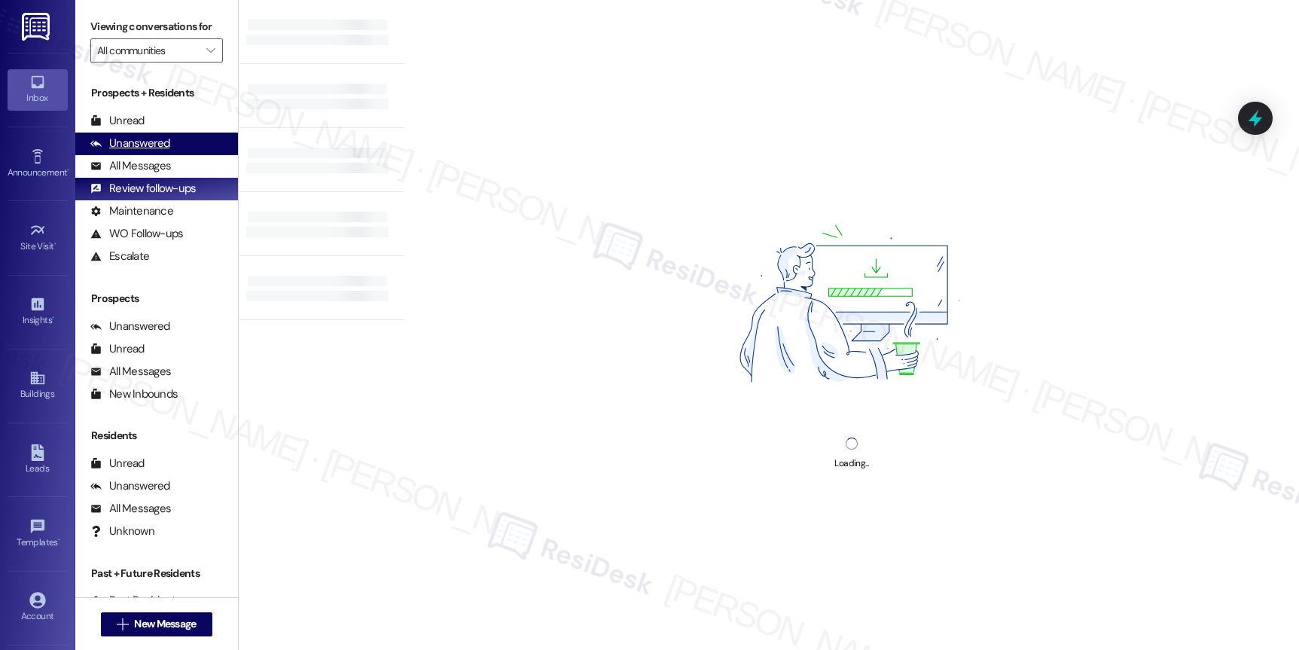
click at [143, 151] on div "Unanswered" at bounding box center [130, 144] width 80 height 16
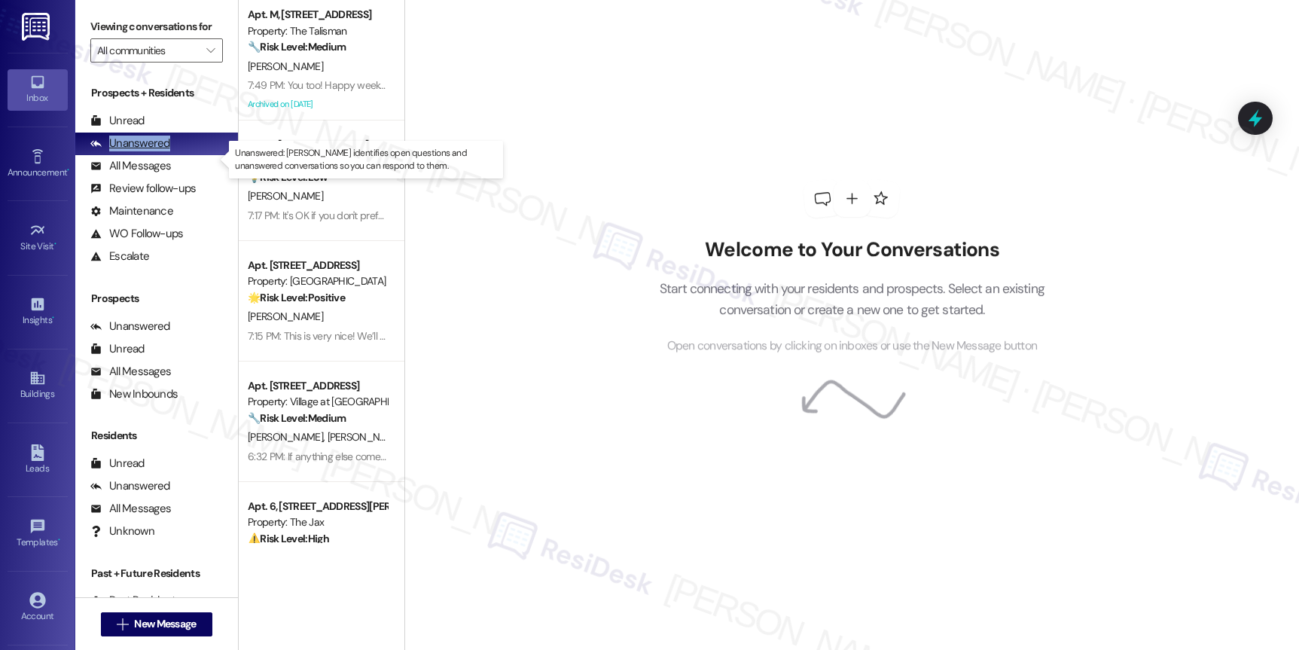
click at [143, 151] on div "Unanswered" at bounding box center [130, 144] width 80 height 16
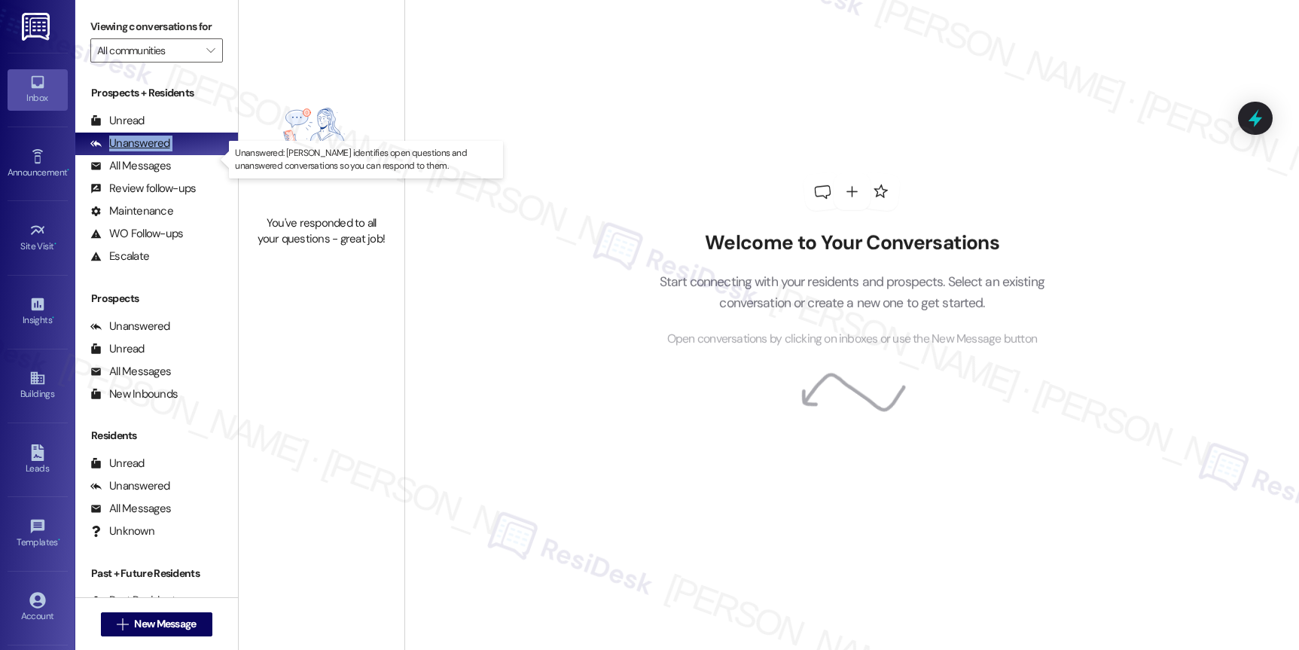
click at [143, 151] on div "Unanswered" at bounding box center [130, 144] width 80 height 16
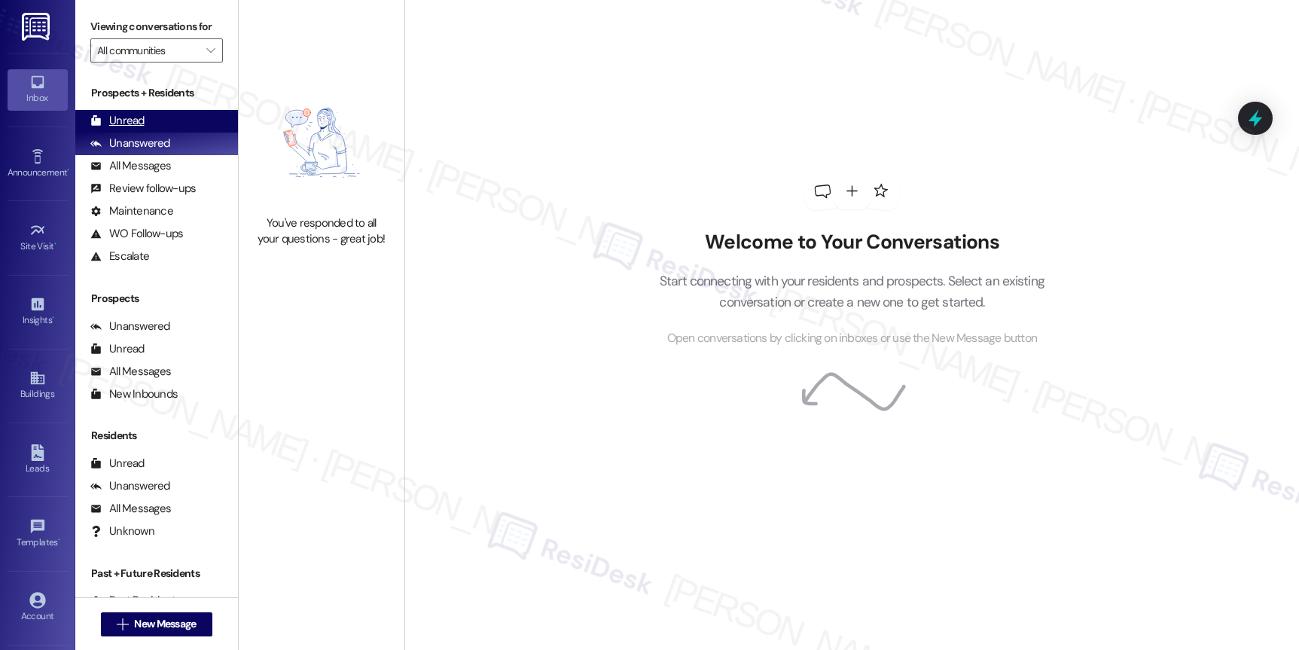
click at [121, 129] on div "Unread" at bounding box center [117, 121] width 54 height 16
click at [120, 129] on div "Unread" at bounding box center [117, 121] width 54 height 16
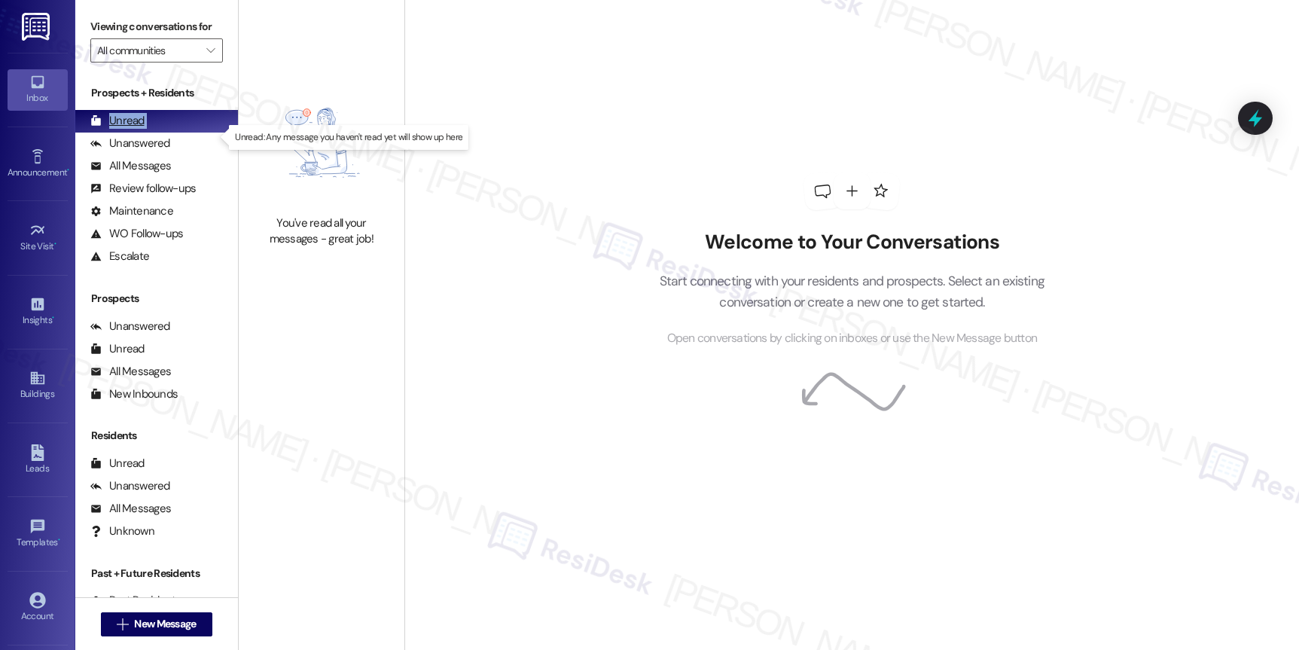
click at [120, 129] on div "Unread" at bounding box center [117, 121] width 54 height 16
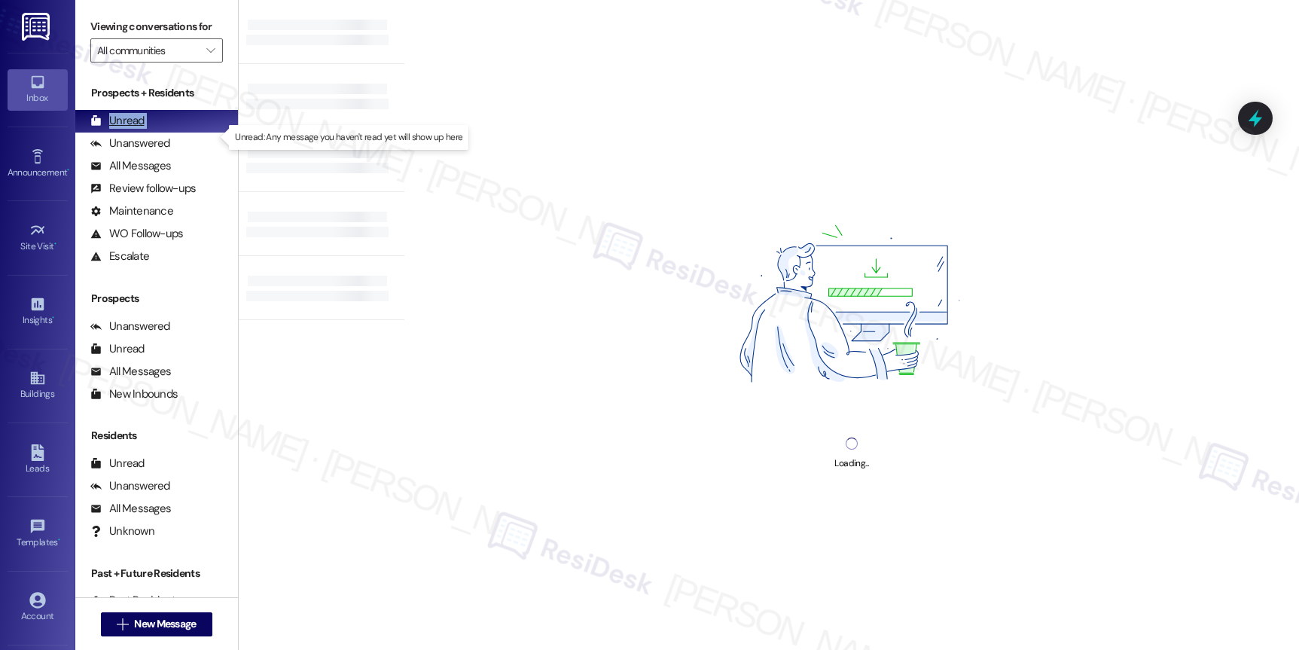
click at [120, 129] on div "Unread" at bounding box center [117, 121] width 54 height 16
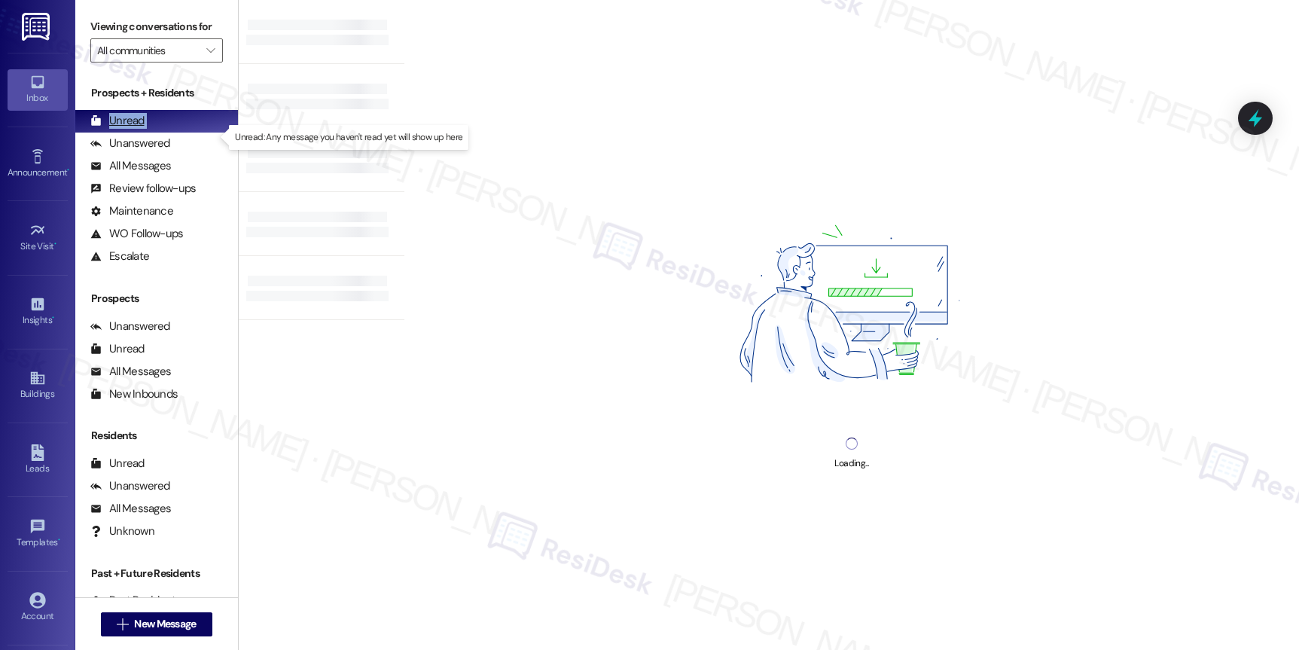
click at [120, 129] on div "Unread" at bounding box center [117, 121] width 54 height 16
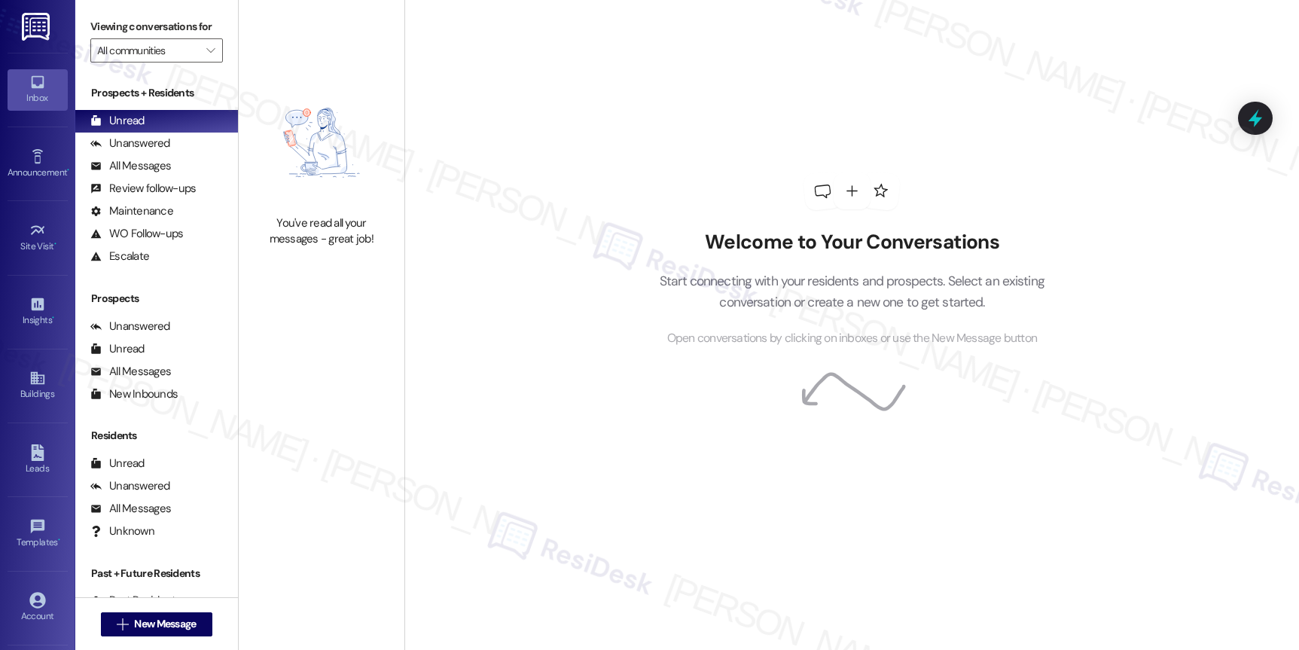
click at [36, 579] on div "Account Go to Account" at bounding box center [38, 608] width 60 height 74
click at [35, 580] on div "Account Go to Account" at bounding box center [38, 608] width 60 height 74
click at [29, 592] on icon at bounding box center [37, 600] width 17 height 17
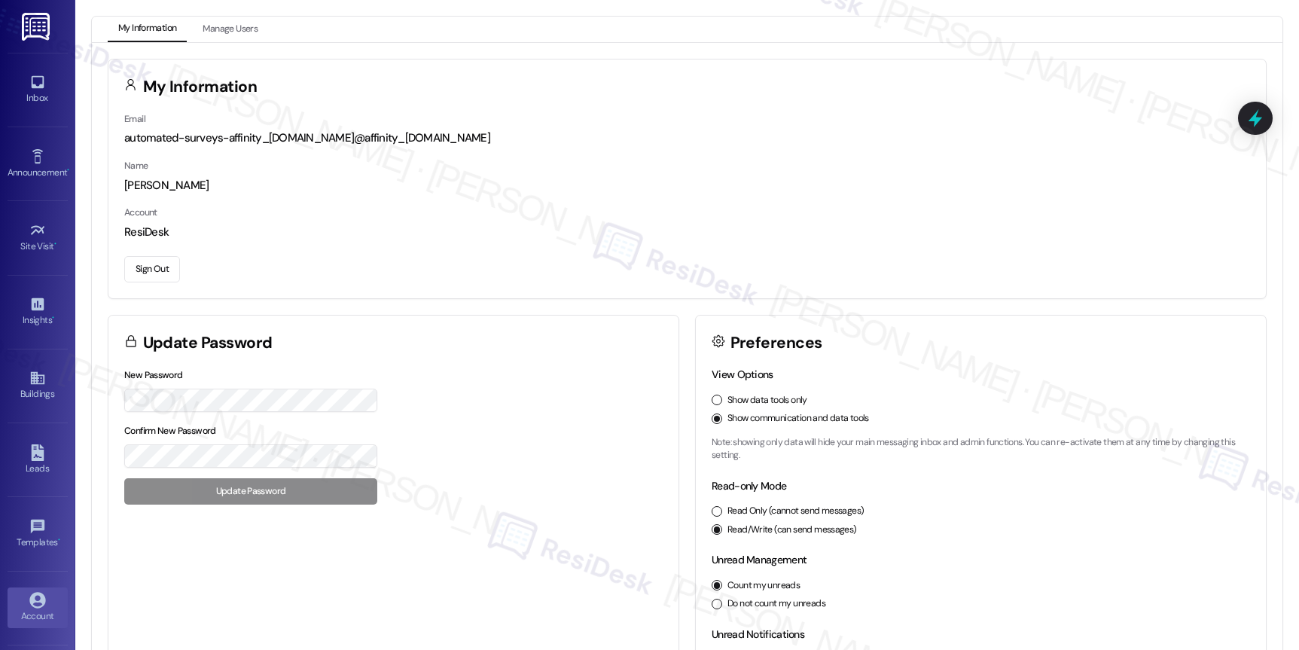
click at [166, 276] on button "Sign Out" at bounding box center [152, 269] width 56 height 26
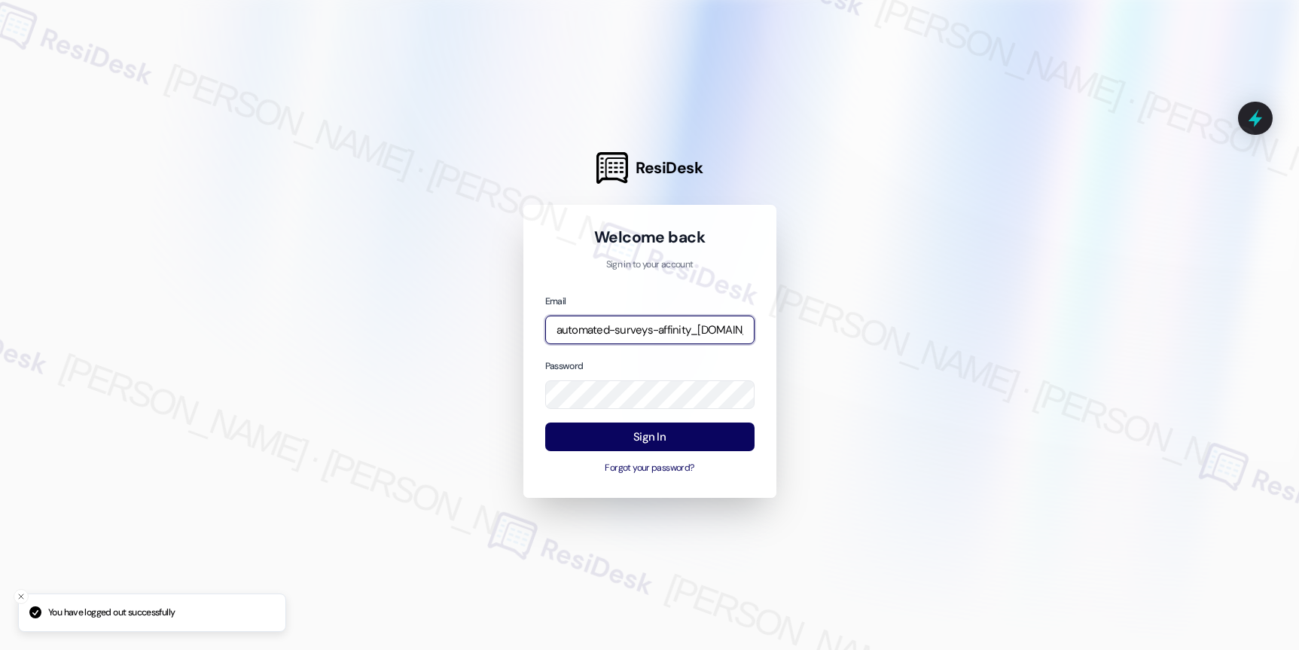
click at [601, 318] on input "automated-surveys-affinity_[DOMAIN_NAME]@affinity_[DOMAIN_NAME]" at bounding box center [649, 329] width 209 height 29
type input "automated-surveys-cardinal-nikki.ronelia@cardinal.com"
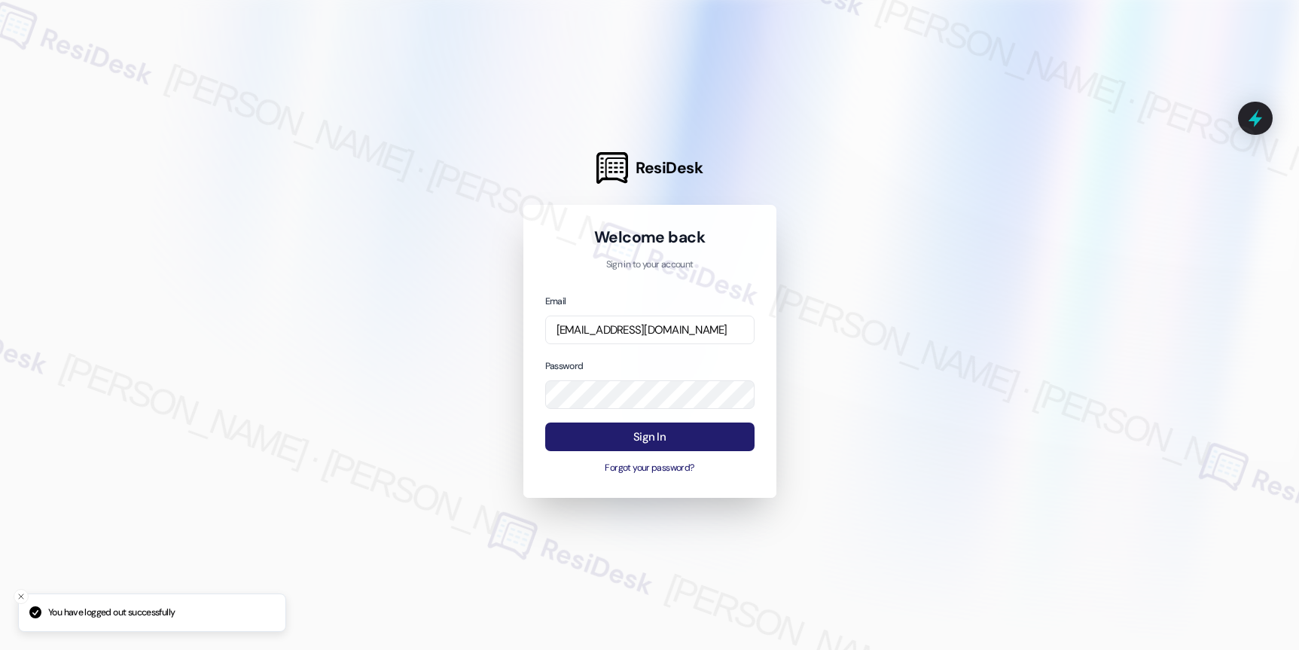
click at [662, 438] on button "Sign In" at bounding box center [649, 436] width 209 height 29
